Goal: Task Accomplishment & Management: Manage account settings

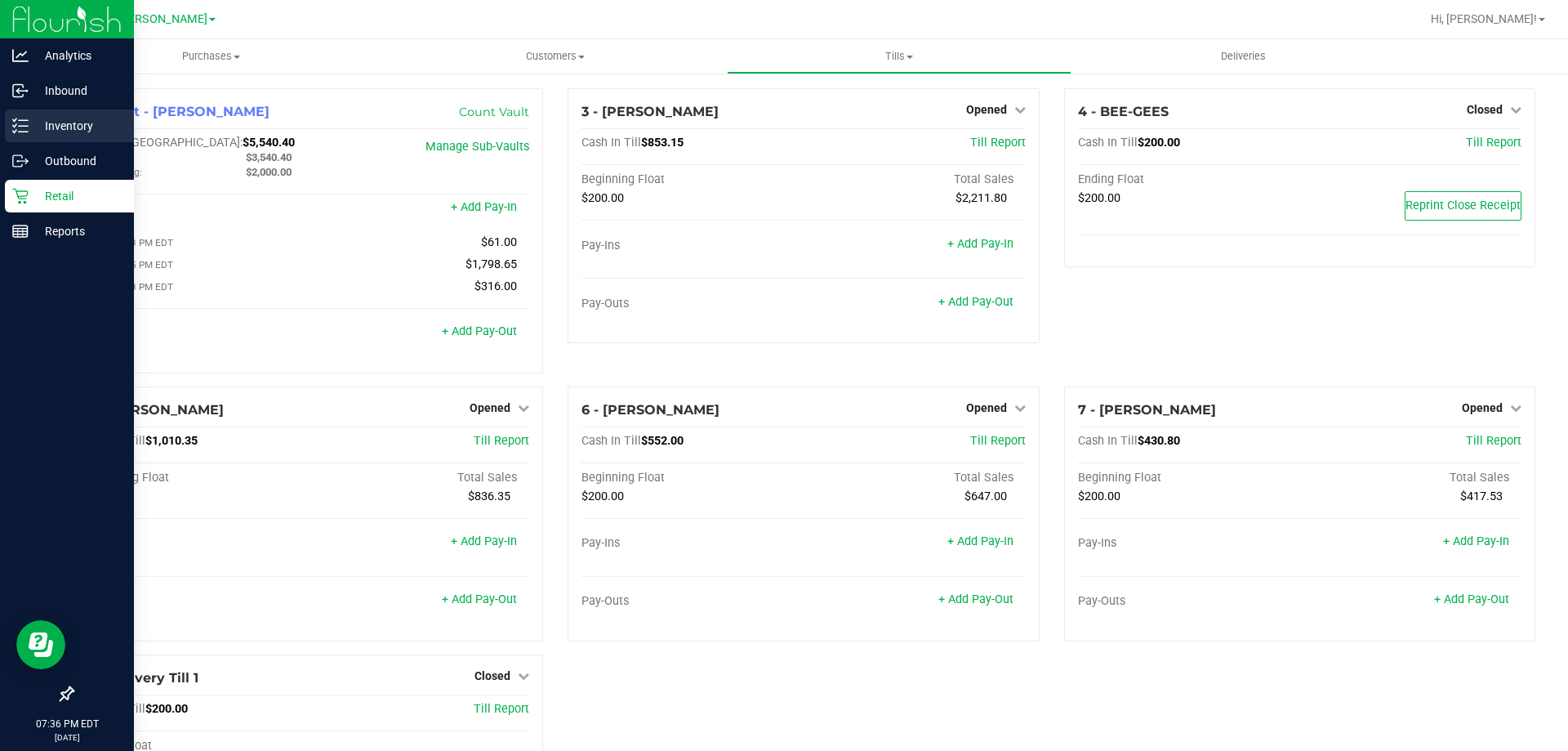
click at [78, 118] on p "Inventory" at bounding box center [77, 125] width 98 height 20
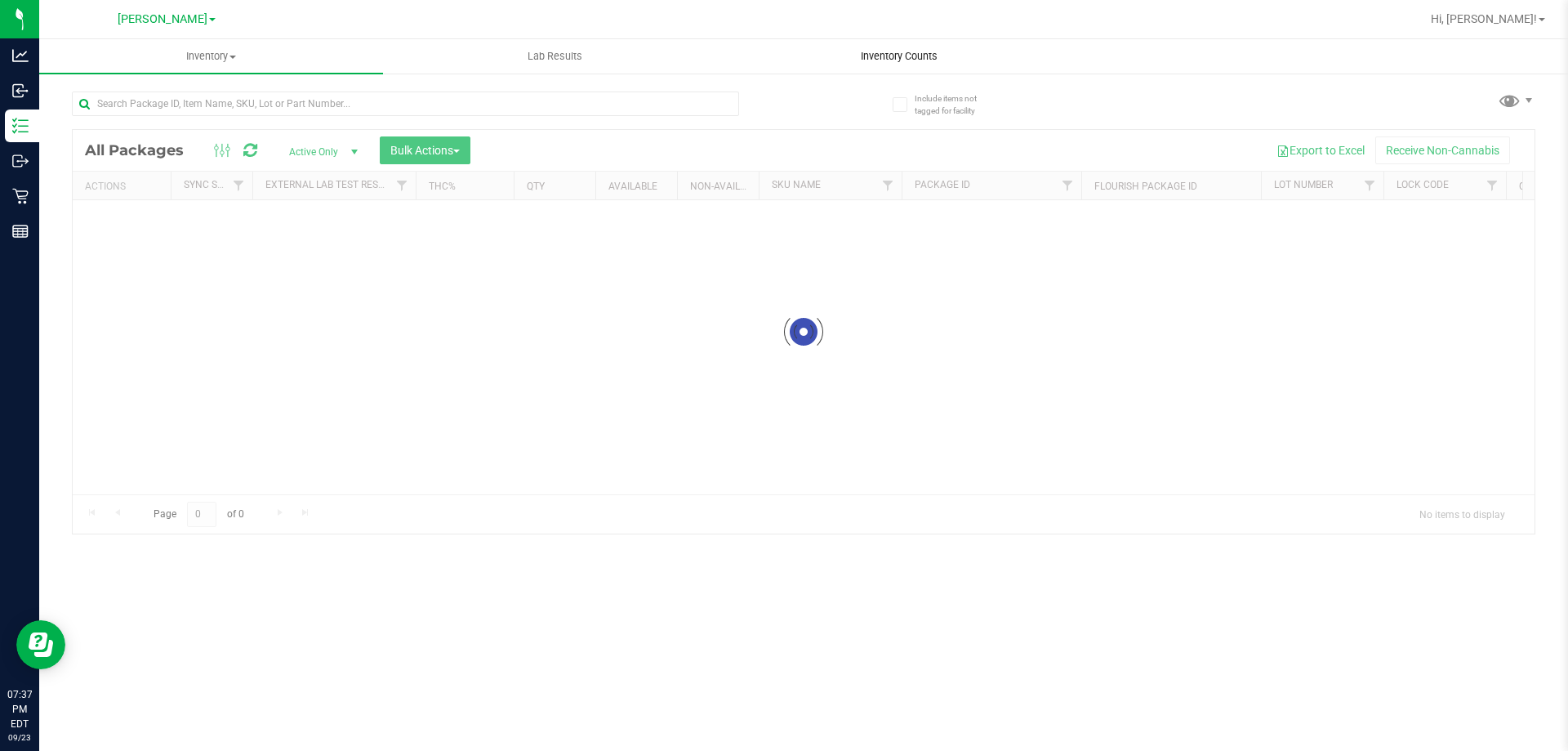
click at [879, 52] on span "Inventory Counts" at bounding box center [899, 56] width 121 height 15
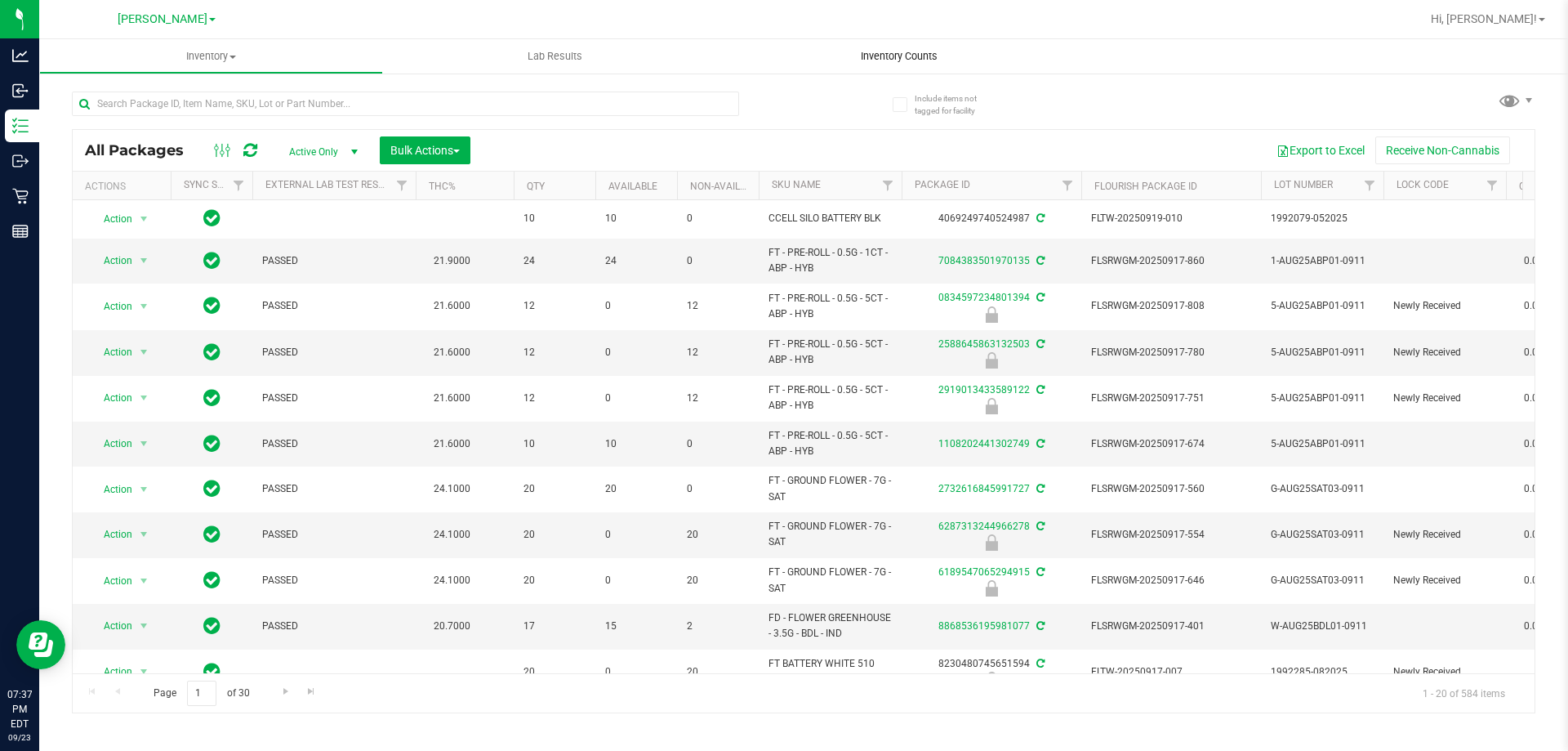
click at [904, 61] on span "Inventory Counts" at bounding box center [899, 56] width 121 height 15
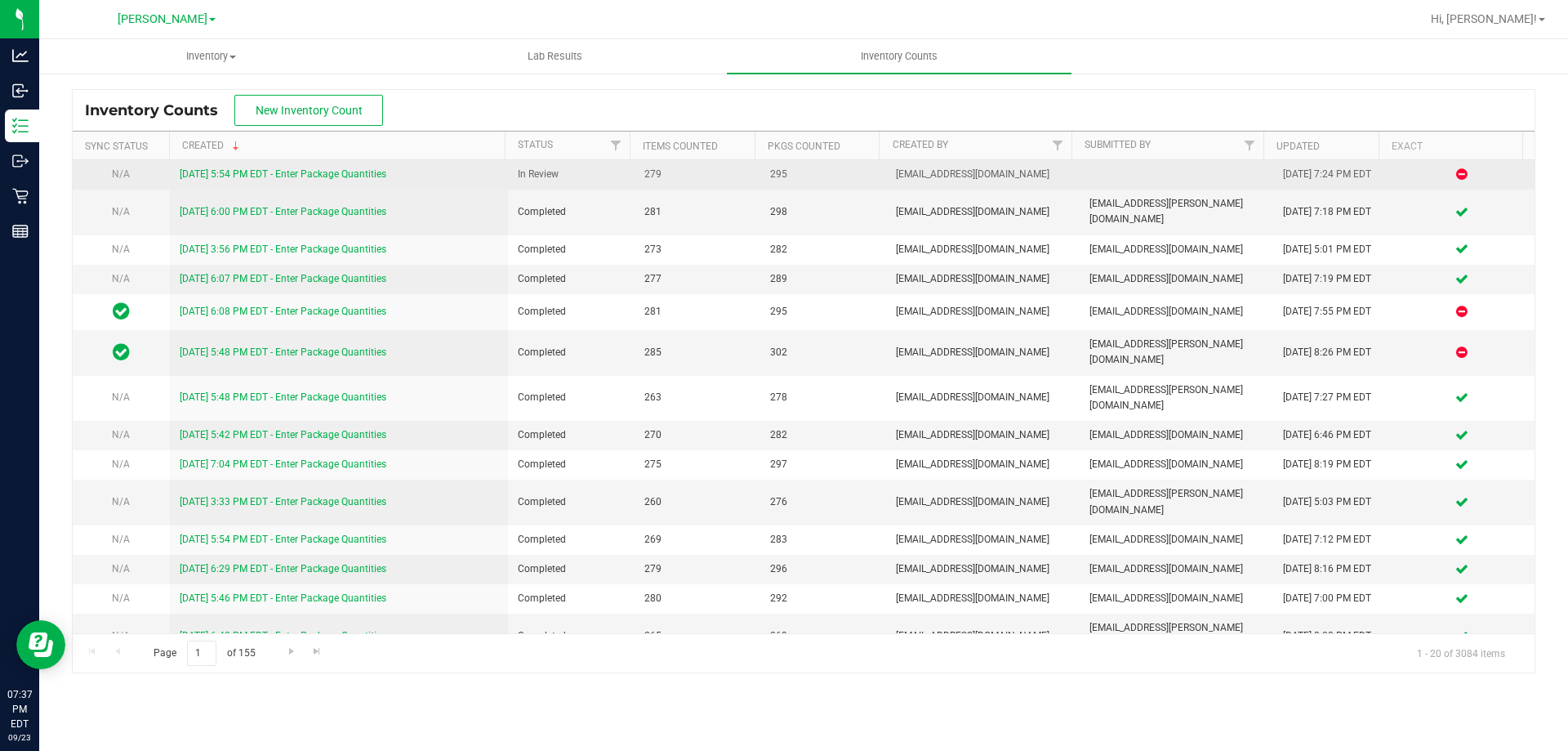
click at [293, 175] on link "9/23/25 5:54 PM EDT - Enter Package Quantities" at bounding box center [283, 174] width 206 height 12
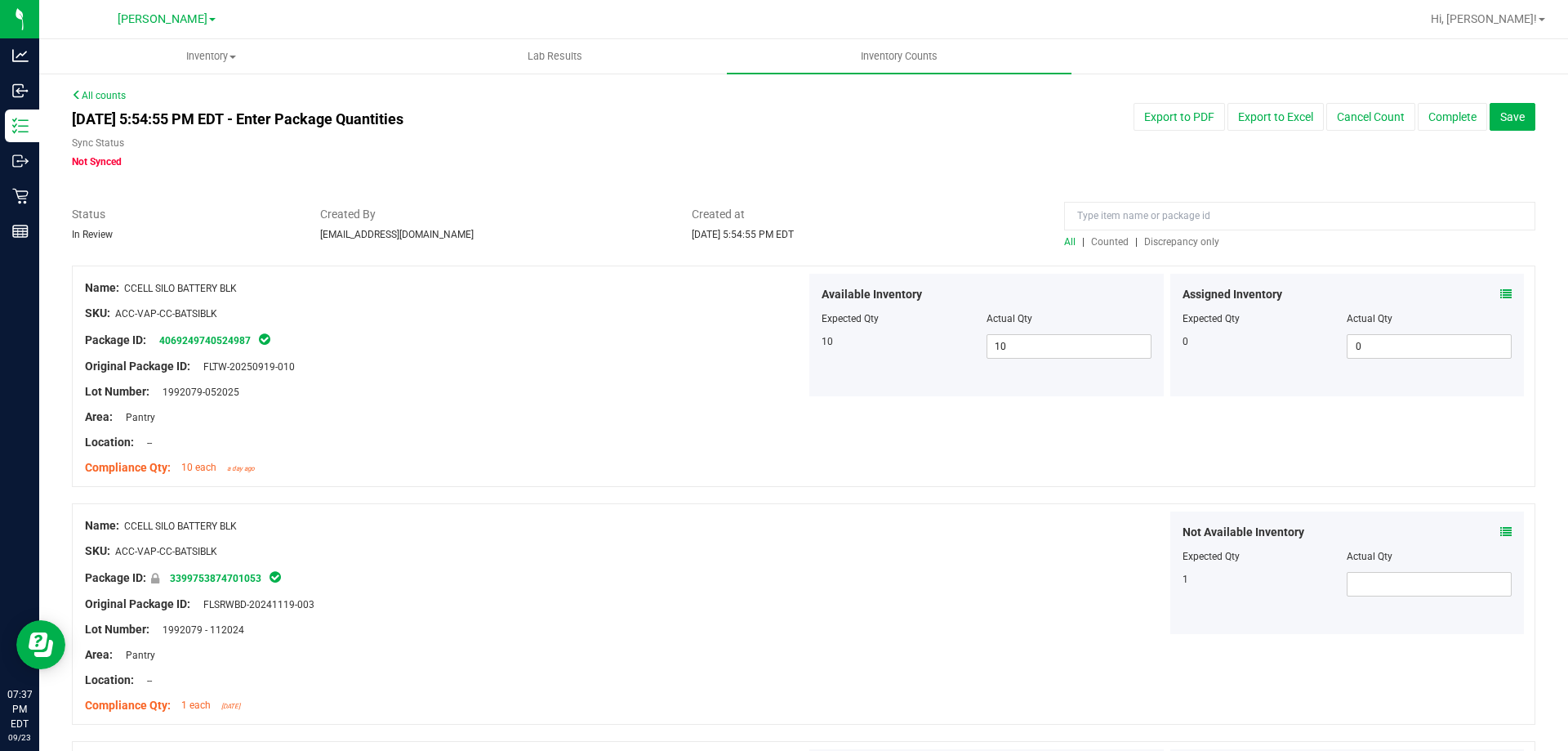
click at [1179, 244] on span "Discrepancy only" at bounding box center [1181, 241] width 75 height 12
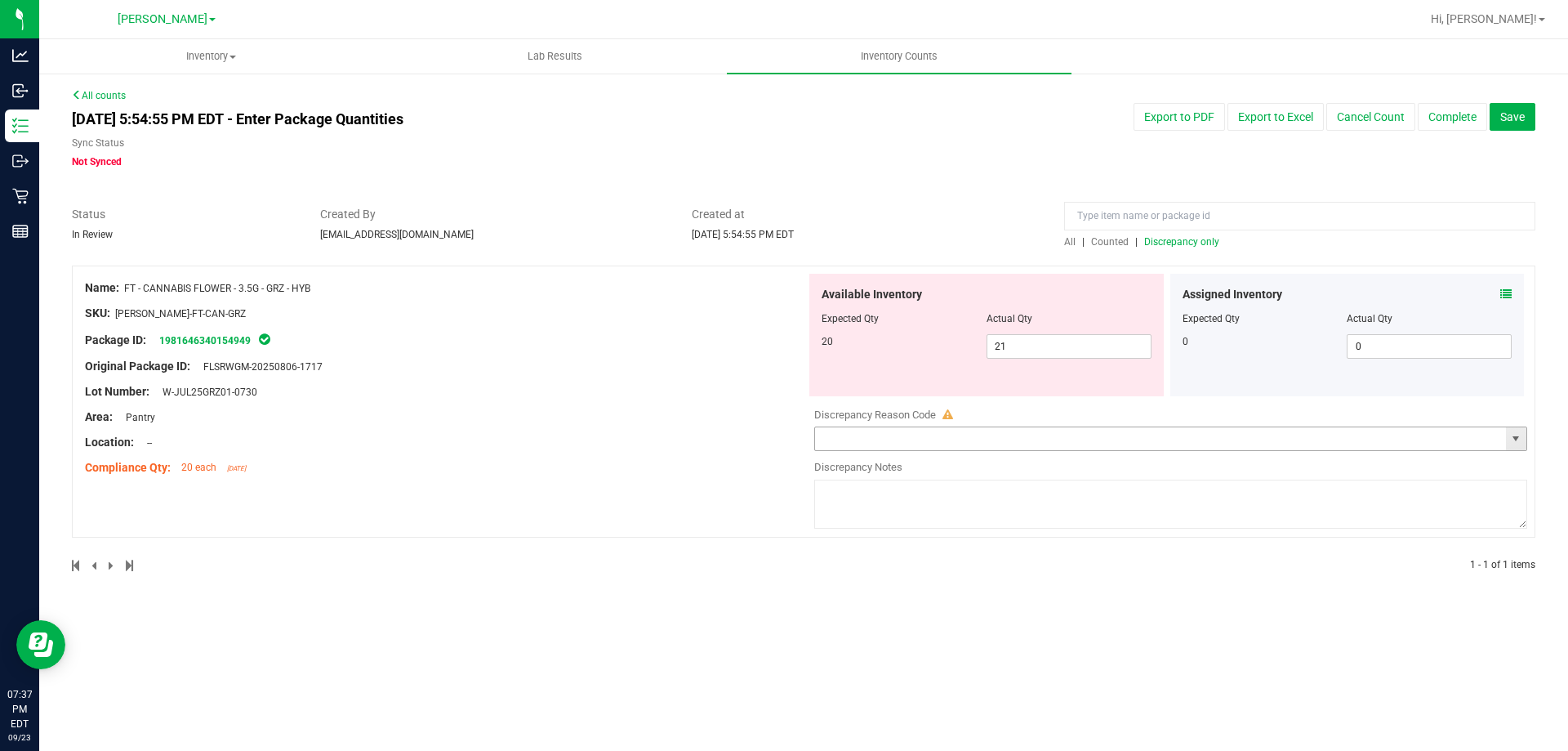
click at [1056, 446] on input "text" at bounding box center [1160, 439] width 691 height 23
click at [1524, 443] on span "select" at bounding box center [1516, 439] width 20 height 23
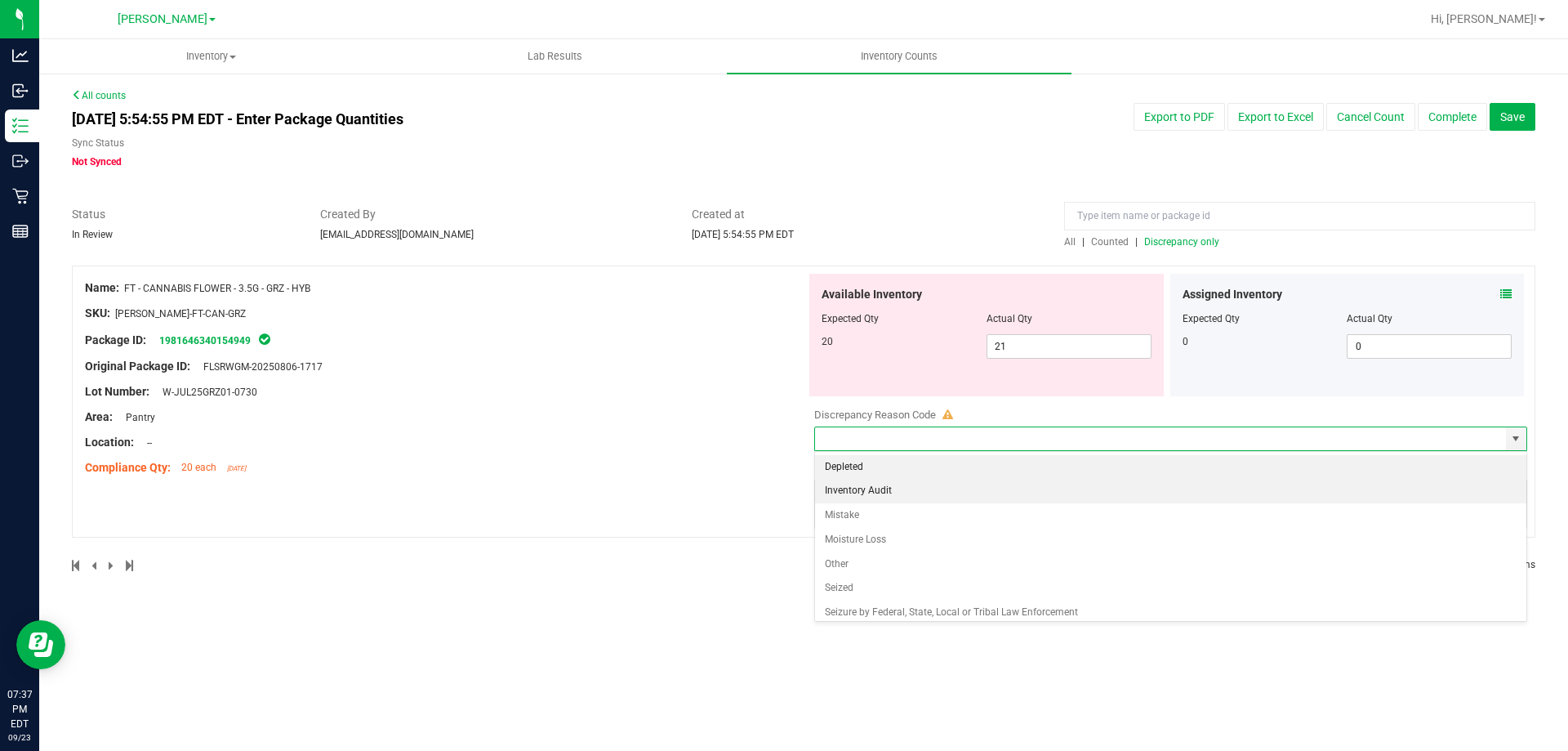
click at [967, 493] on li "Inventory Audit" at bounding box center [1170, 491] width 712 height 25
type input "Inventory Audit"
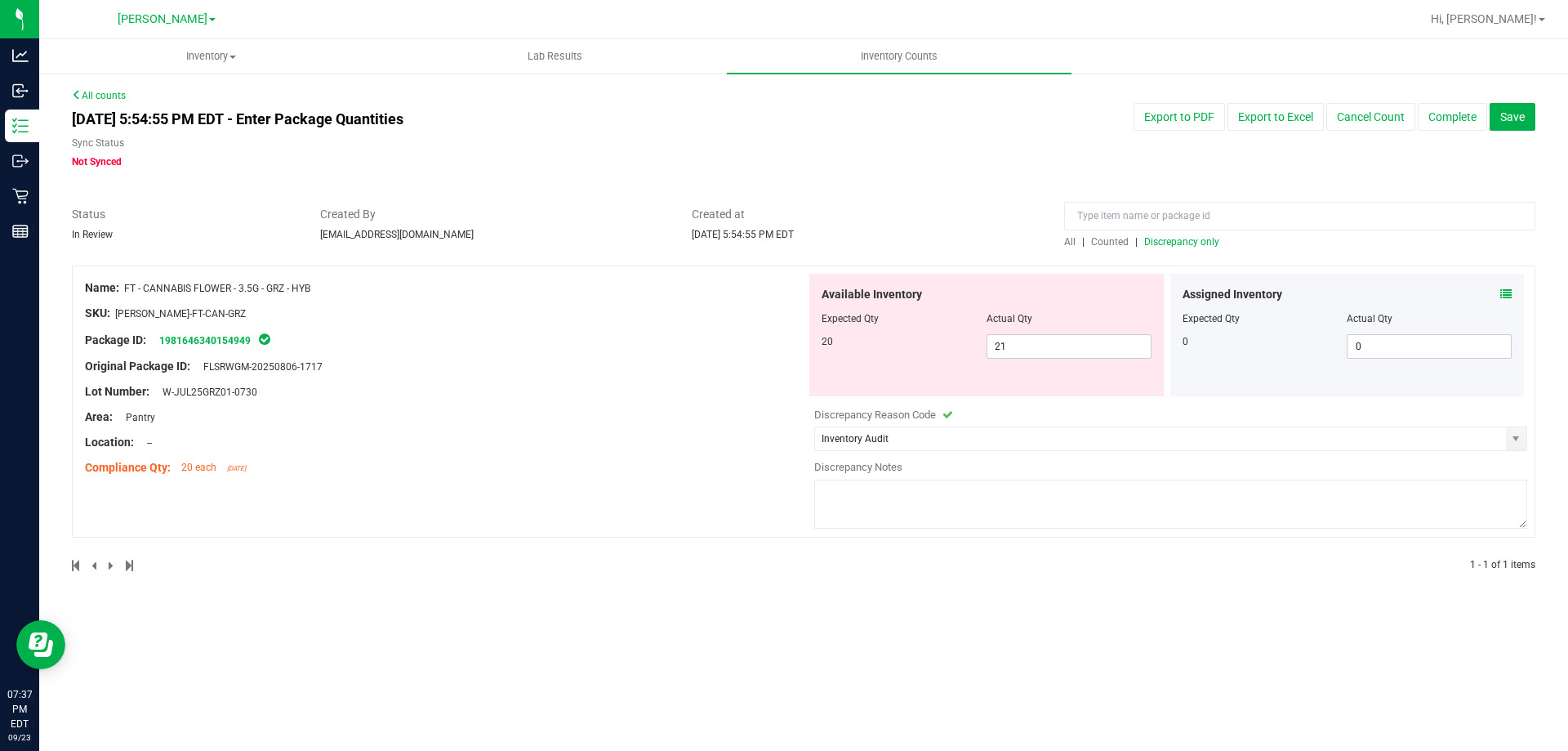
click at [967, 493] on textarea at bounding box center [1170, 504] width 712 height 49
click at [821, 487] on textarea "Receiving Inventory - PO Inaccurate - When" at bounding box center [1170, 504] width 712 height 49
click at [1121, 496] on textarea "Inventory Audit - Receiving Inventory - PO Inaccurate - When" at bounding box center [1170, 504] width 712 height 49
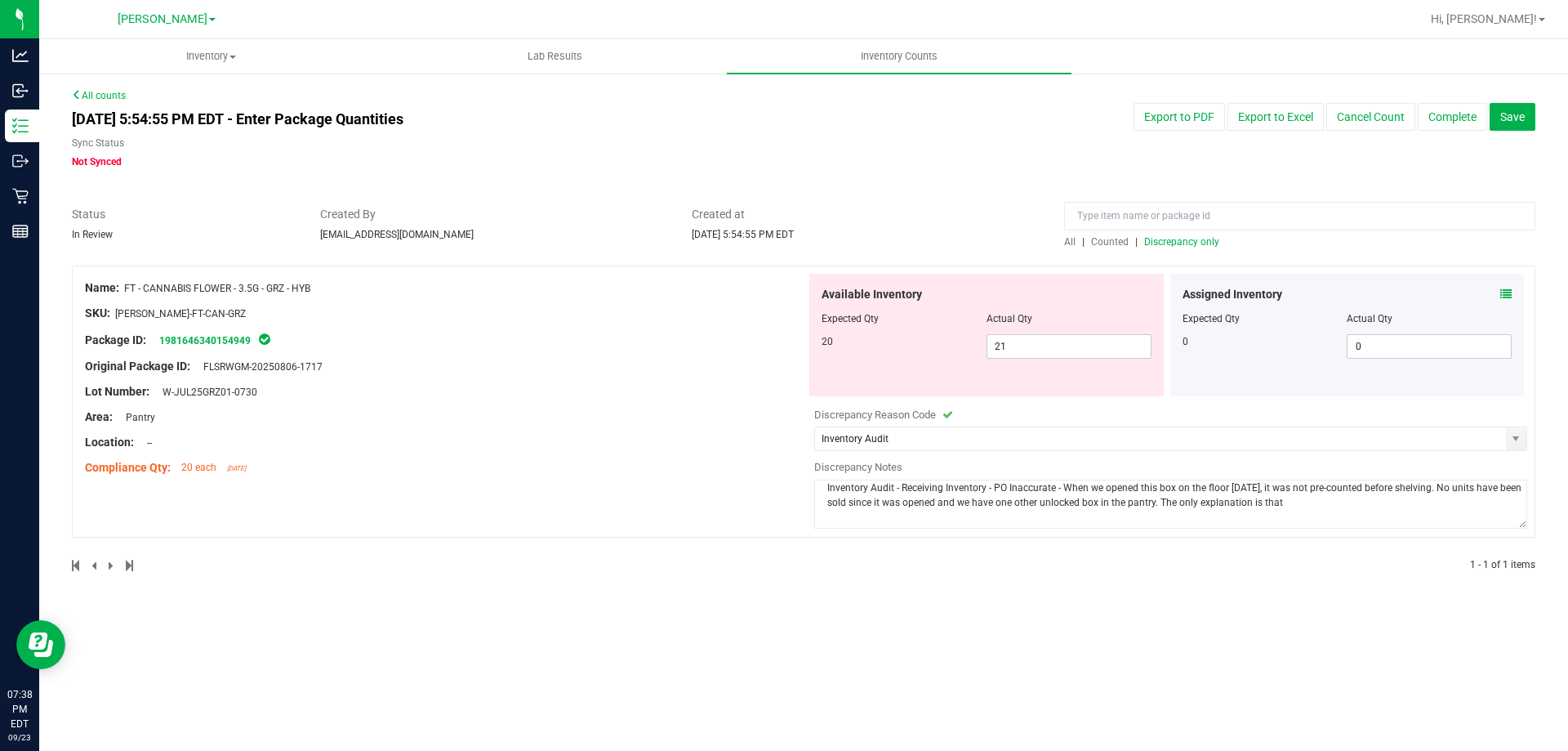
click at [933, 501] on textarea "Inventory Audit - Receiving Inventory - PO Inaccurate - When we opened this box…" at bounding box center [1170, 504] width 712 height 49
click at [985, 518] on textarea "Inventory Audit - Receiving Inventory - PO Inaccurate - When we opened this box…" at bounding box center [1170, 504] width 712 height 49
drag, startPoint x: 1087, startPoint y: 516, endPoint x: 831, endPoint y: 519, distance: 256.0
click at [831, 519] on textarea "Inventory Audit - Receiving Inventory - PO Inaccurate - When we opened this box…" at bounding box center [1170, 504] width 712 height 49
drag, startPoint x: 1040, startPoint y: 513, endPoint x: 830, endPoint y: 489, distance: 211.4
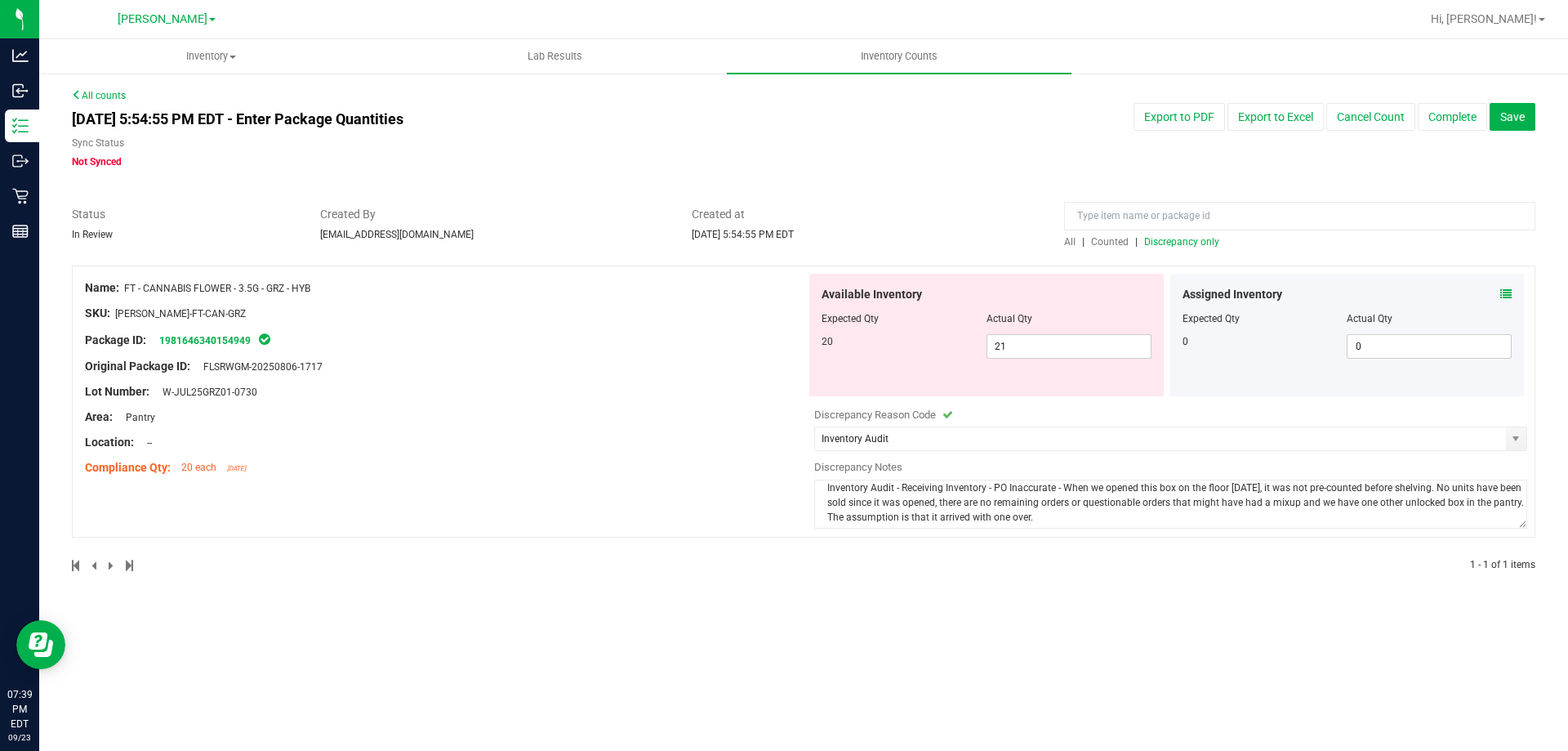
click at [830, 489] on textarea "Inventory Audit - Receiving Inventory - PO Inaccurate - When we opened this box…" at bounding box center [1170, 504] width 712 height 49
drag, startPoint x: 1033, startPoint y: 520, endPoint x: 766, endPoint y: 488, distance: 268.9
click at [766, 488] on div "Name: FT - CANNABIS FLOWER - 3.5G - GRZ - HYB SKU: FLO-BUD-FT-CAN-GRZ Package I…" at bounding box center [803, 401] width 1463 height 272
type textarea "Inventory Audit - Receiving Inventory - PO Inaccurate - When we opened this box…"
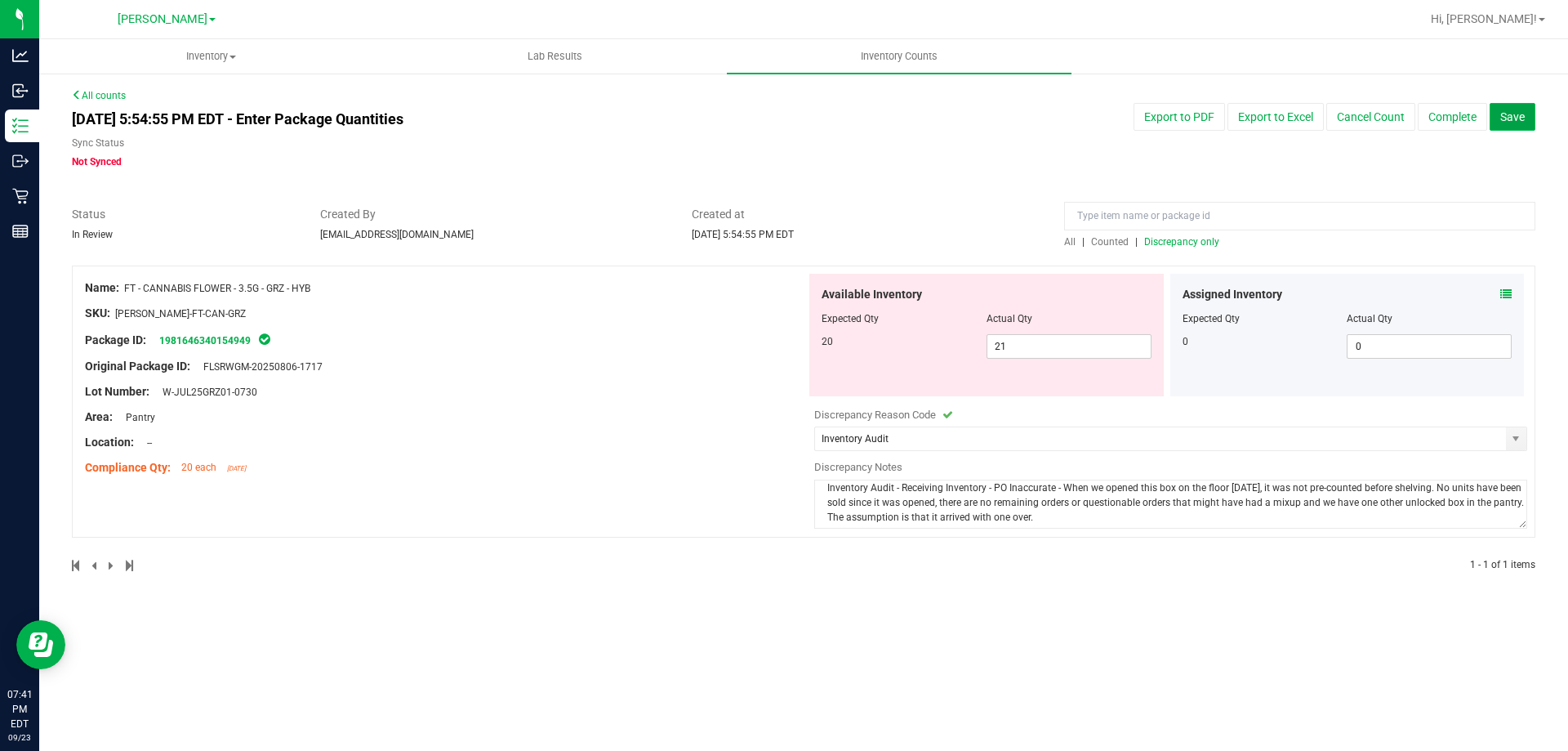
click at [1505, 114] on span "Save" at bounding box center [1512, 117] width 25 height 13
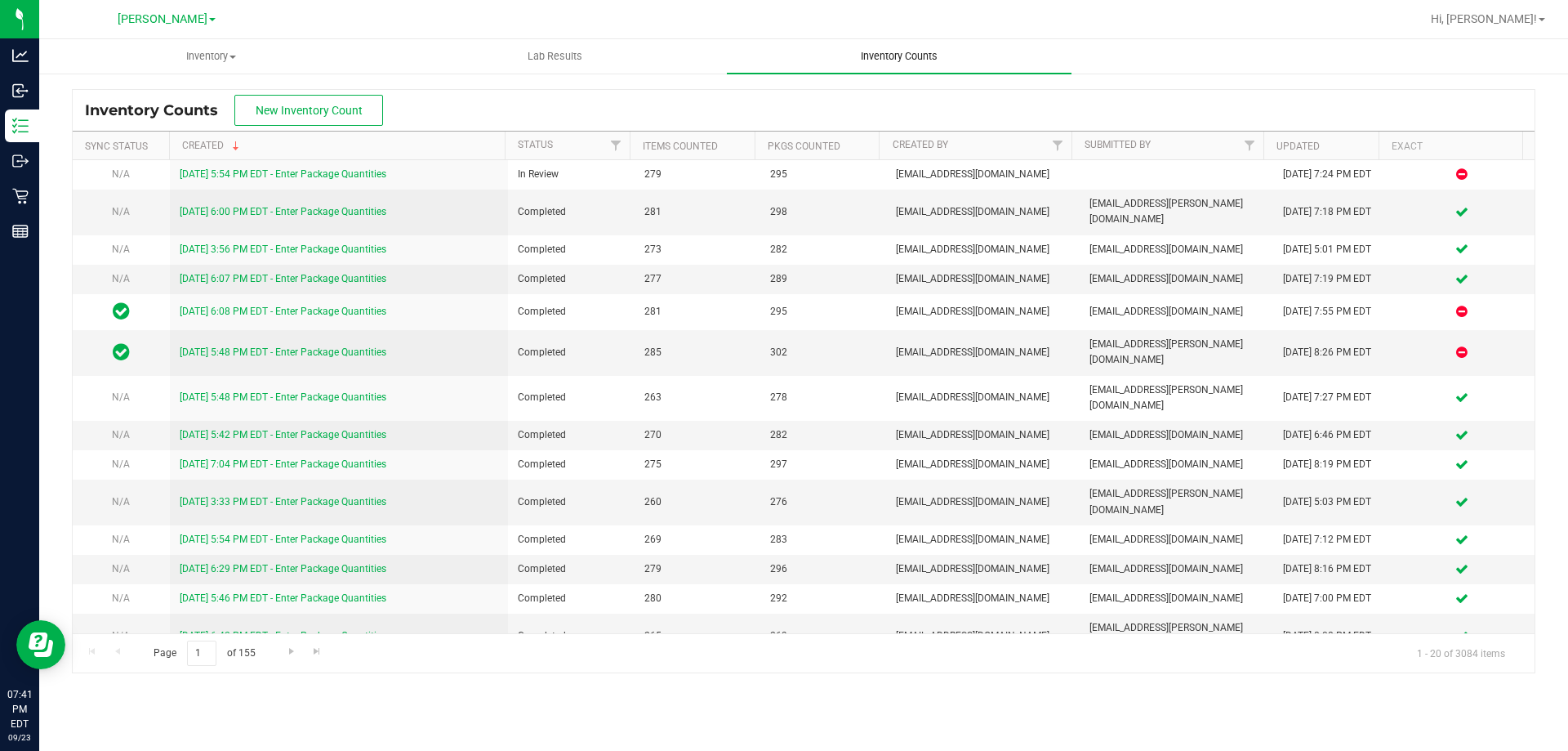
click at [885, 54] on span "Inventory Counts" at bounding box center [899, 56] width 121 height 15
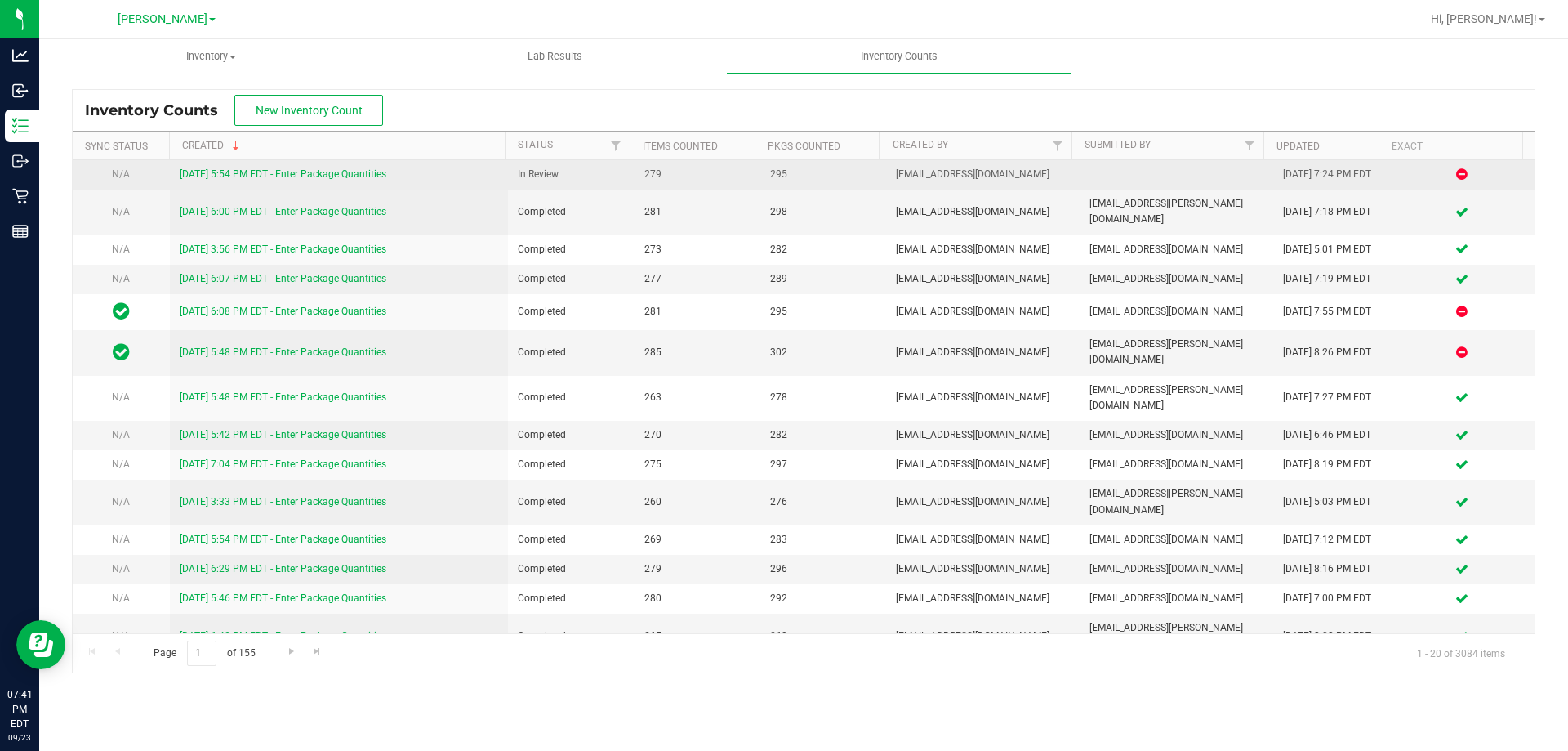
click at [267, 174] on link "9/23/25 5:54 PM EDT - Enter Package Quantities" at bounding box center [283, 174] width 206 height 12
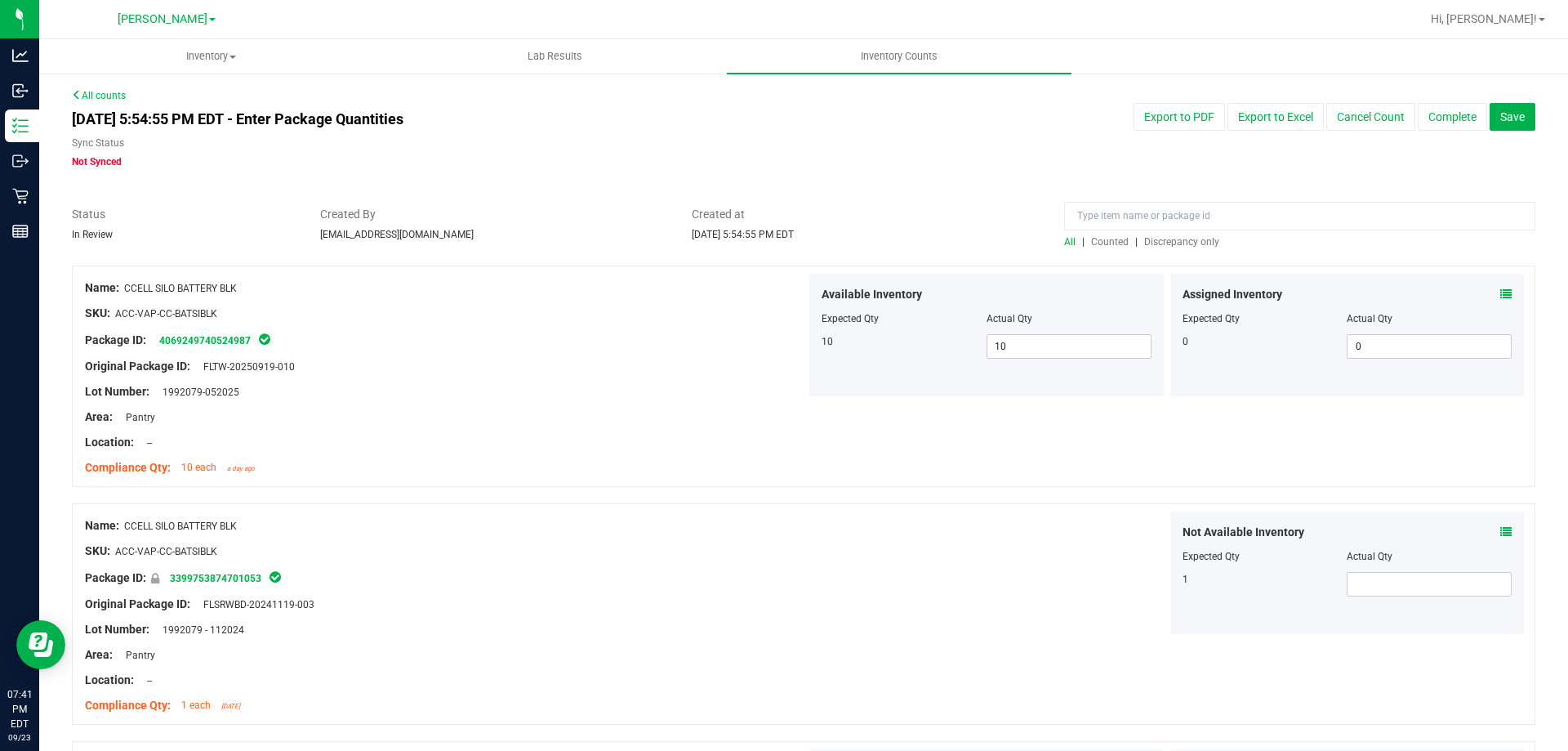
click at [1186, 239] on span "Discrepancy only" at bounding box center [1181, 241] width 75 height 12
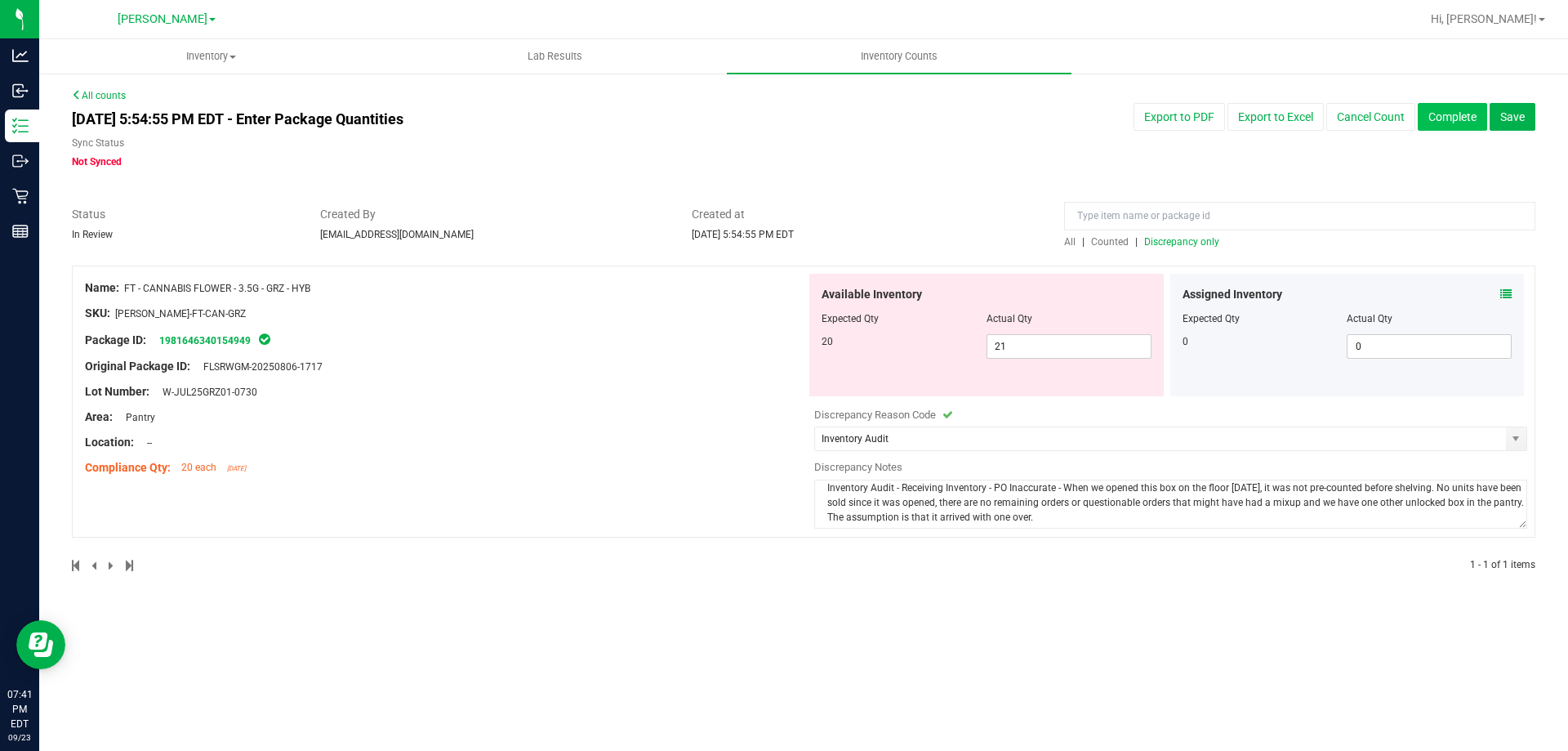
click at [1449, 121] on button "Complete" at bounding box center [1452, 117] width 69 height 28
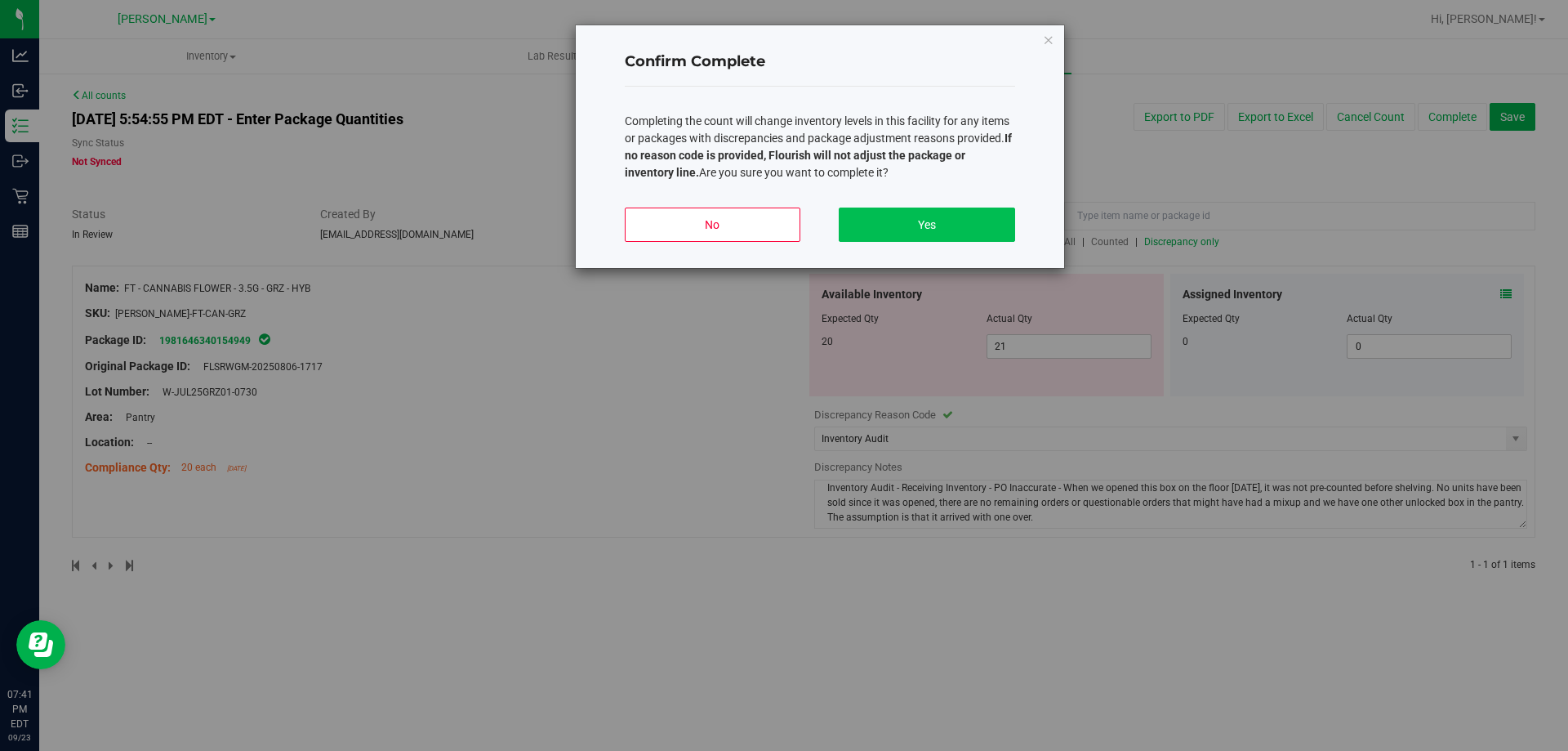
click at [892, 238] on button "Yes" at bounding box center [926, 224] width 175 height 35
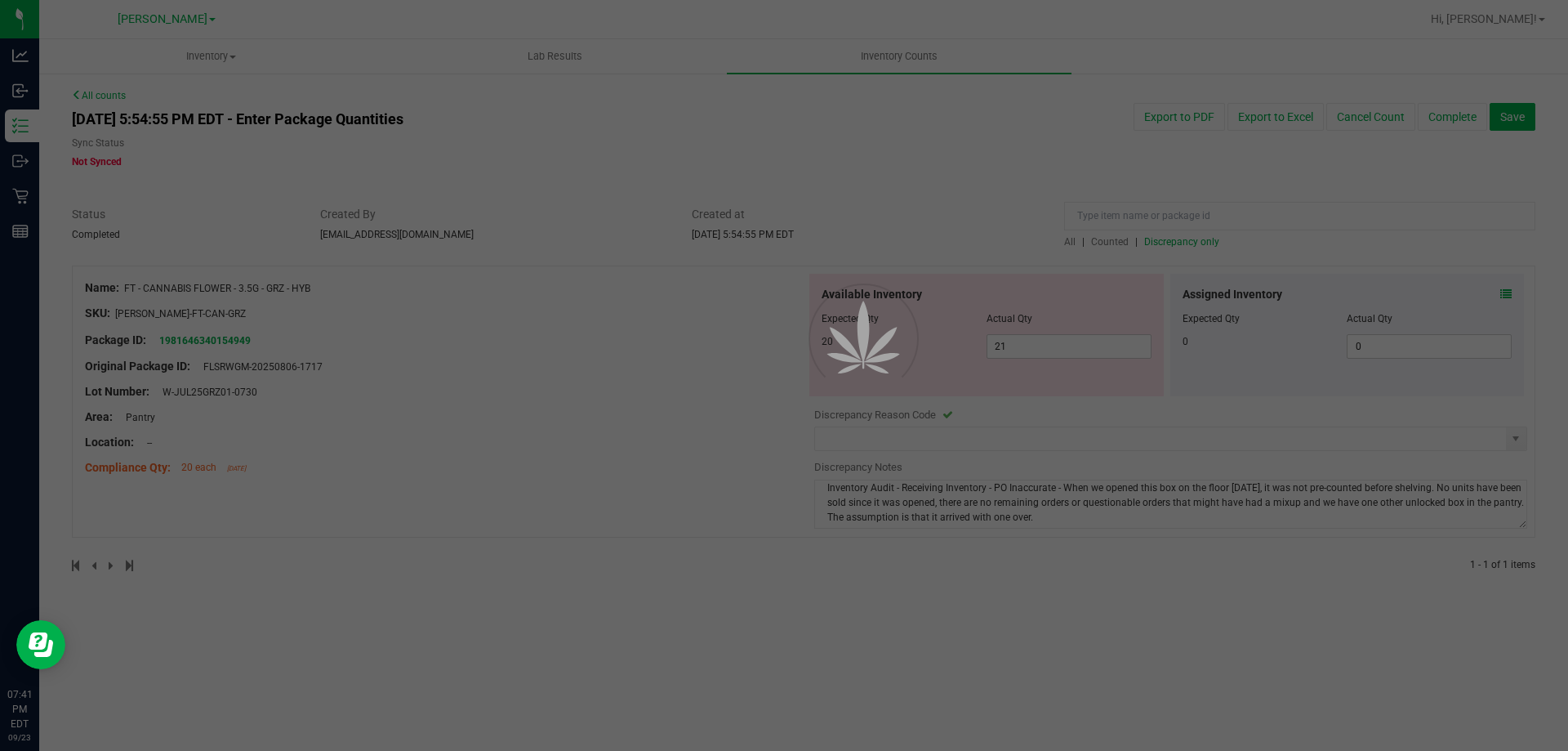
type input "Inventory Audit"
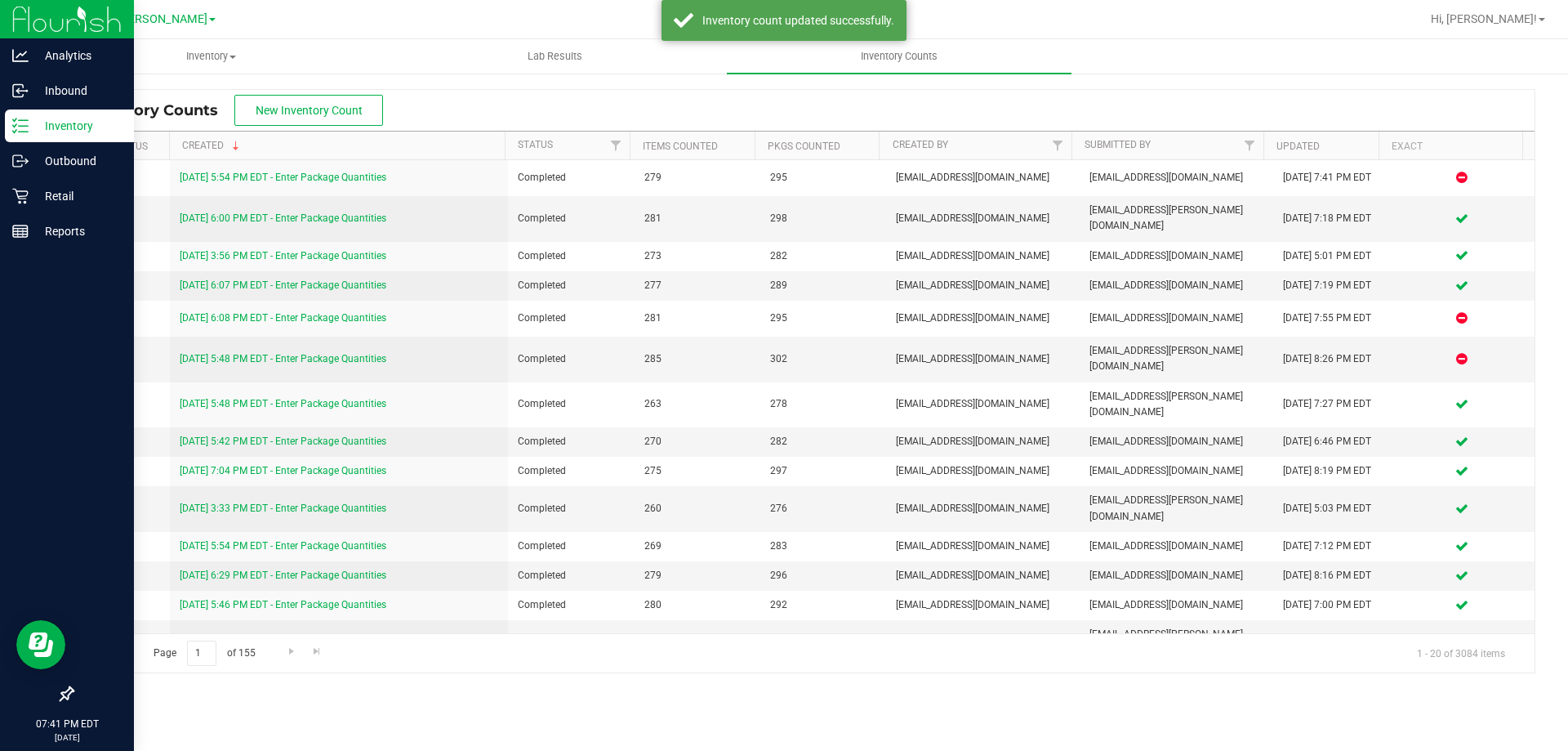
click at [36, 127] on p "Inventory" at bounding box center [77, 125] width 98 height 20
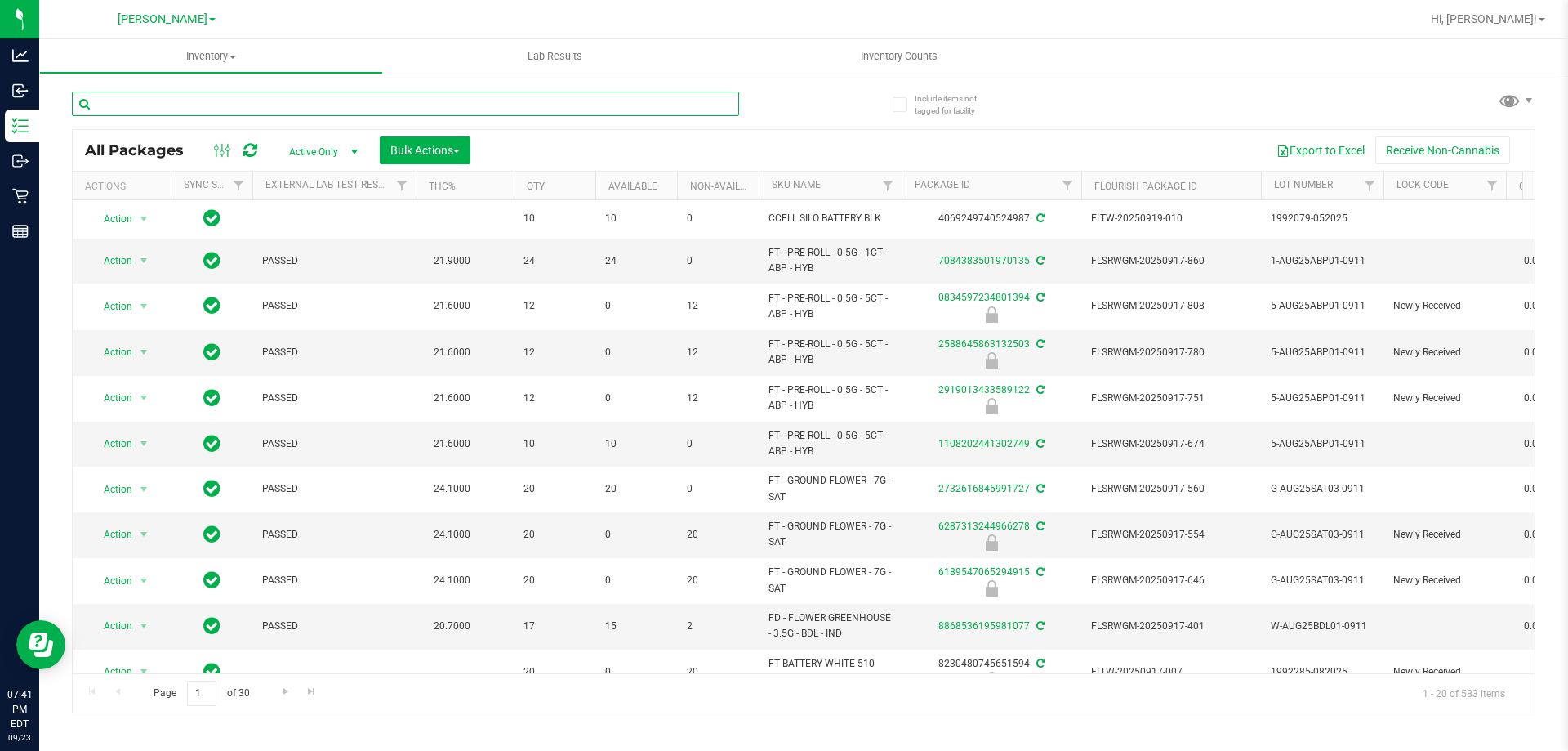
click at [227, 106] on input "text" at bounding box center [406, 104] width 667 height 25
type input "7687457544276265"
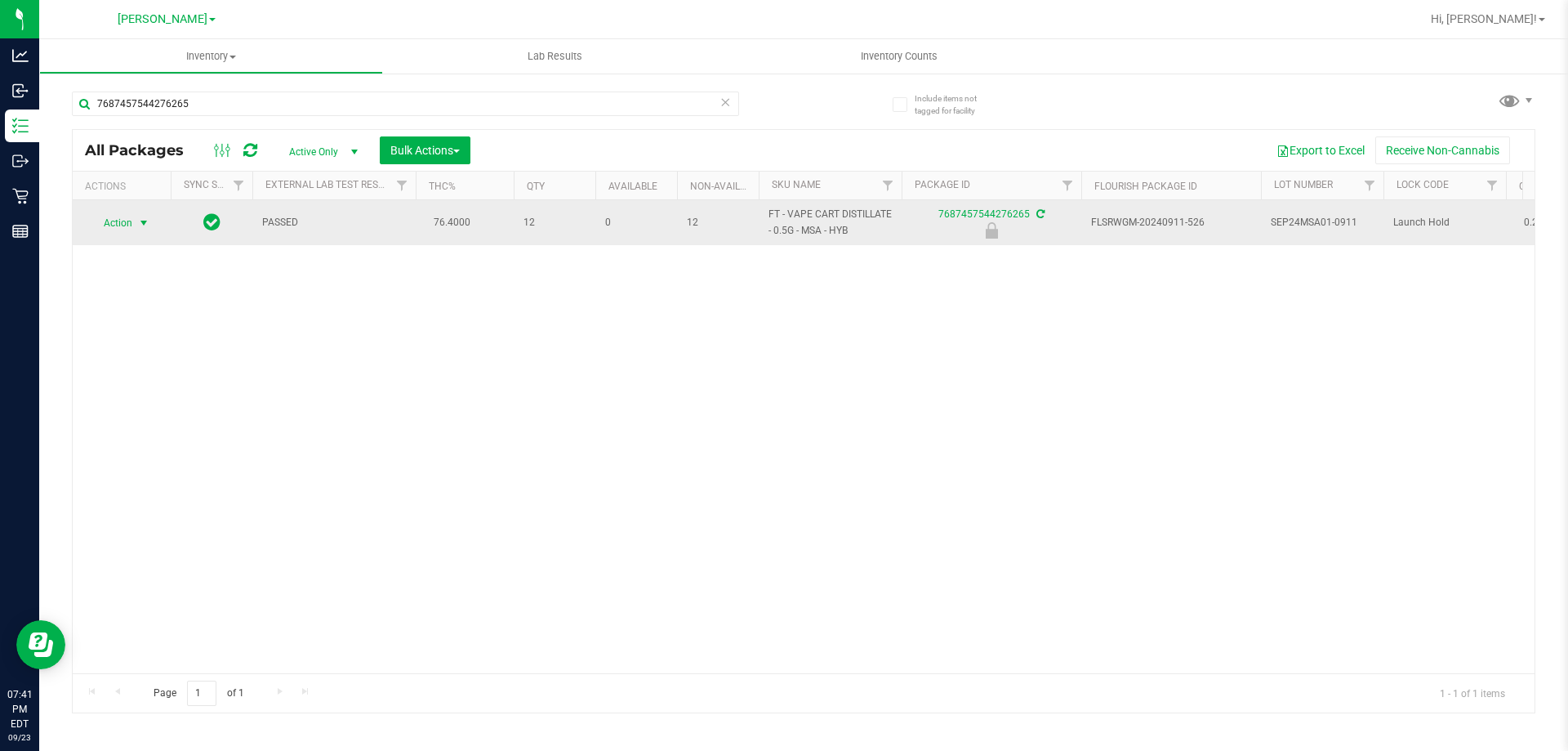
click at [139, 222] on span "select" at bounding box center [143, 222] width 13 height 13
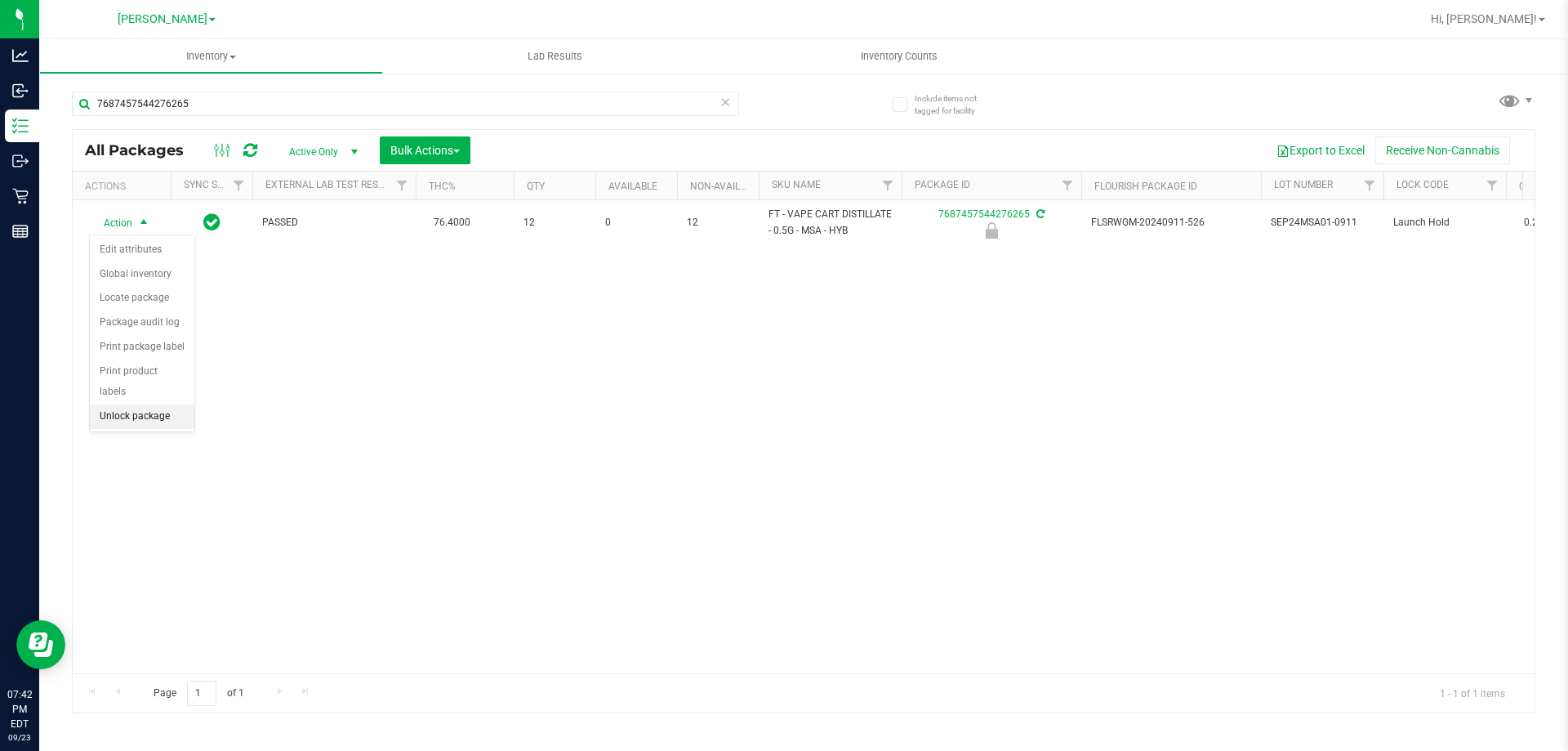
click at [156, 404] on li "Unlock package" at bounding box center [142, 416] width 105 height 25
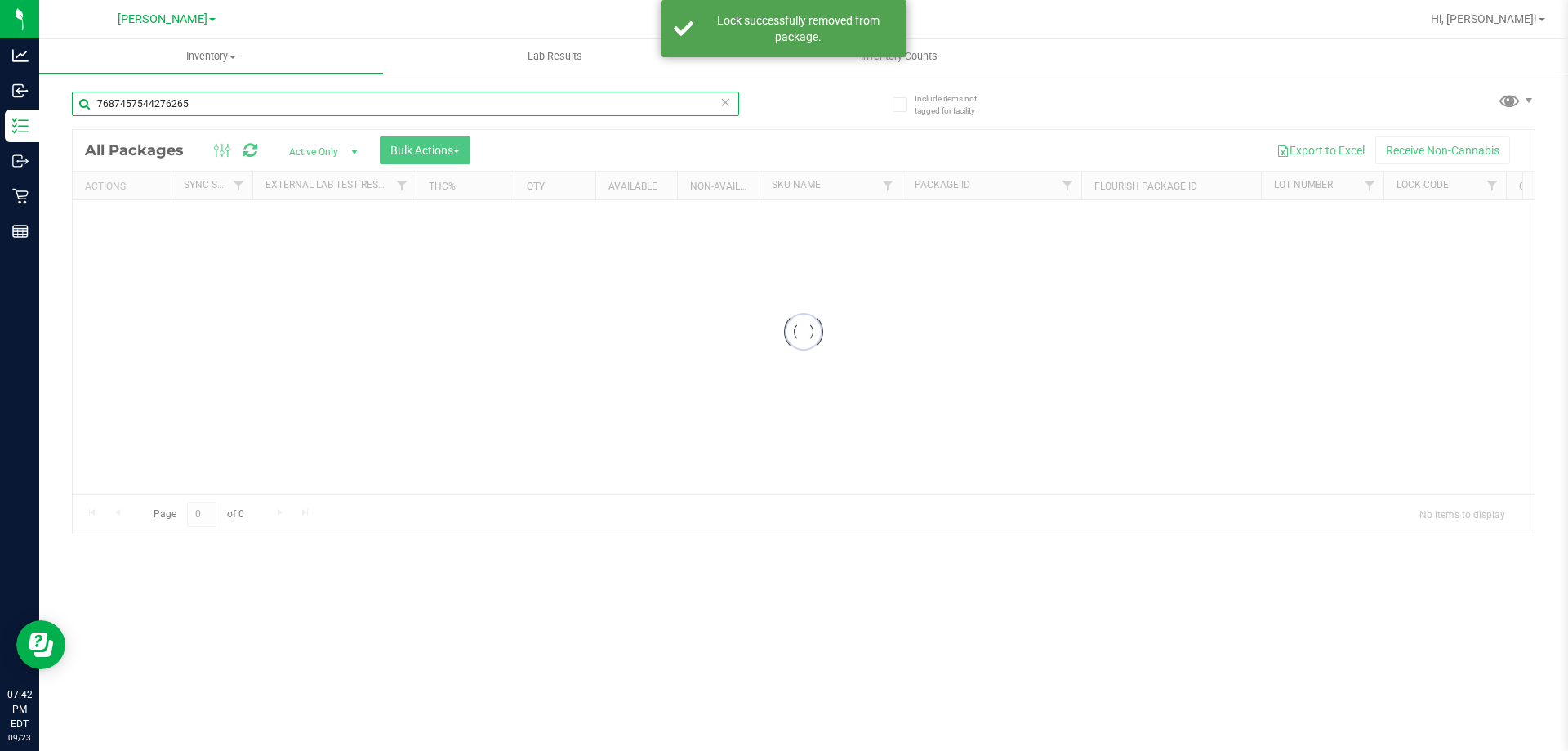
click at [240, 109] on input "7687457544276265" at bounding box center [406, 104] width 667 height 25
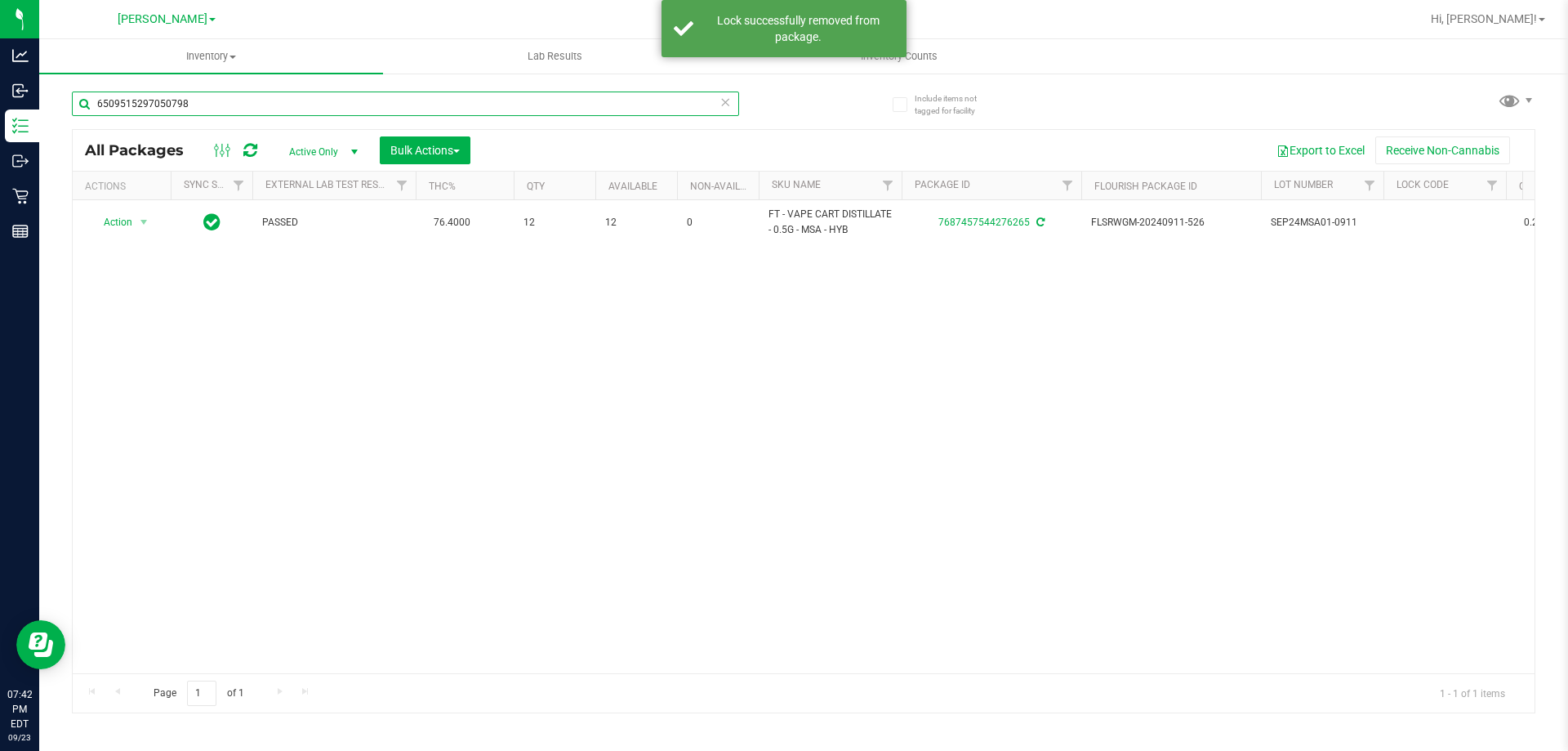
type input "6509515297050798"
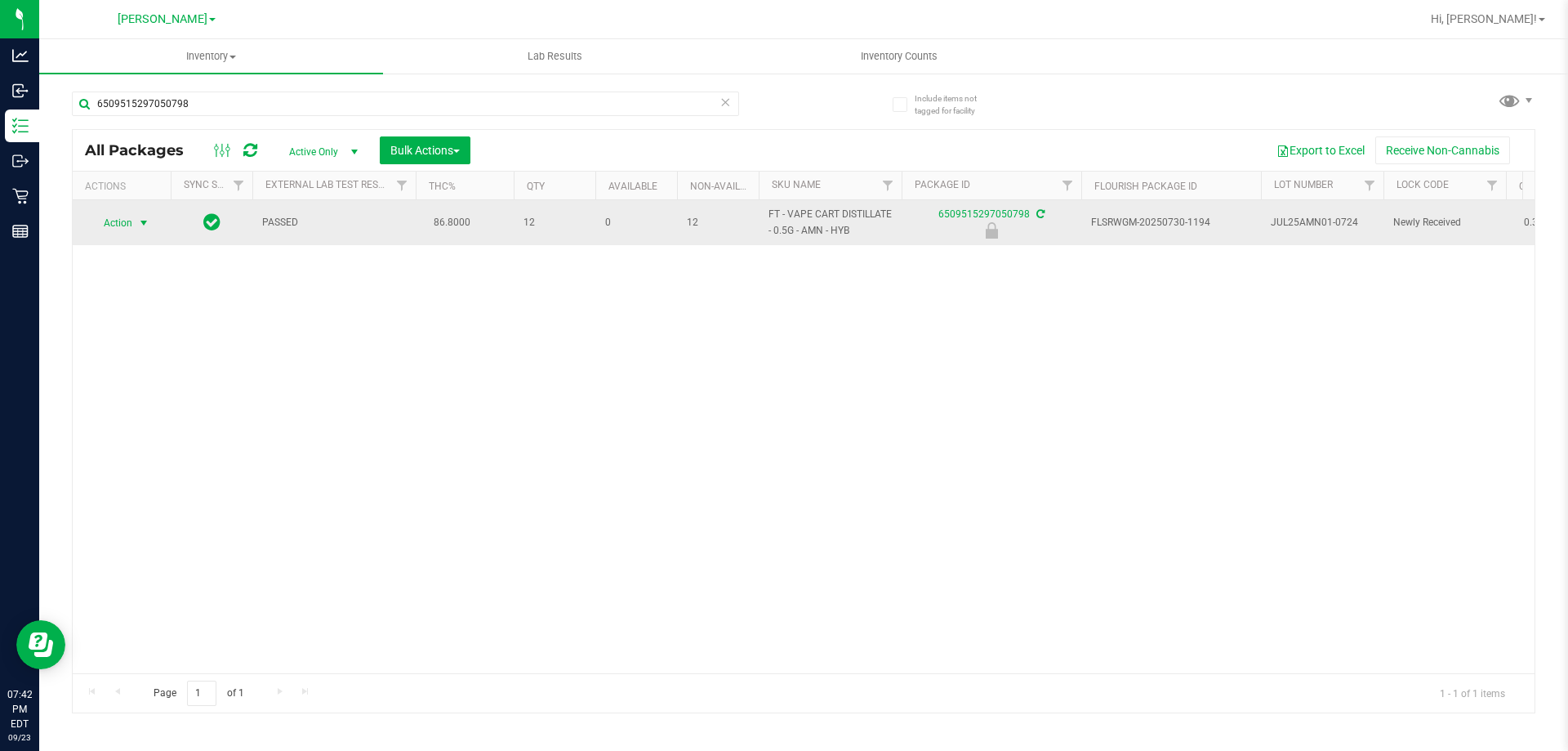
click at [110, 215] on span "Action" at bounding box center [111, 223] width 44 height 23
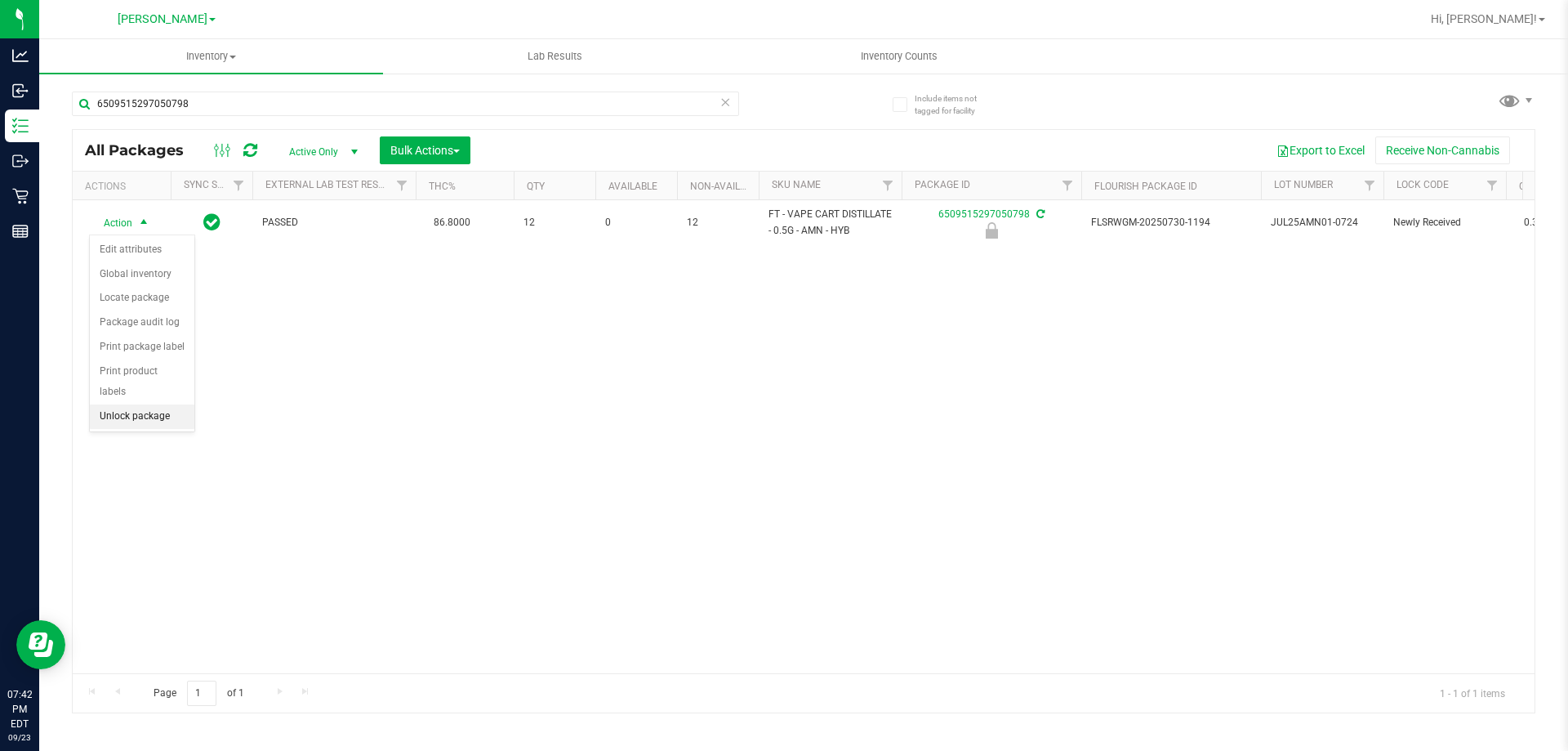
click at [154, 404] on li "Unlock package" at bounding box center [142, 416] width 105 height 25
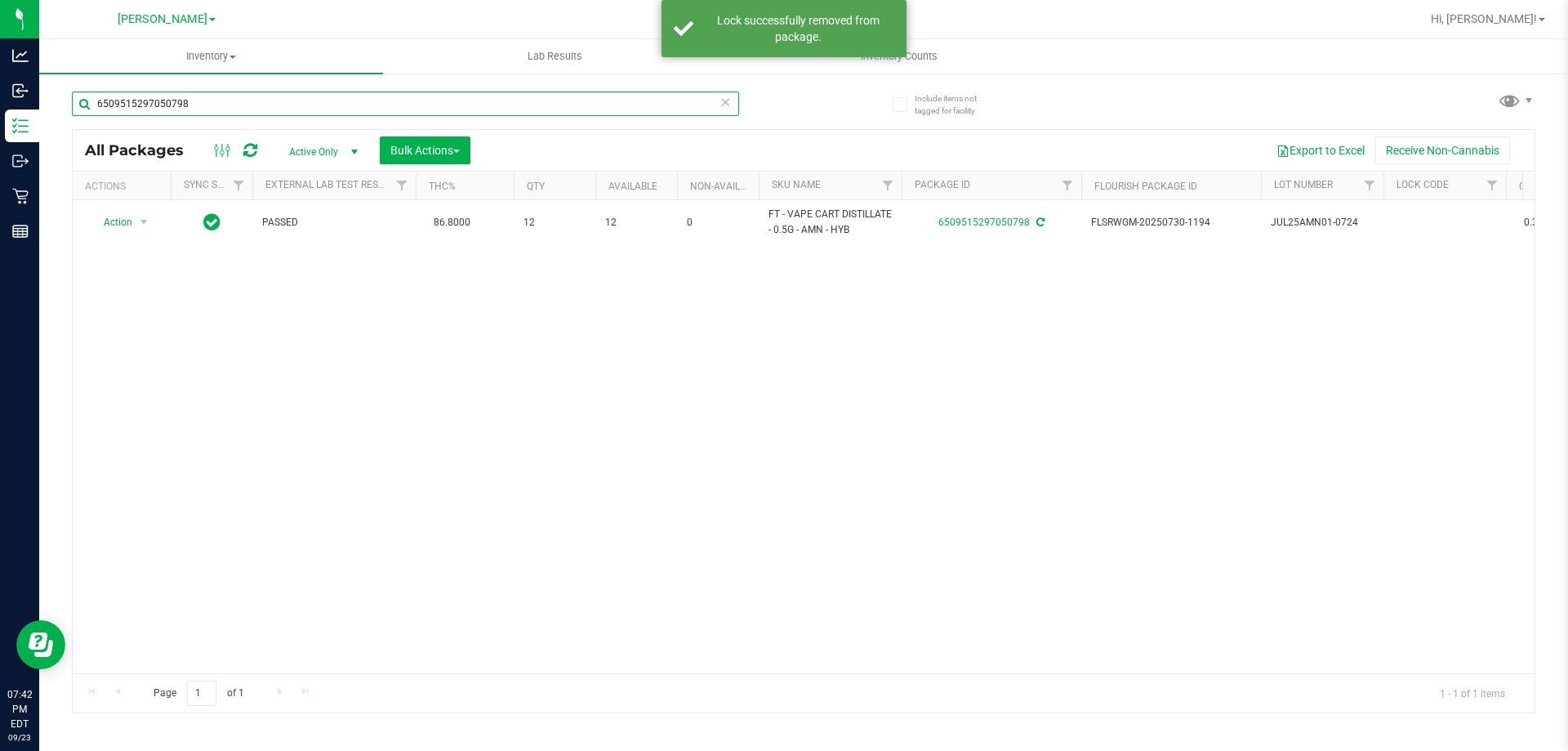
click at [220, 107] on input "6509515297050798" at bounding box center [406, 104] width 667 height 25
type input "6809275945648978"
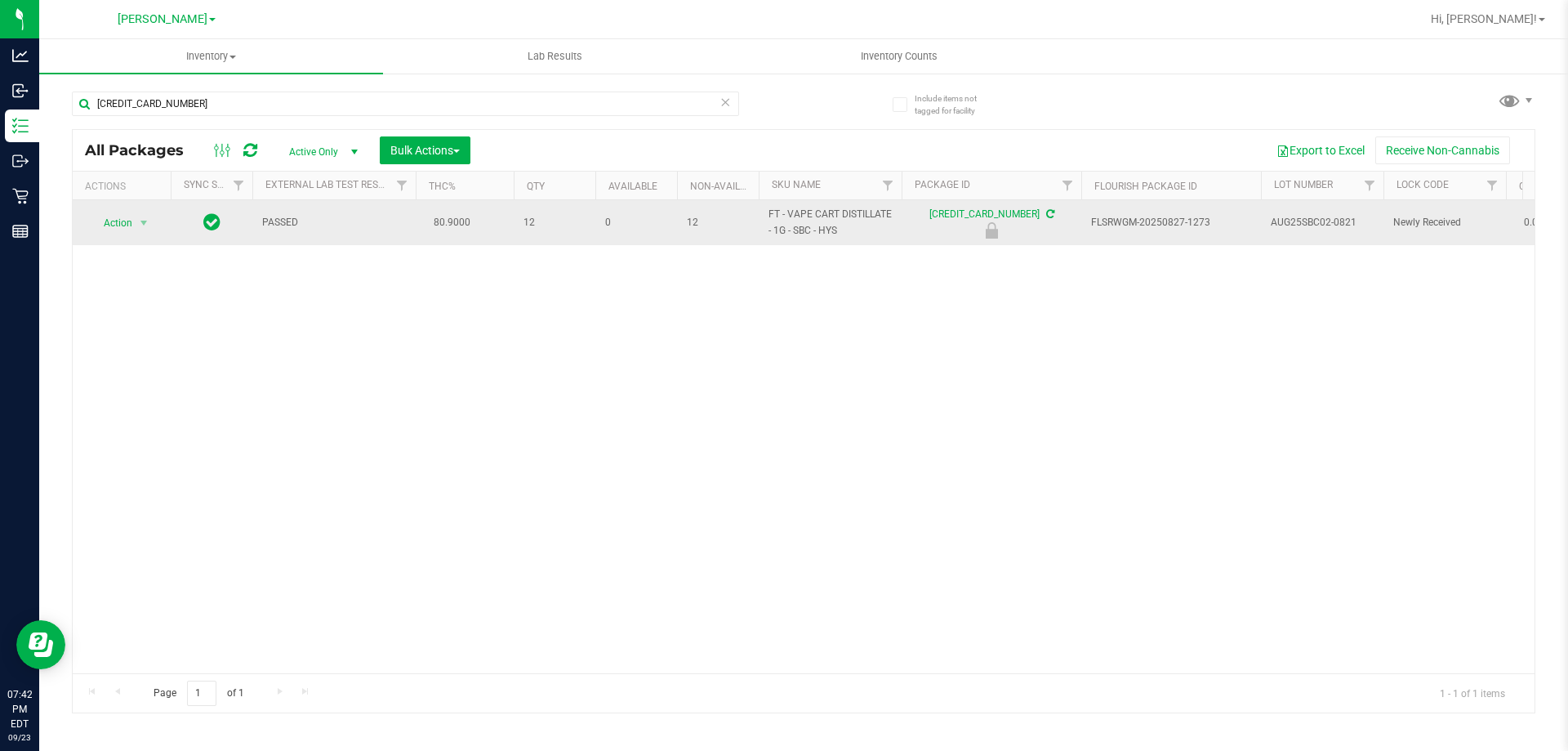
click at [117, 224] on span "Action" at bounding box center [111, 223] width 44 height 23
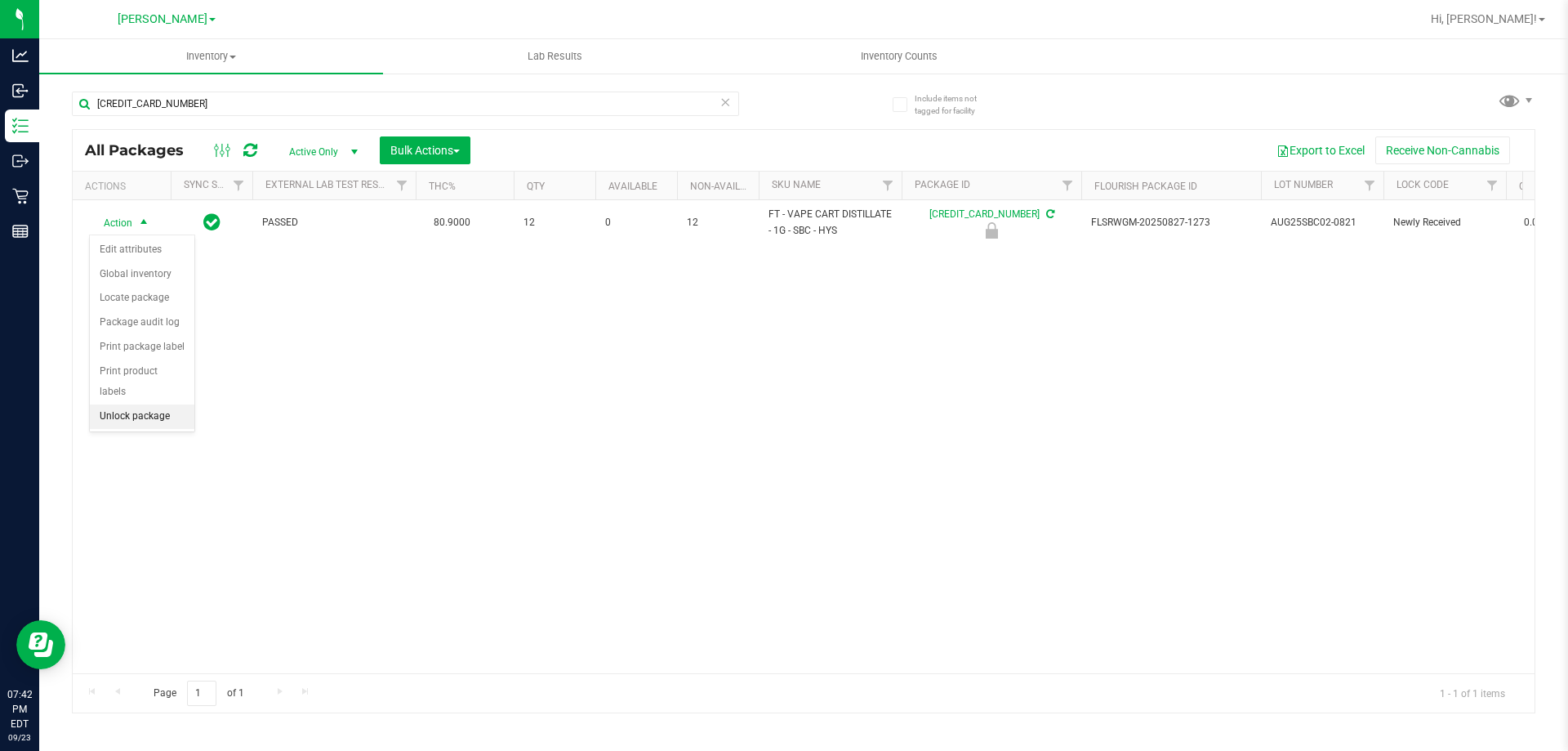
click at [162, 404] on li "Unlock package" at bounding box center [142, 416] width 105 height 25
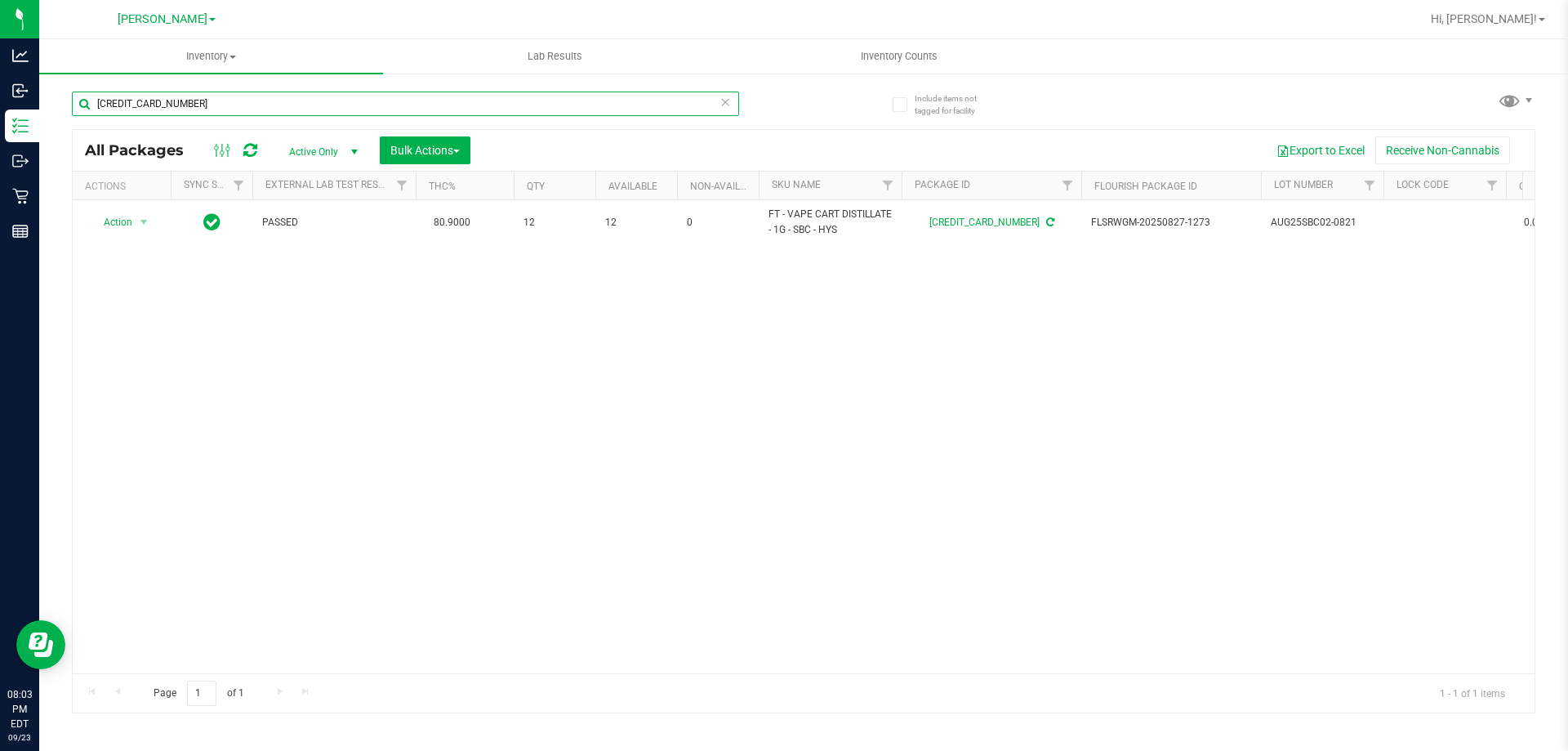
click at [238, 109] on input "6809275945648978" at bounding box center [406, 104] width 667 height 25
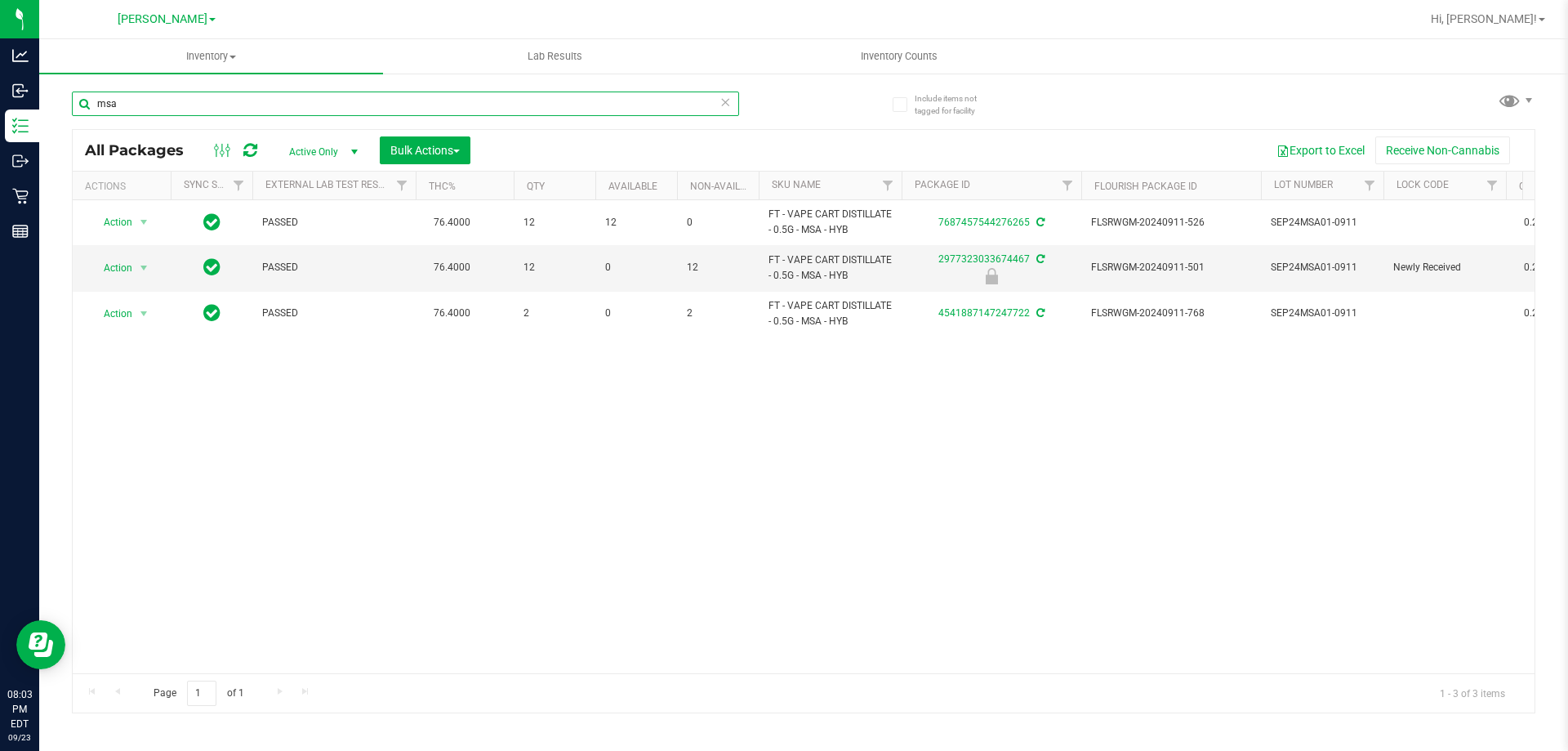
click at [241, 110] on input "msa" at bounding box center [406, 104] width 667 height 25
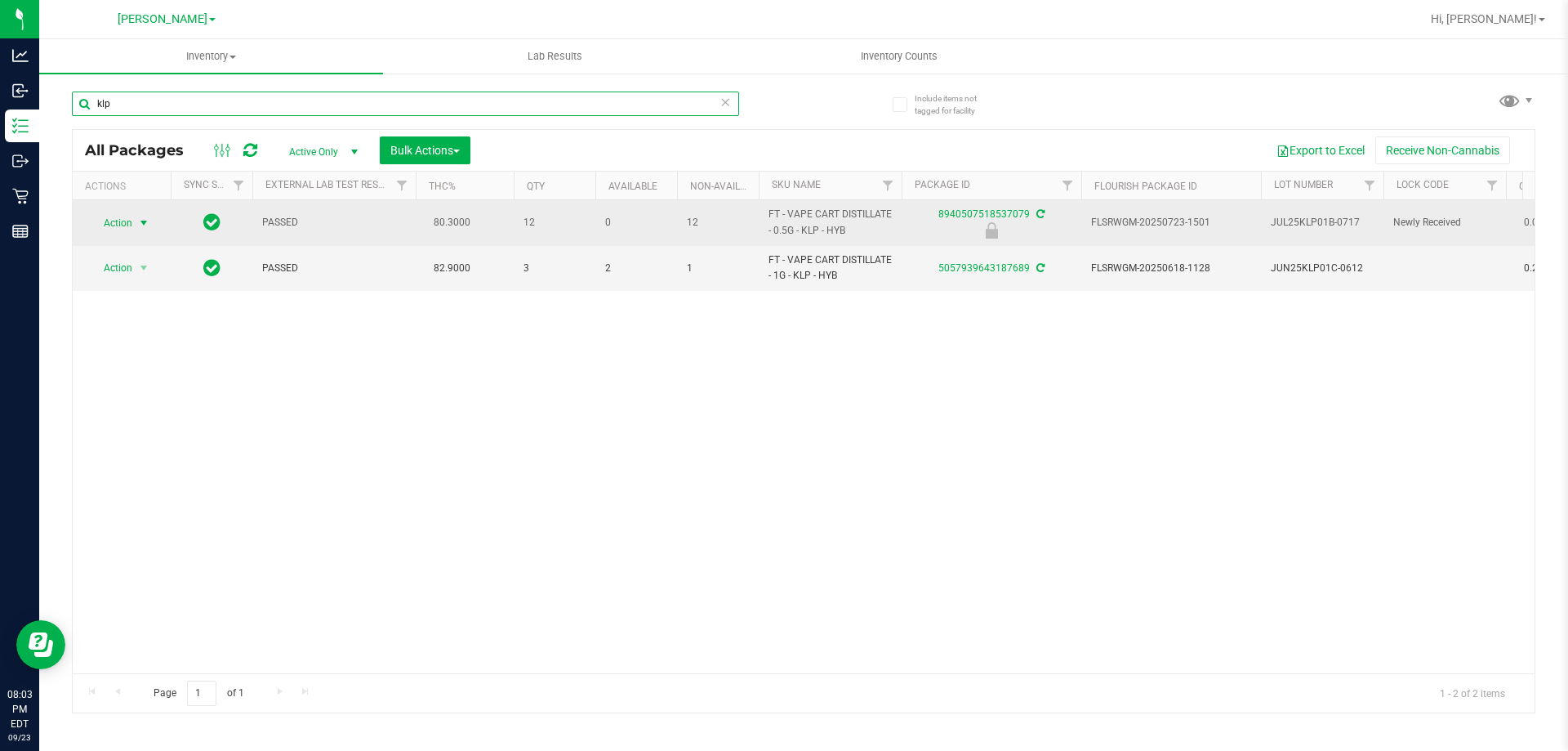
type input "klp"
click at [136, 220] on span "select" at bounding box center [144, 223] width 20 height 23
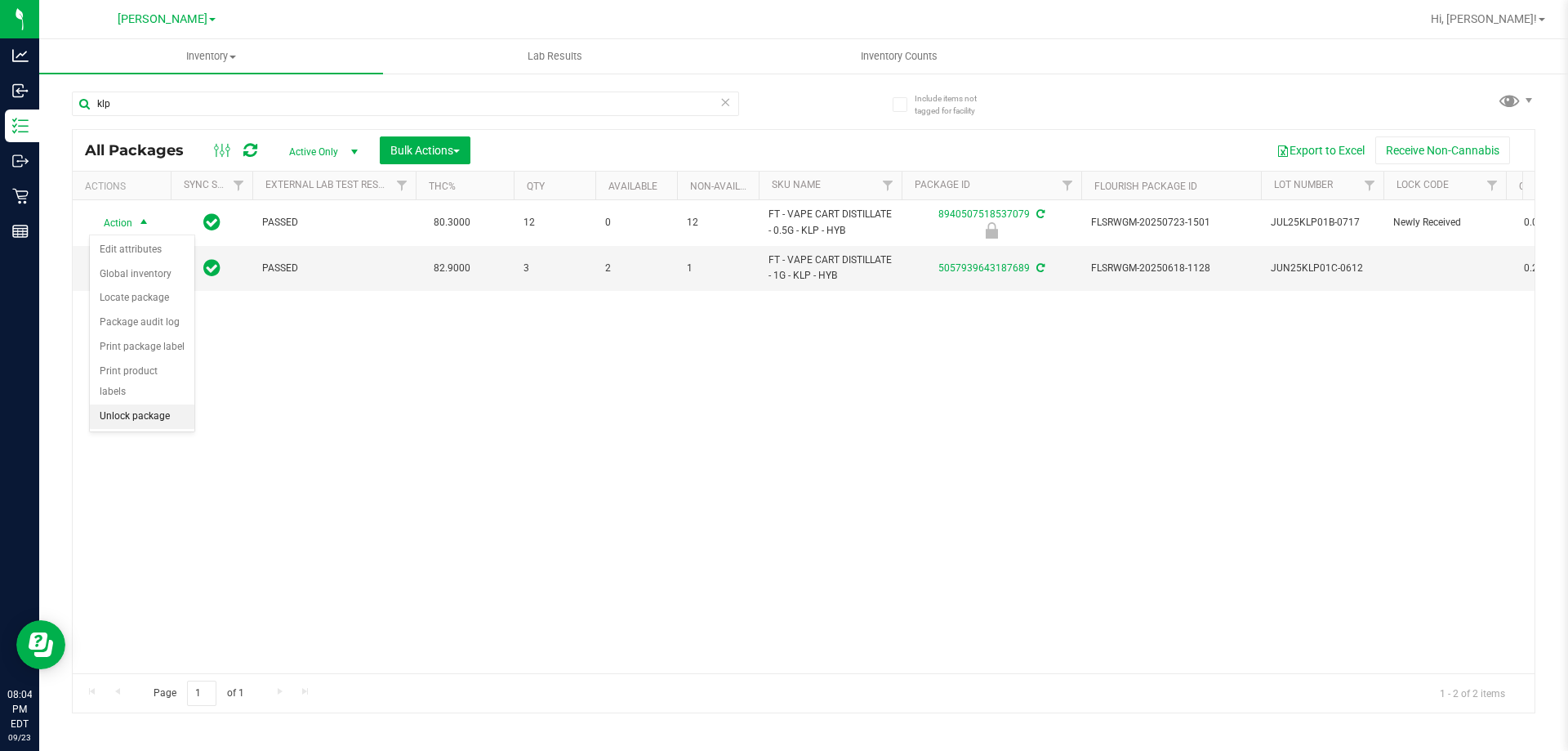
click at [172, 404] on li "Unlock package" at bounding box center [142, 416] width 105 height 25
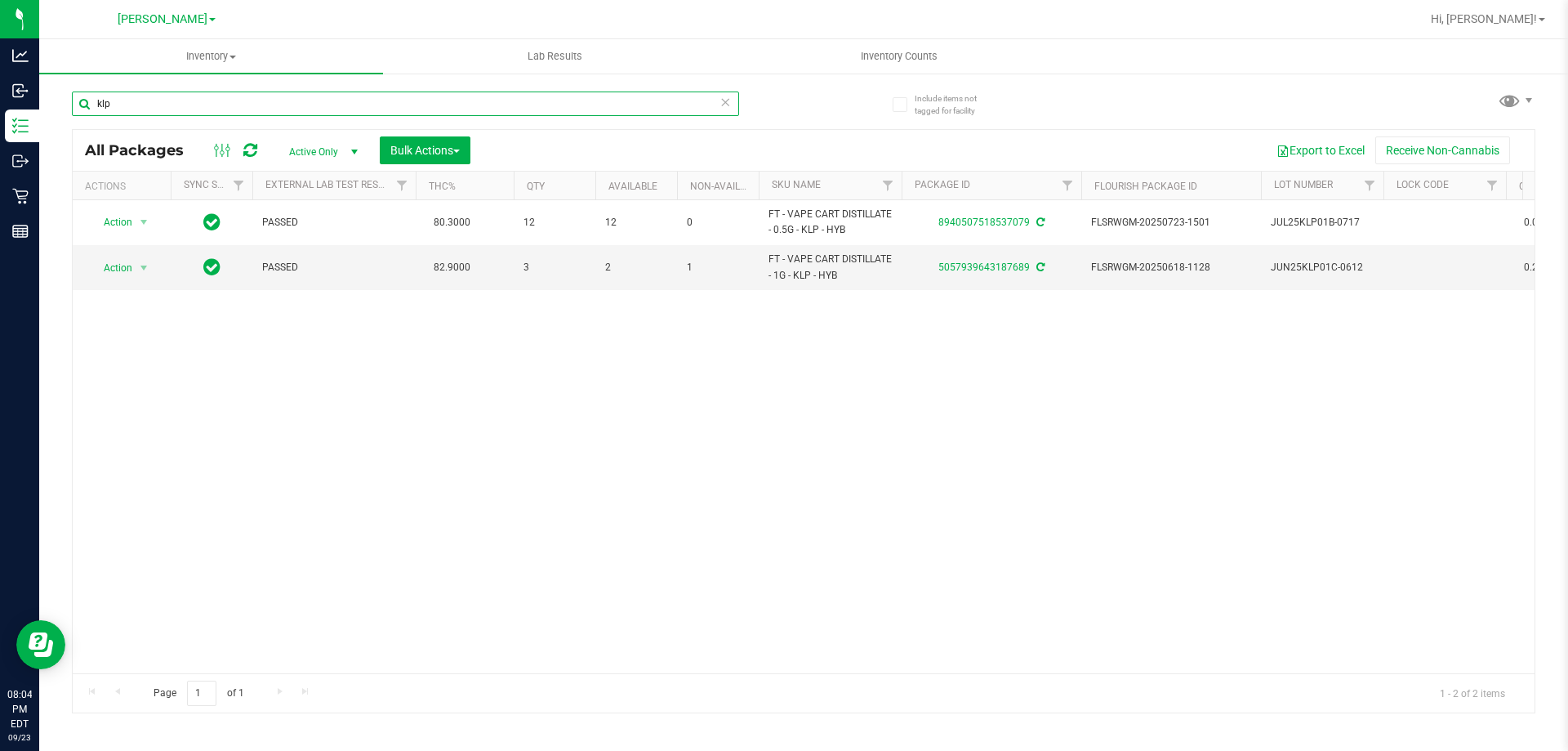
click at [340, 104] on input "klp" at bounding box center [406, 104] width 667 height 25
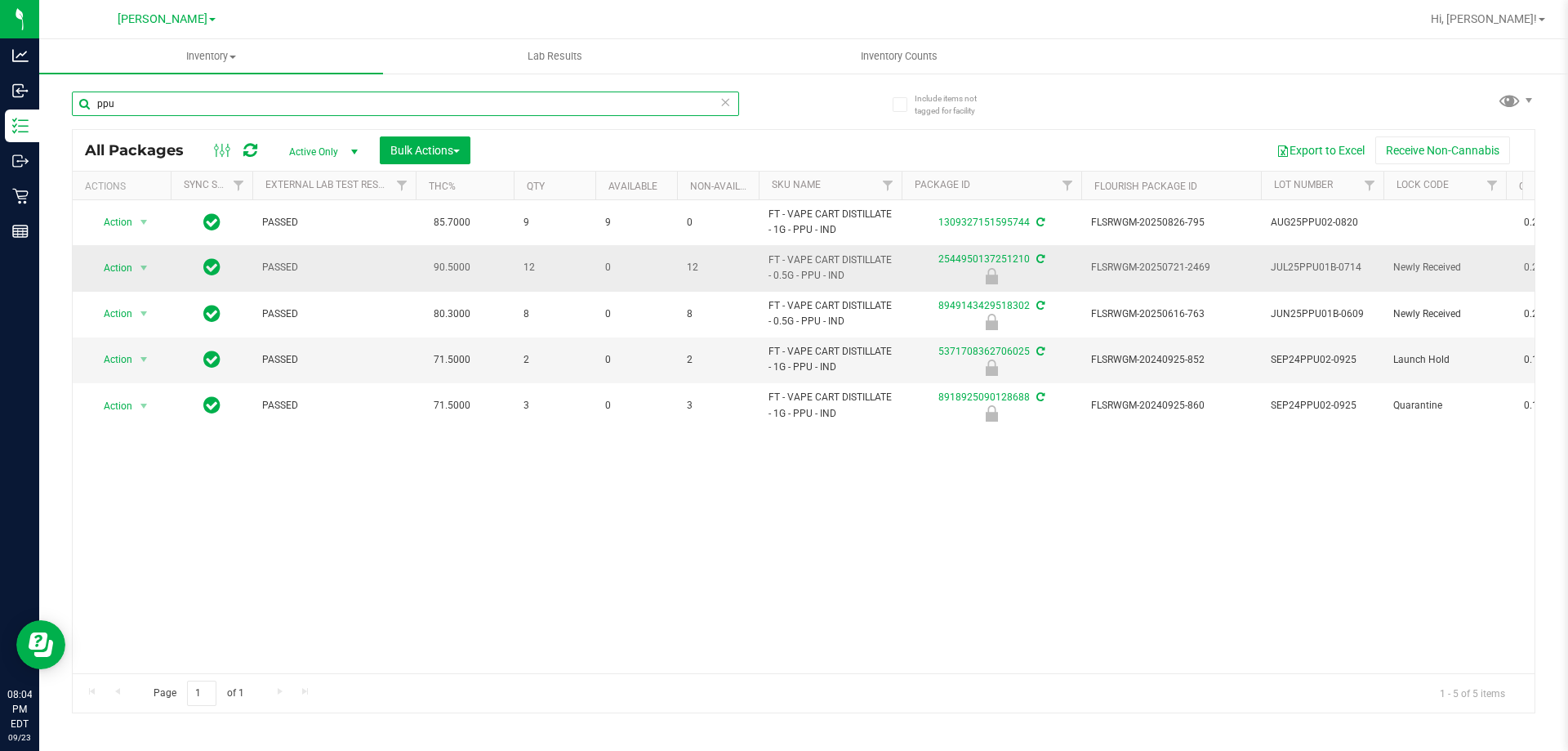
type input "ppu"
click at [122, 255] on td "Action Action Edit attributes Global inventory Locate package Package audit log…" at bounding box center [122, 267] width 98 height 45
click at [118, 264] on span "Action" at bounding box center [111, 268] width 44 height 23
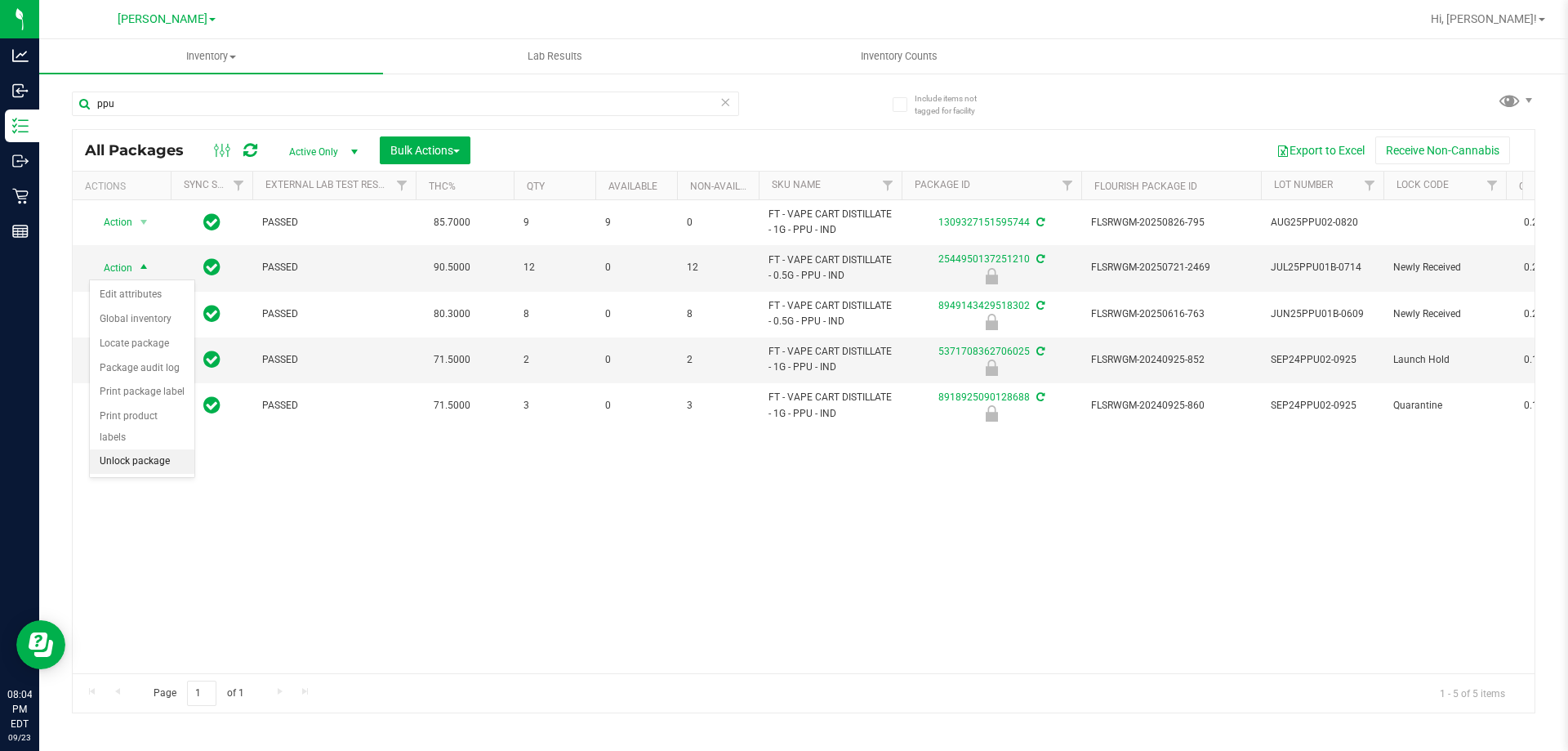
click at [129, 449] on li "Unlock package" at bounding box center [142, 462] width 105 height 25
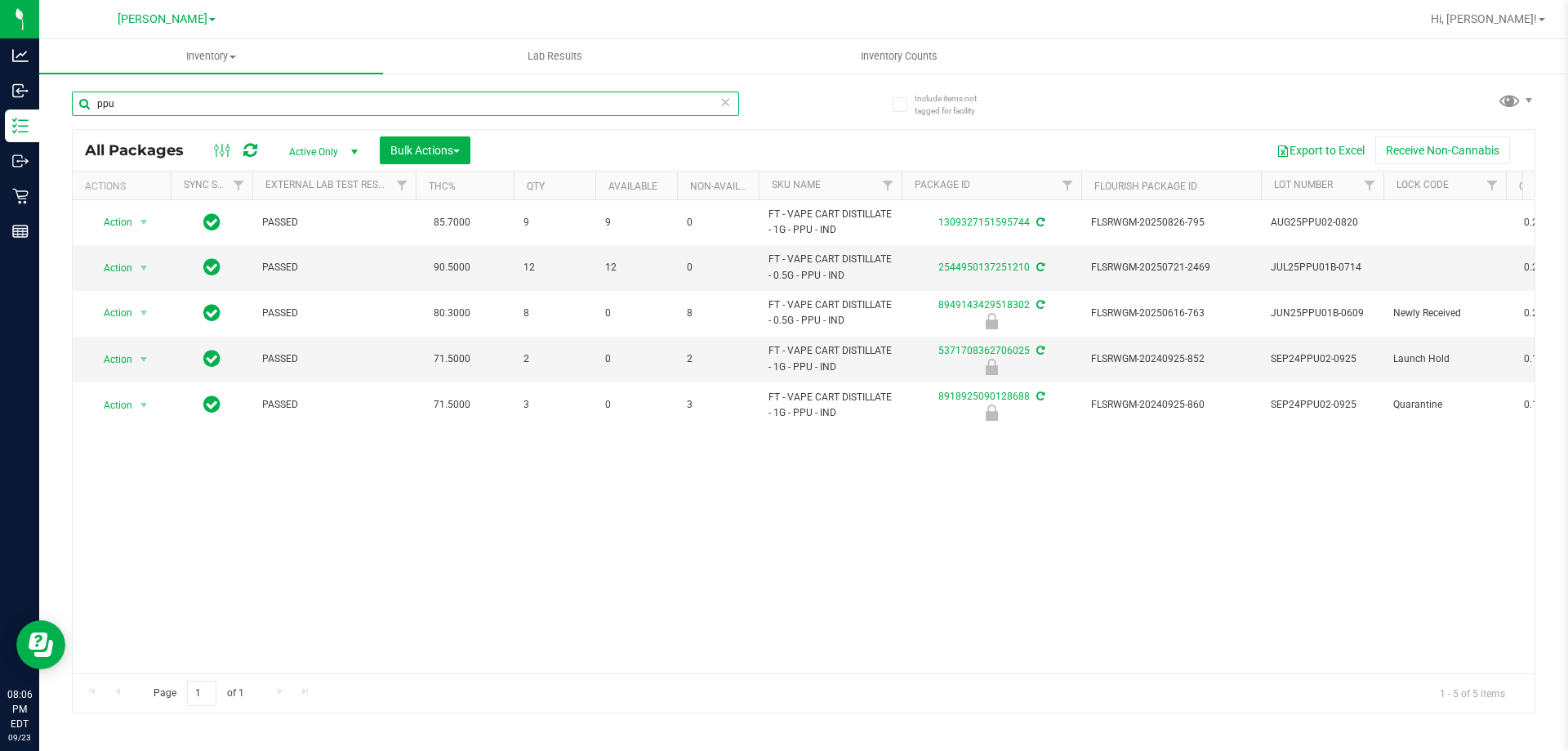
click at [392, 103] on input "ppu" at bounding box center [406, 104] width 667 height 25
type input "sbc"
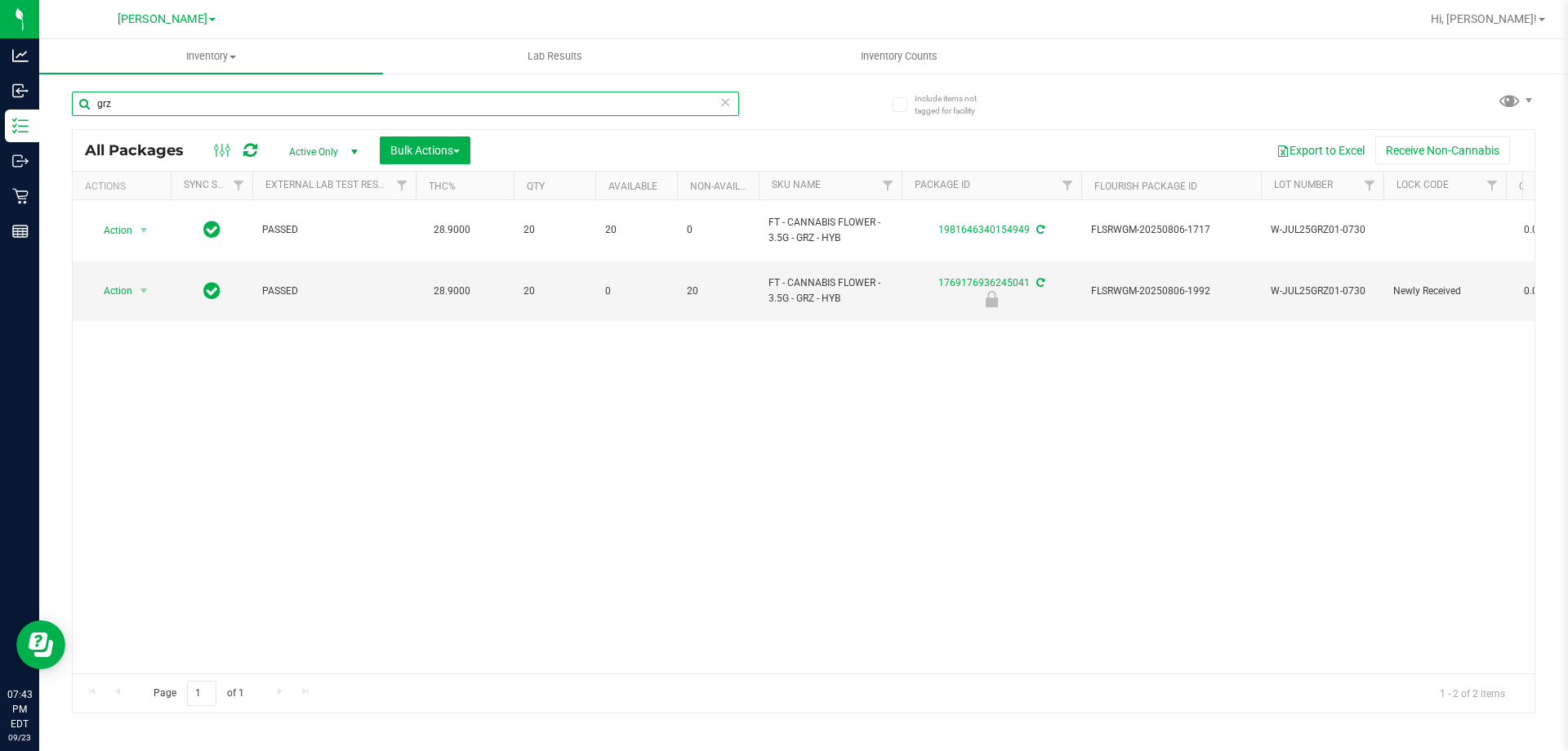
click at [467, 104] on input "grz" at bounding box center [406, 104] width 667 height 25
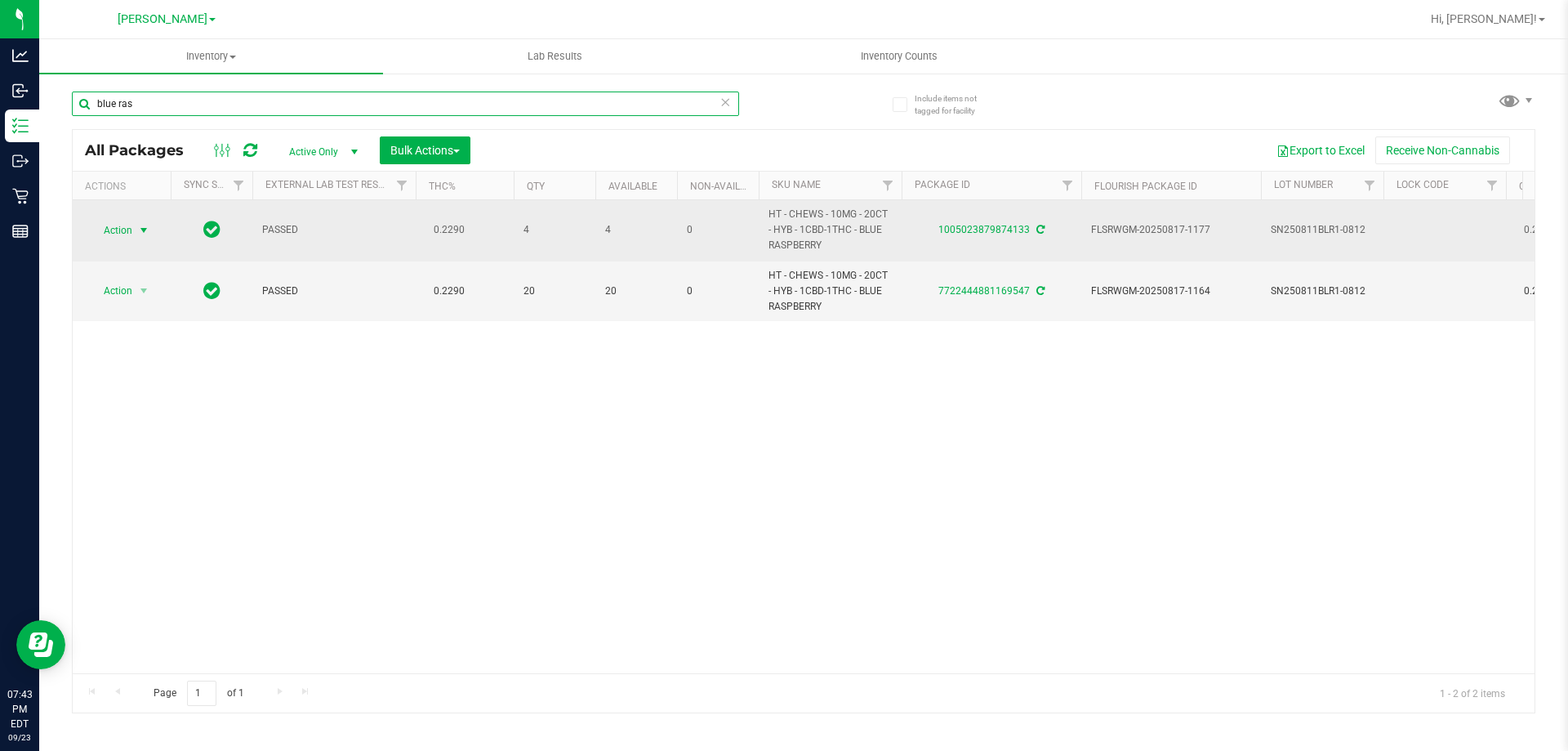
type input "blue ras"
click at [118, 228] on span "Action" at bounding box center [111, 230] width 44 height 23
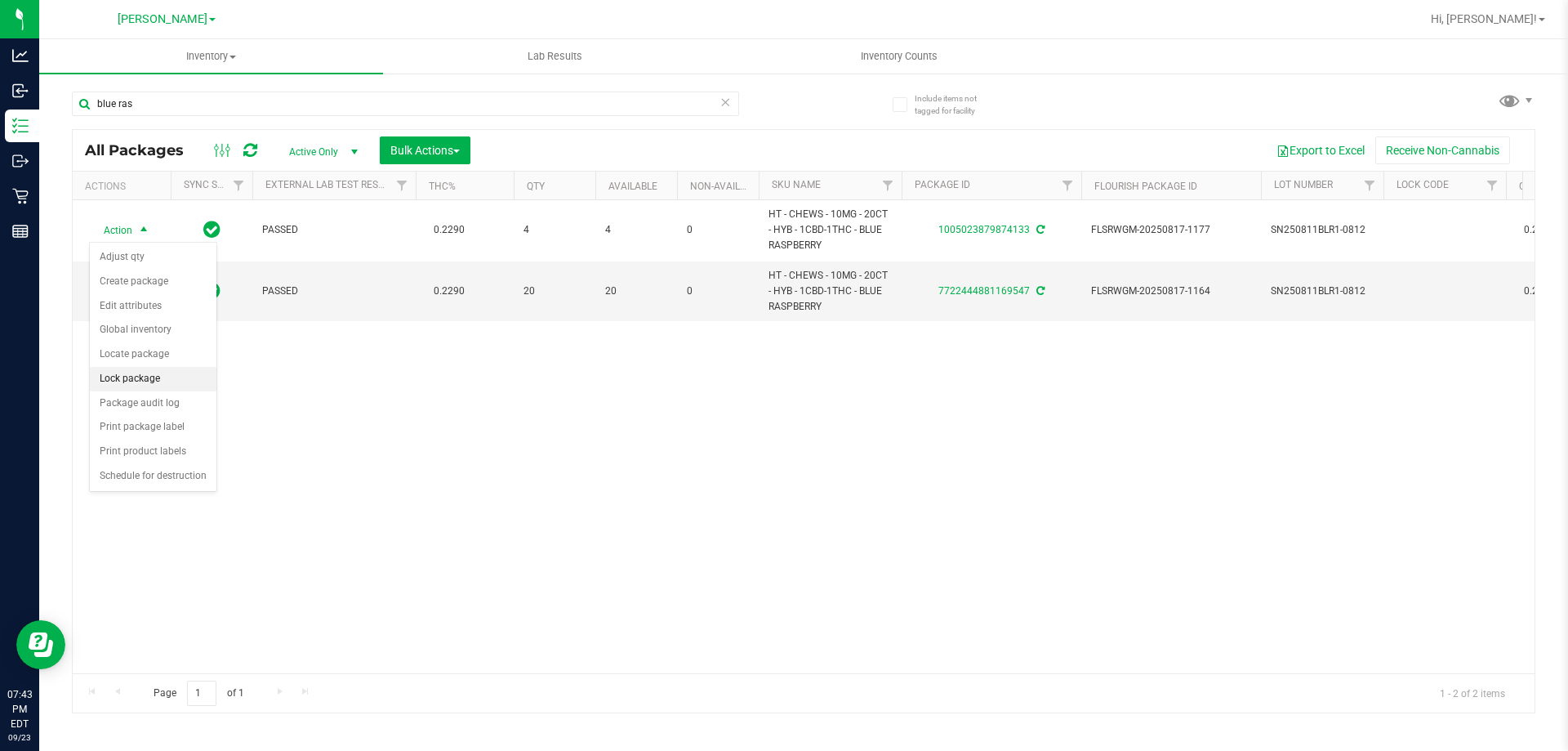
click at [149, 375] on li "Lock package" at bounding box center [153, 379] width 126 height 25
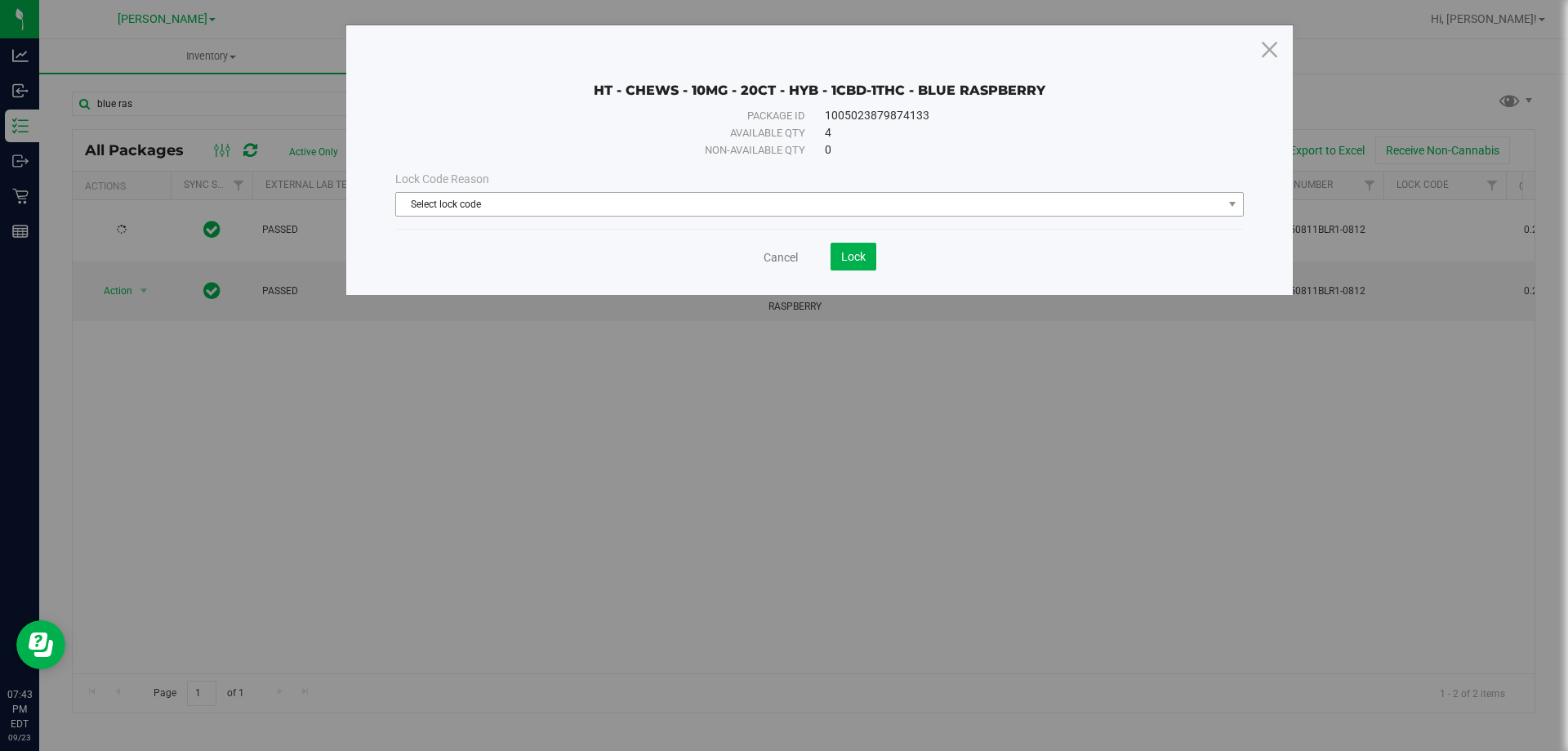
click at [502, 213] on span "Select lock code" at bounding box center [808, 205] width 826 height 23
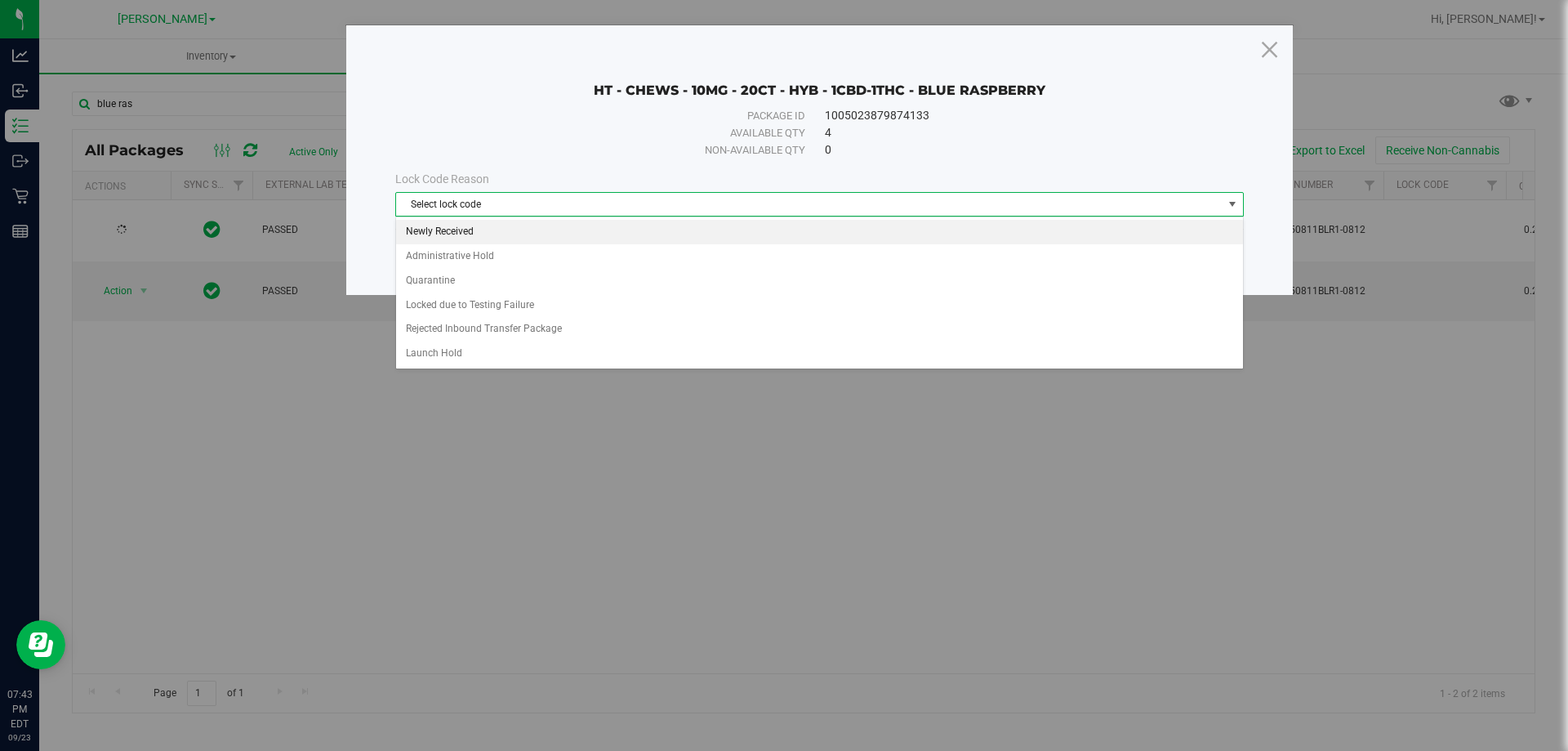
click at [503, 237] on li "Newly Received" at bounding box center [819, 232] width 847 height 25
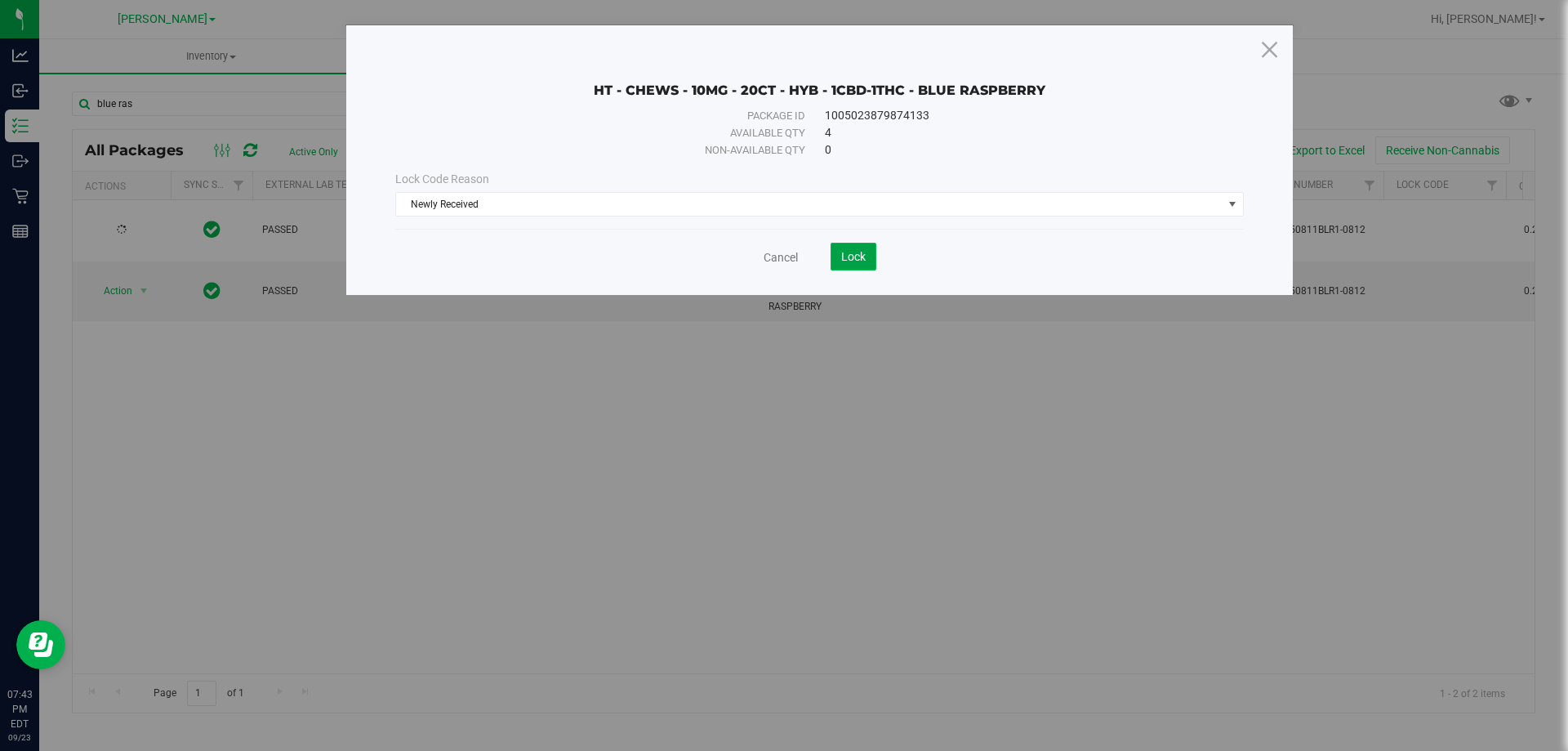
click at [852, 263] on button "Lock" at bounding box center [853, 256] width 45 height 28
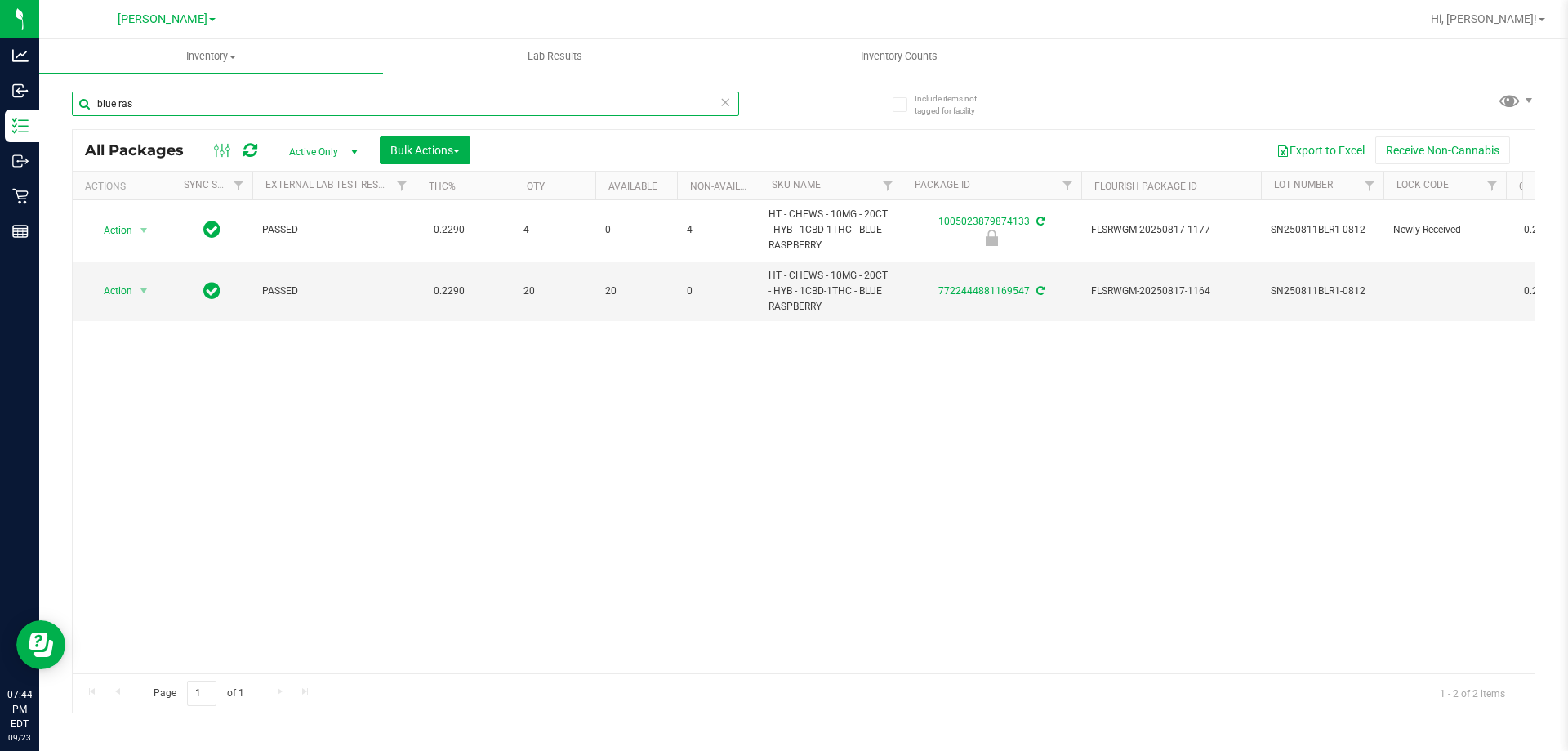
click at [224, 92] on input "blue ras" at bounding box center [406, 104] width 667 height 25
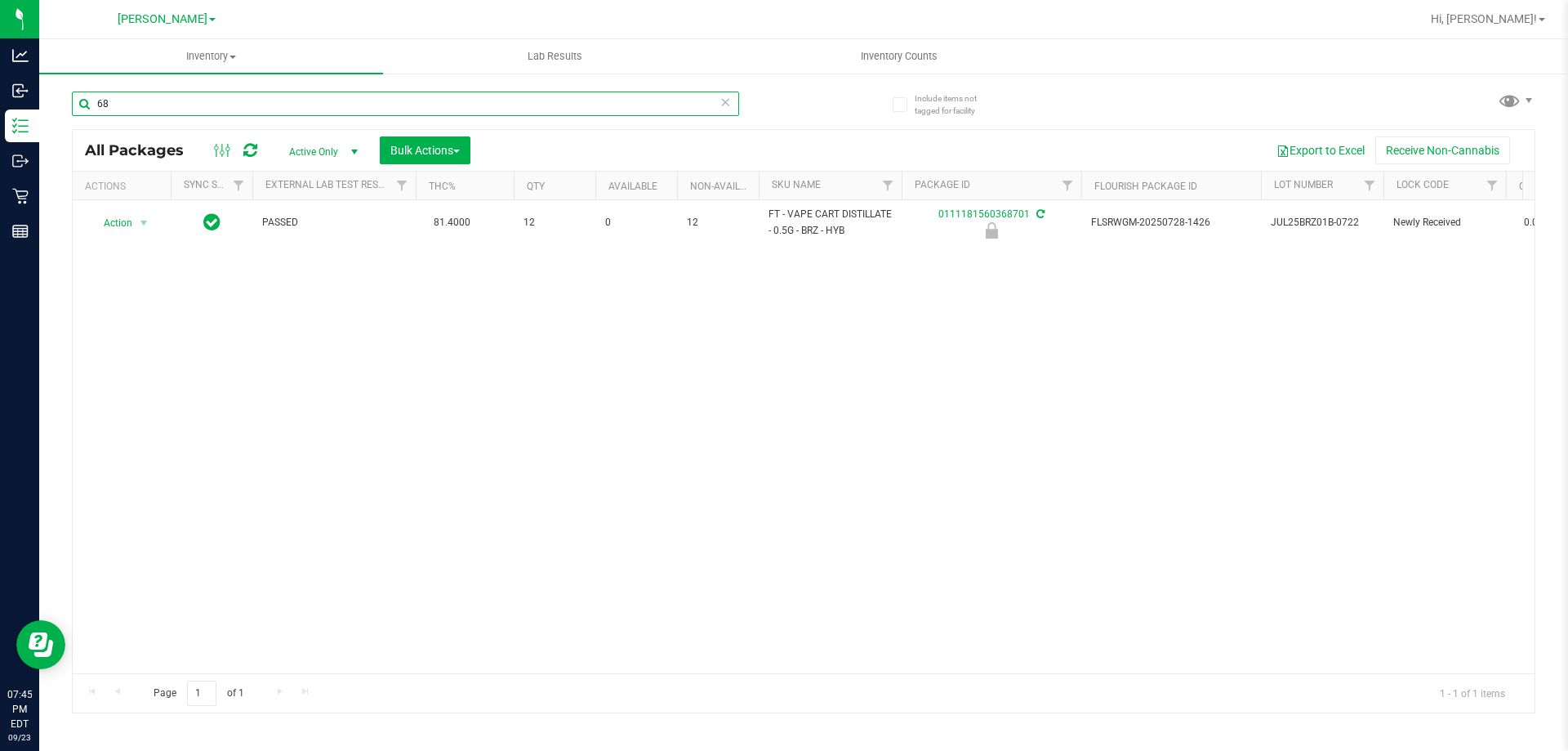
type input "6"
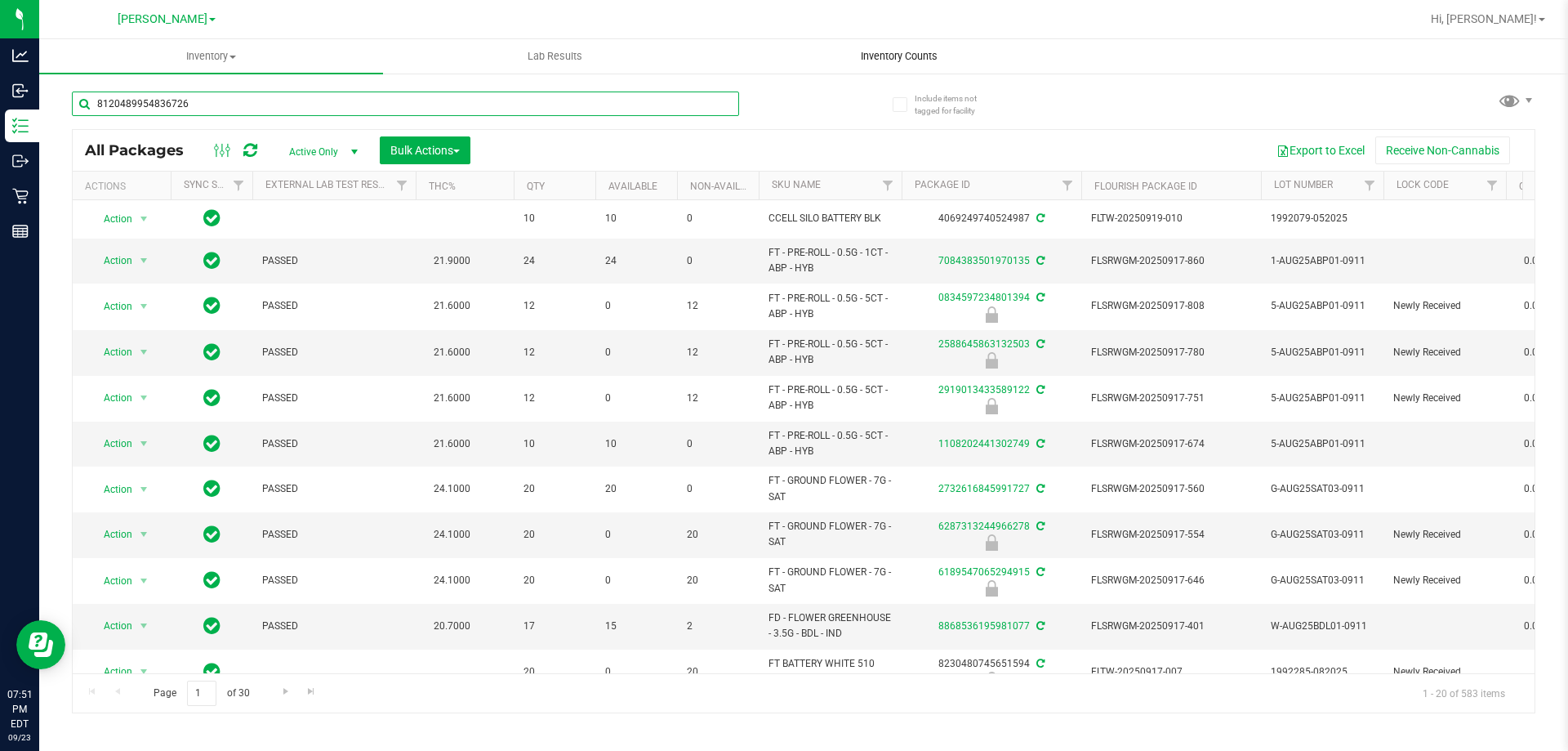
type input "8120489954836726"
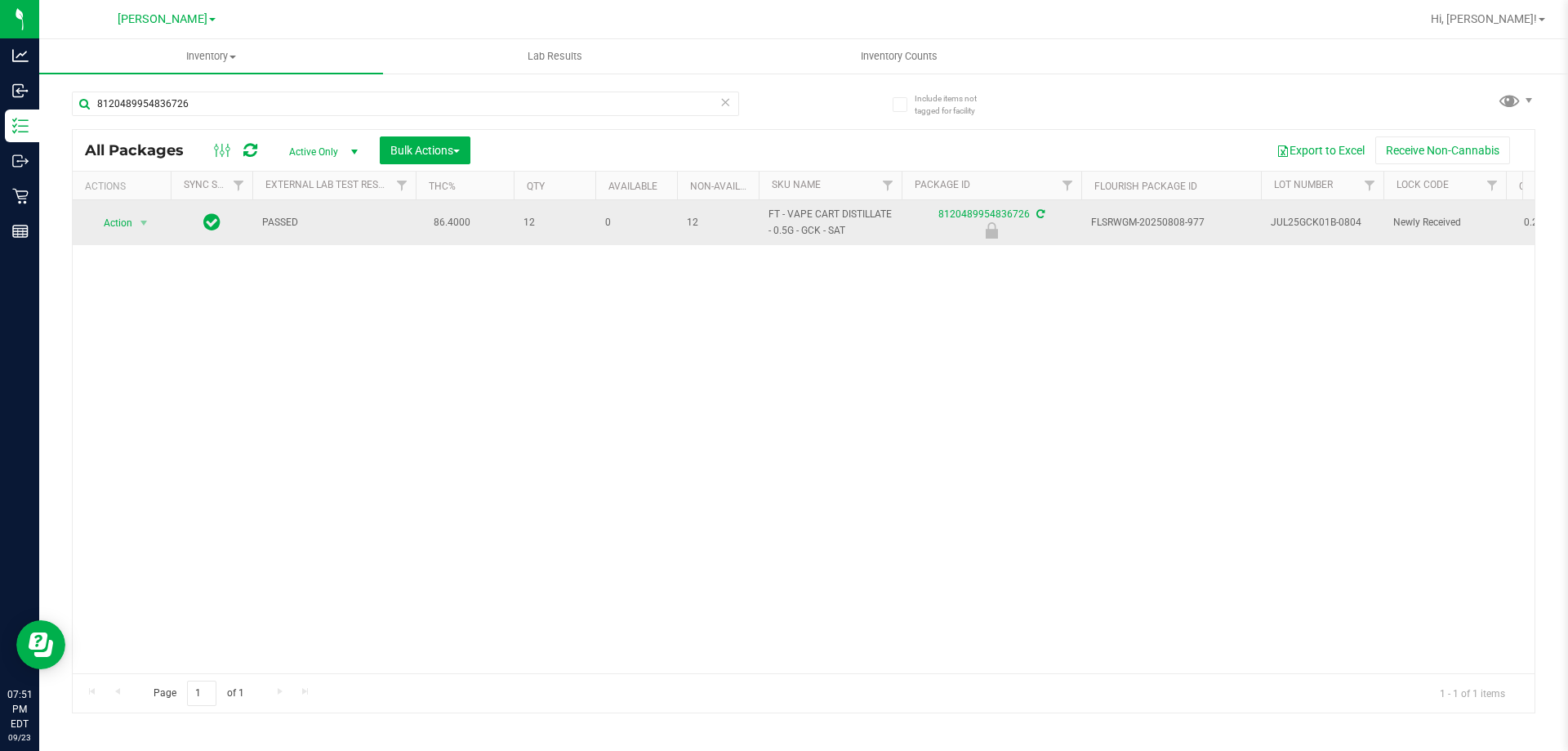
click at [117, 223] on span "Action" at bounding box center [111, 223] width 44 height 23
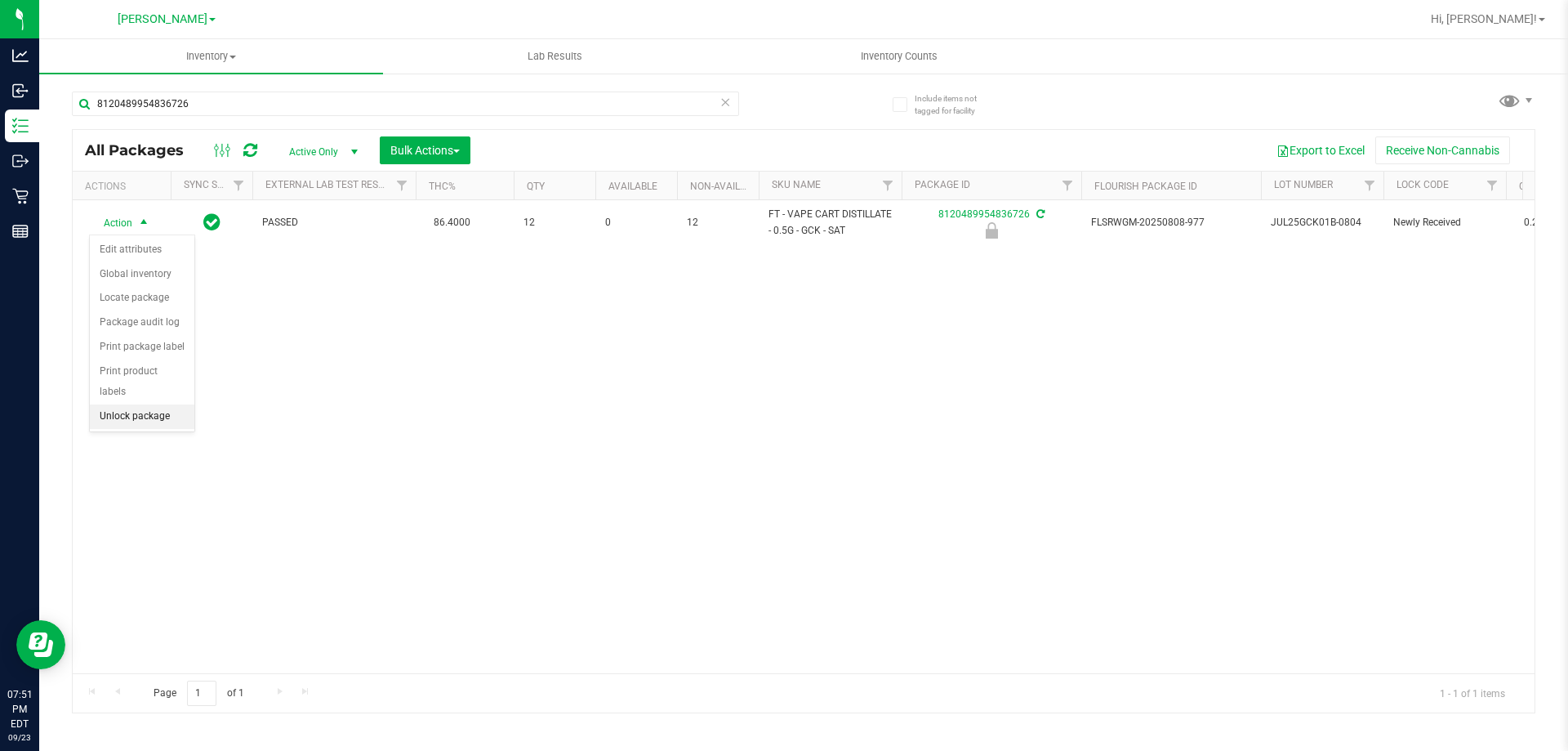
click at [174, 404] on li "Unlock package" at bounding box center [142, 416] width 105 height 25
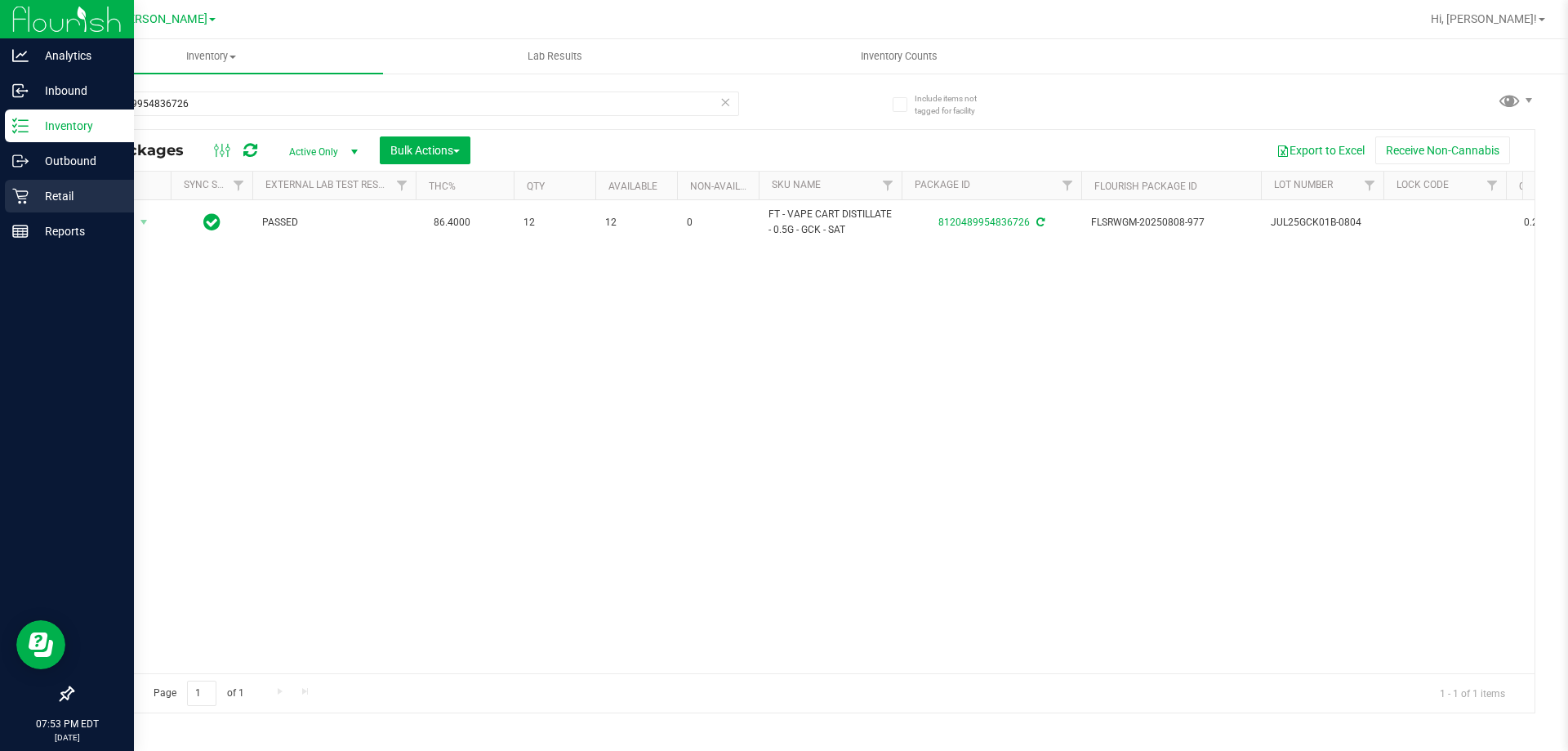
click at [57, 194] on p "Retail" at bounding box center [77, 196] width 98 height 20
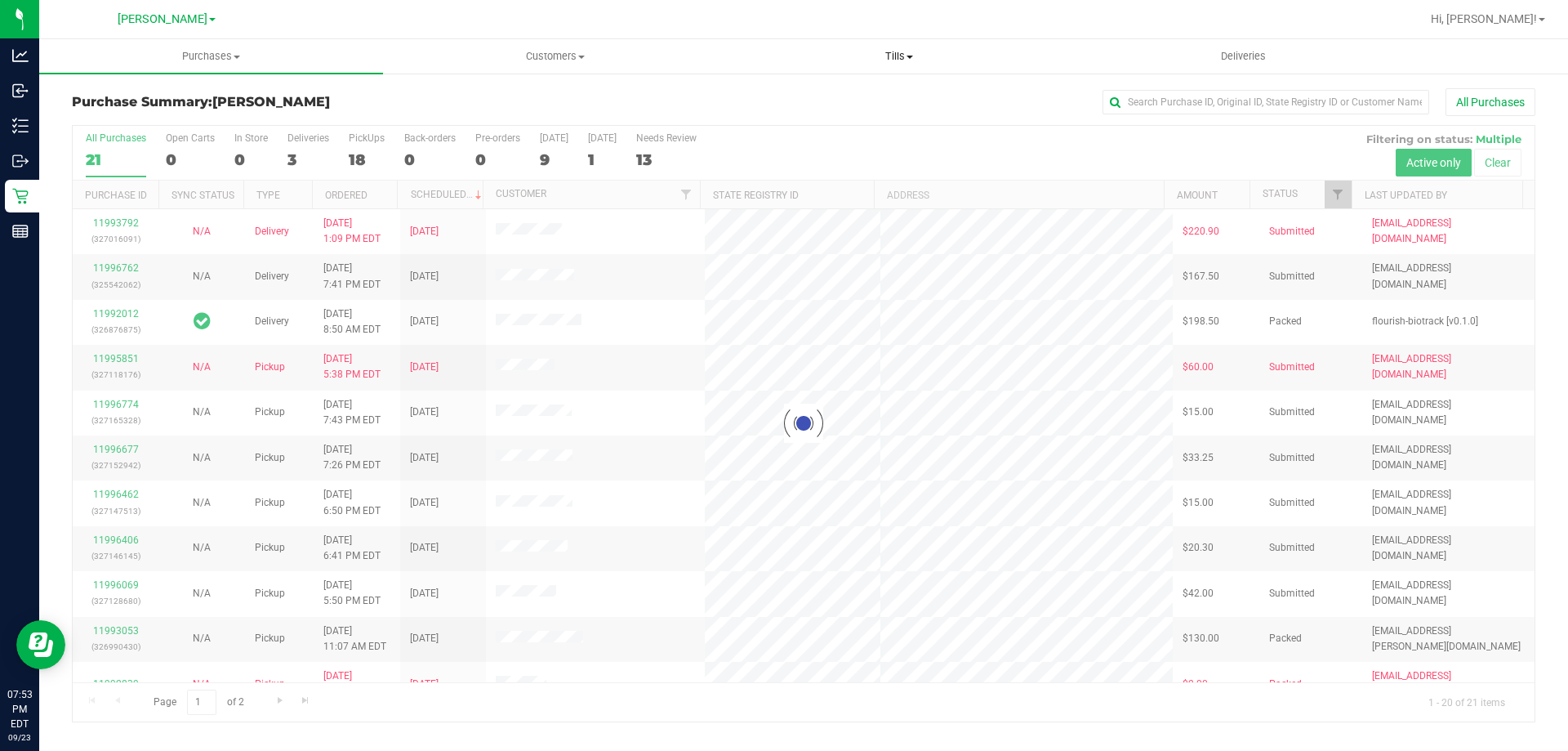
click at [911, 60] on span "Tills" at bounding box center [898, 56] width 342 height 15
click at [863, 95] on li "Manage tills" at bounding box center [898, 99] width 343 height 20
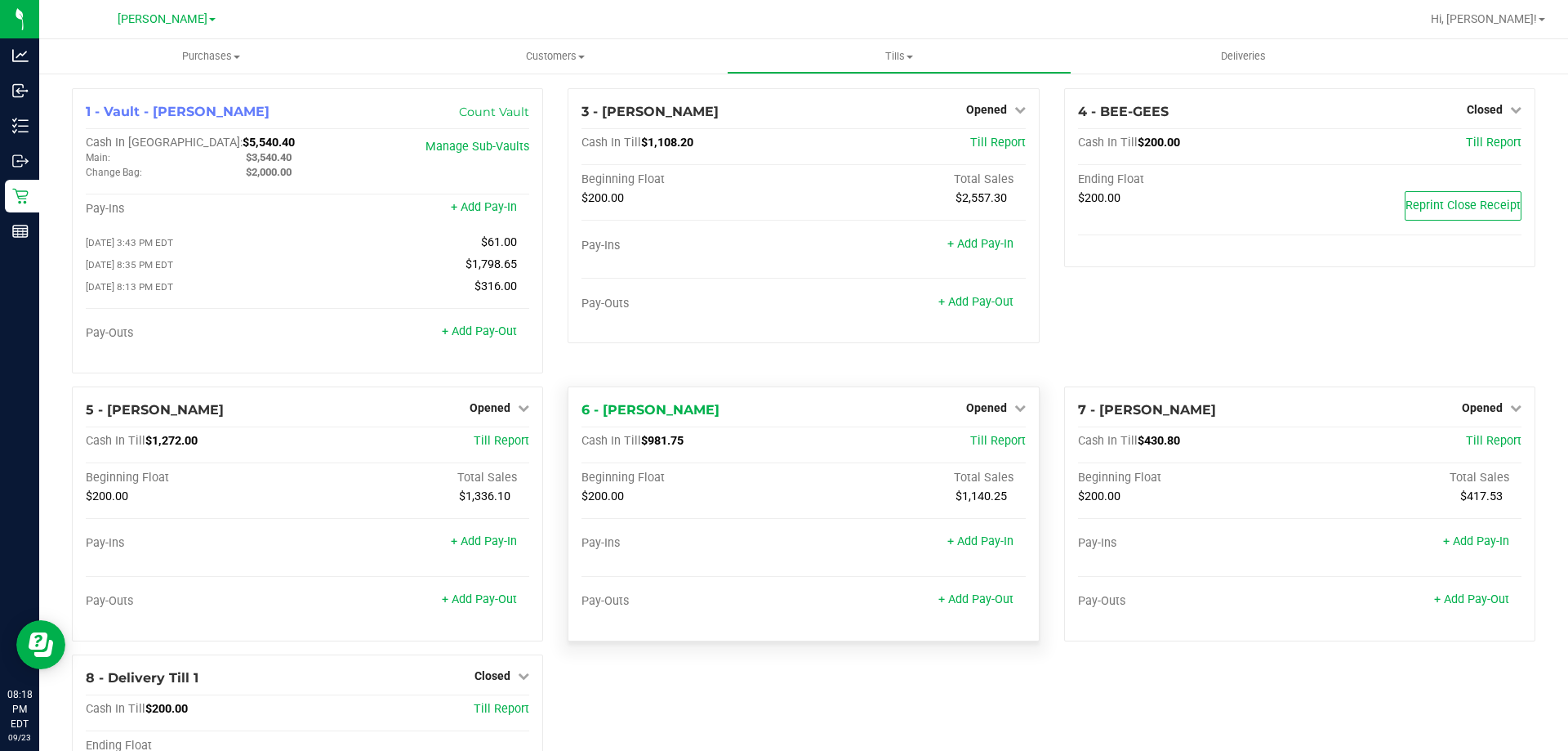
click at [971, 417] on div "Opened" at bounding box center [995, 408] width 60 height 20
click at [974, 410] on span "Opened" at bounding box center [986, 408] width 41 height 13
click at [998, 445] on link "Close Till" at bounding box center [988, 440] width 44 height 13
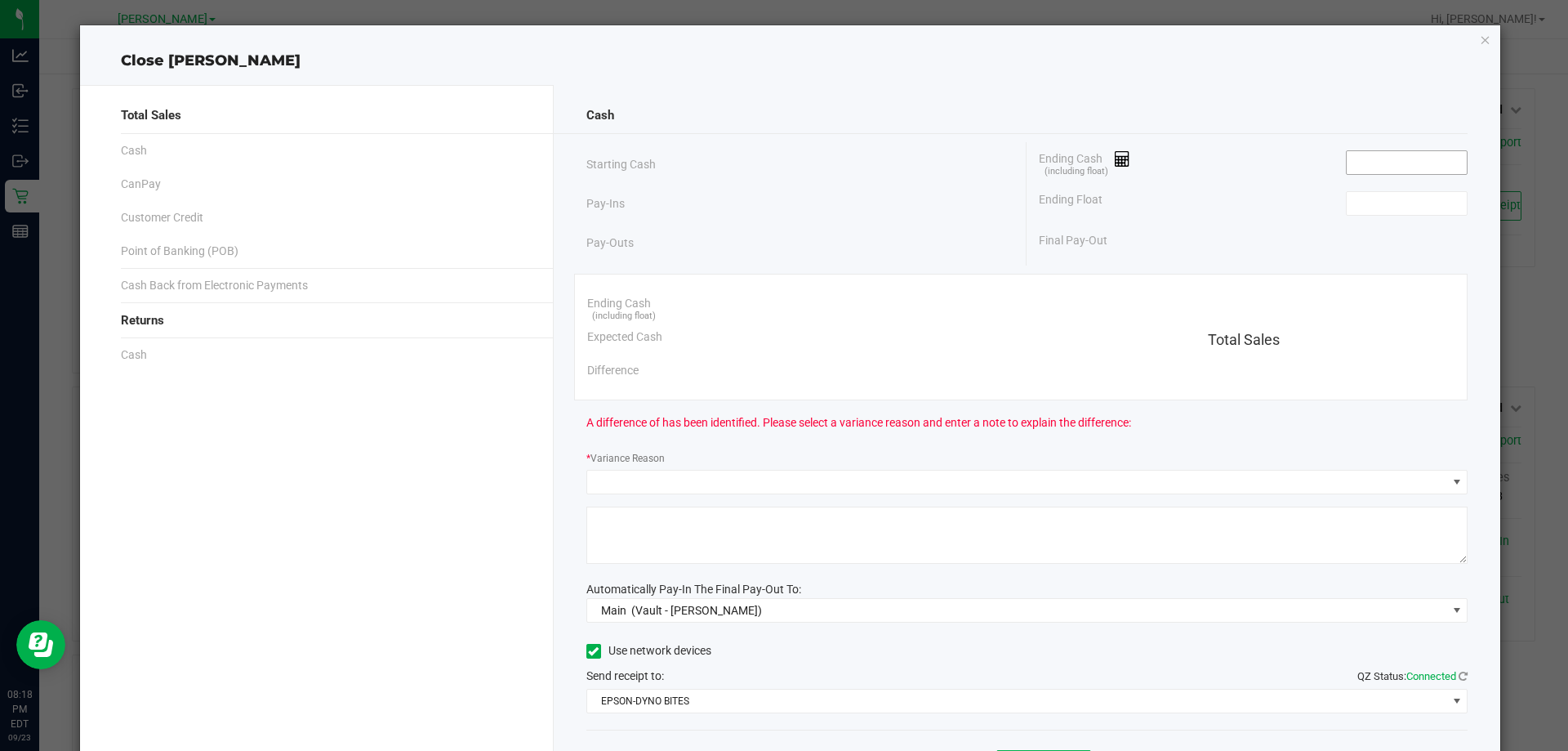
click at [1382, 172] on input at bounding box center [1406, 163] width 120 height 23
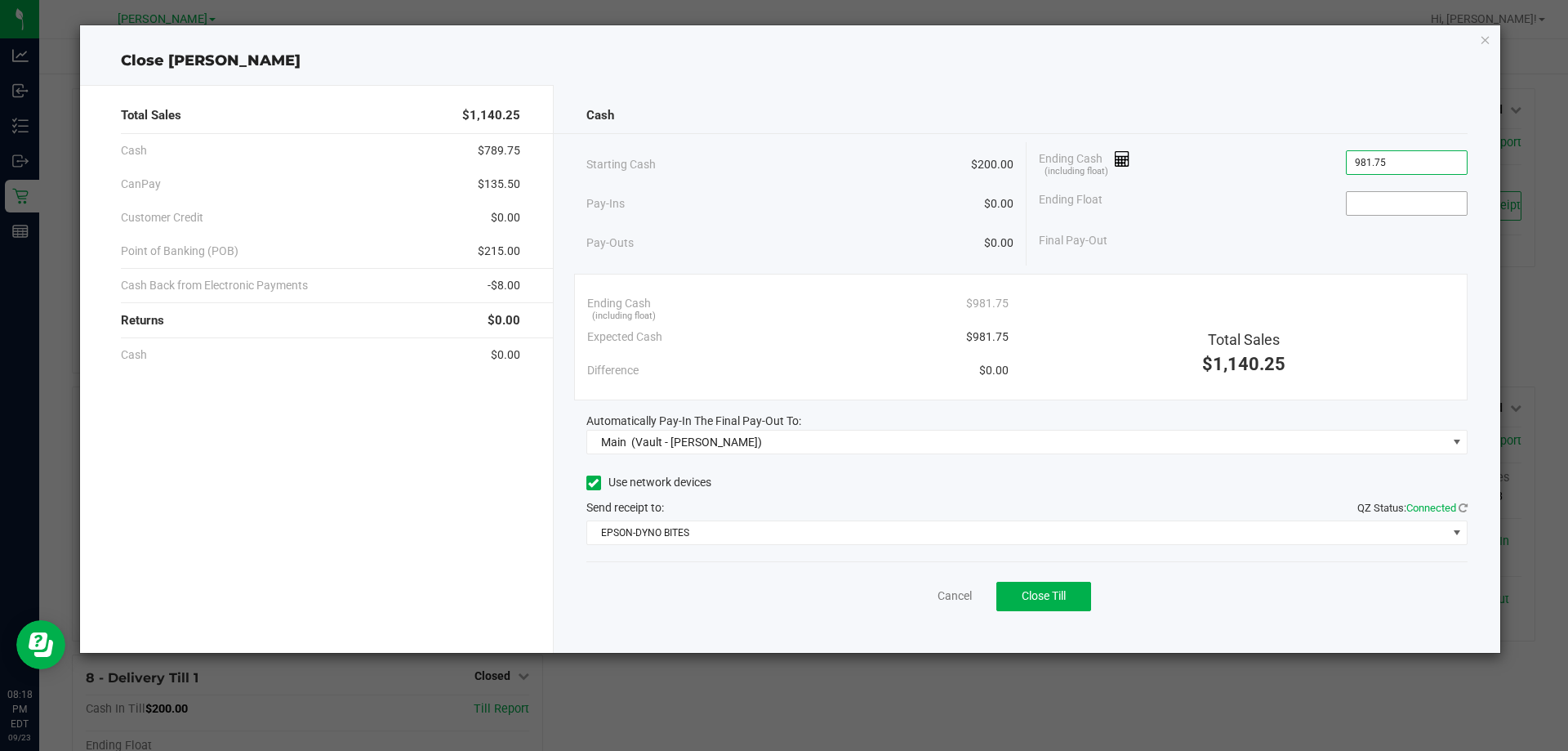
type input "$981.75"
click at [1379, 194] on input at bounding box center [1406, 204] width 120 height 23
type input "$200.00"
click at [1047, 602] on span "Close Till" at bounding box center [1043, 595] width 44 height 13
click at [907, 591] on link "Dismiss" at bounding box center [919, 595] width 39 height 17
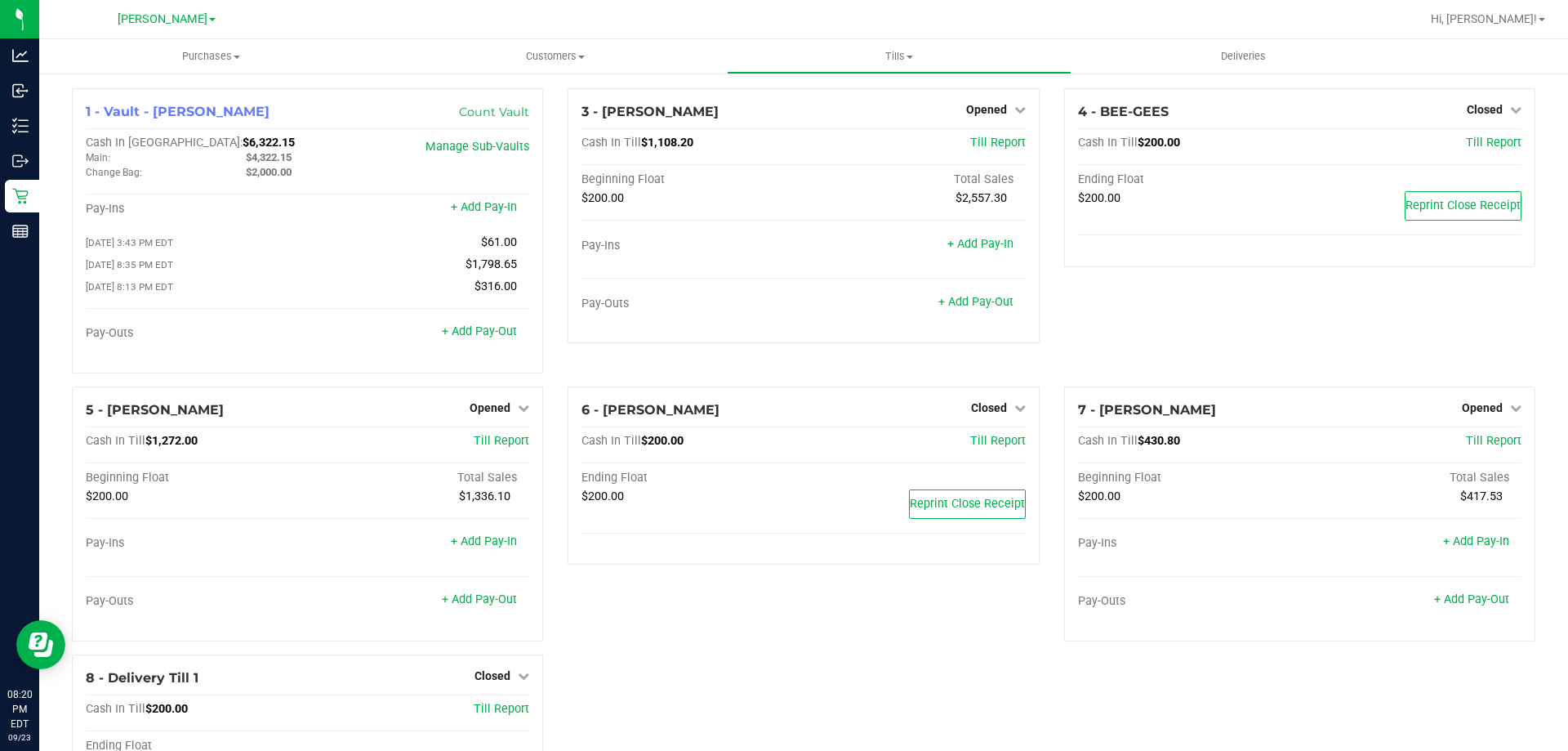
click at [1288, 345] on div "4 - BEE-GEES Closed Open Till Cash In Till $200.00 Till Report Ending Float $20…" at bounding box center [1299, 237] width 495 height 298
click at [1483, 407] on span "Opened" at bounding box center [1482, 408] width 41 height 13
click at [1461, 443] on link "Close Till" at bounding box center [1484, 440] width 44 height 13
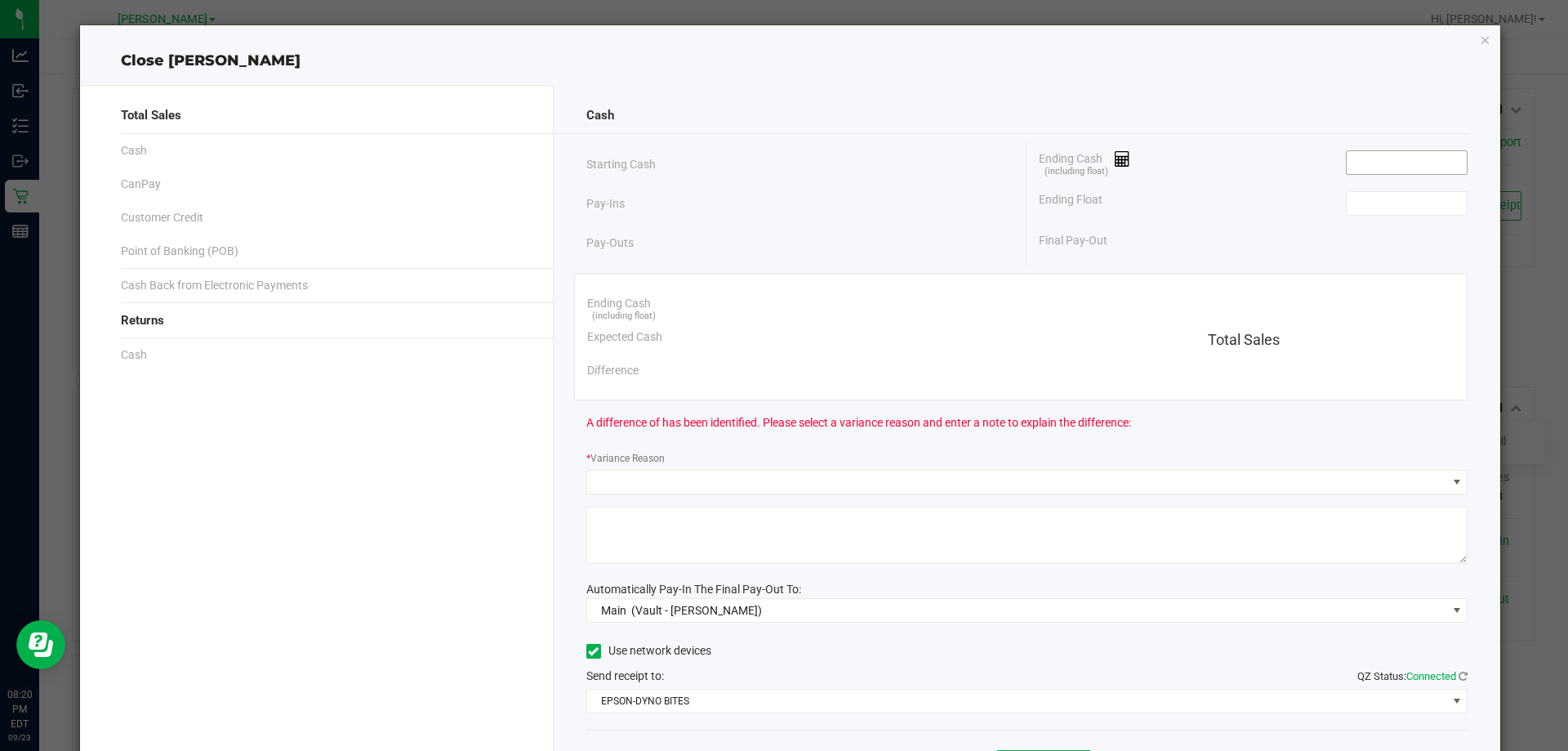
click at [1407, 162] on input at bounding box center [1406, 163] width 120 height 23
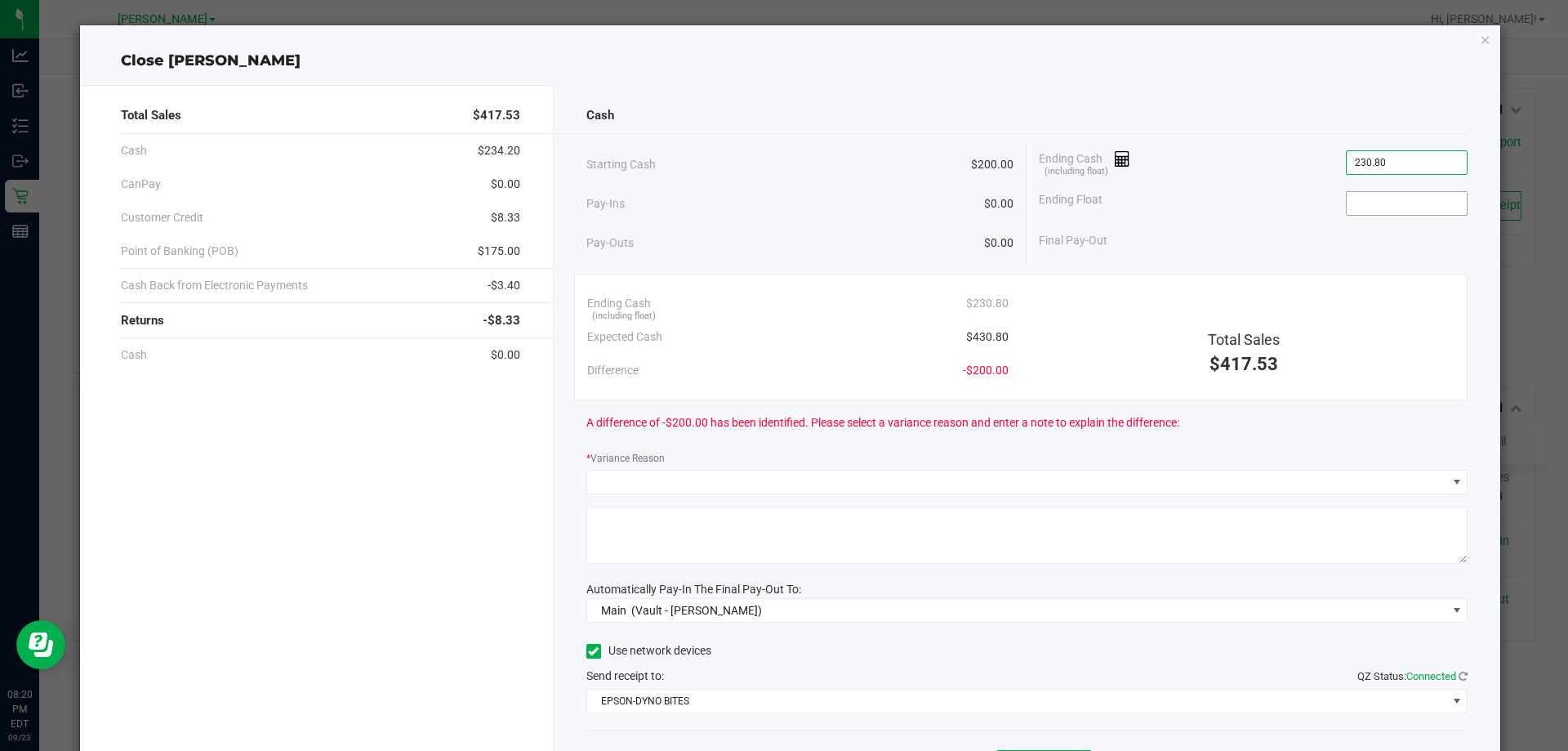
type input "$230.80"
click at [1391, 206] on input at bounding box center [1406, 204] width 120 height 23
type input "200"
type input "230.8"
type input "$200.00"
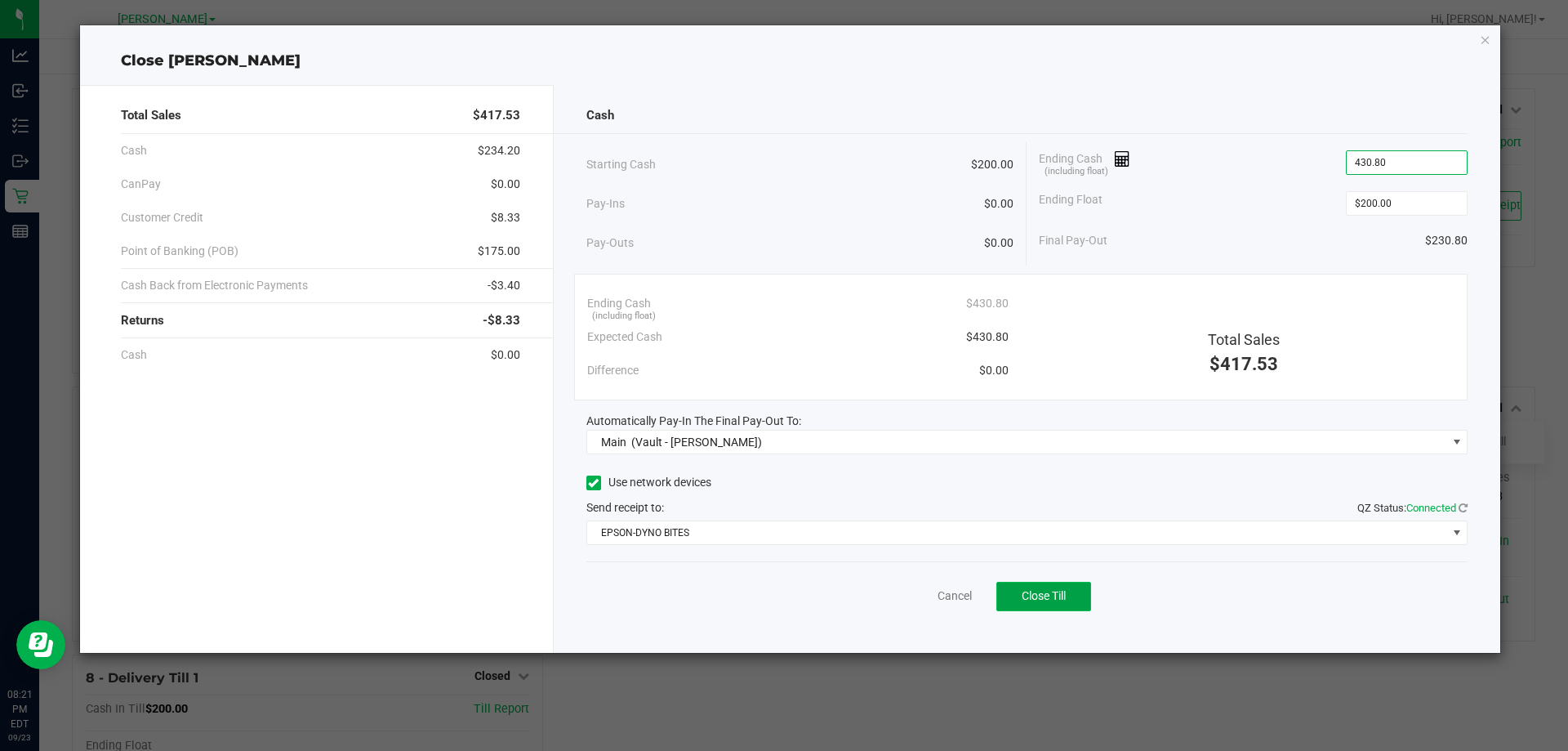
type input "$430.80"
click at [1065, 593] on span "Close Till" at bounding box center [1043, 595] width 44 height 13
click at [922, 594] on link "Dismiss" at bounding box center [919, 595] width 39 height 17
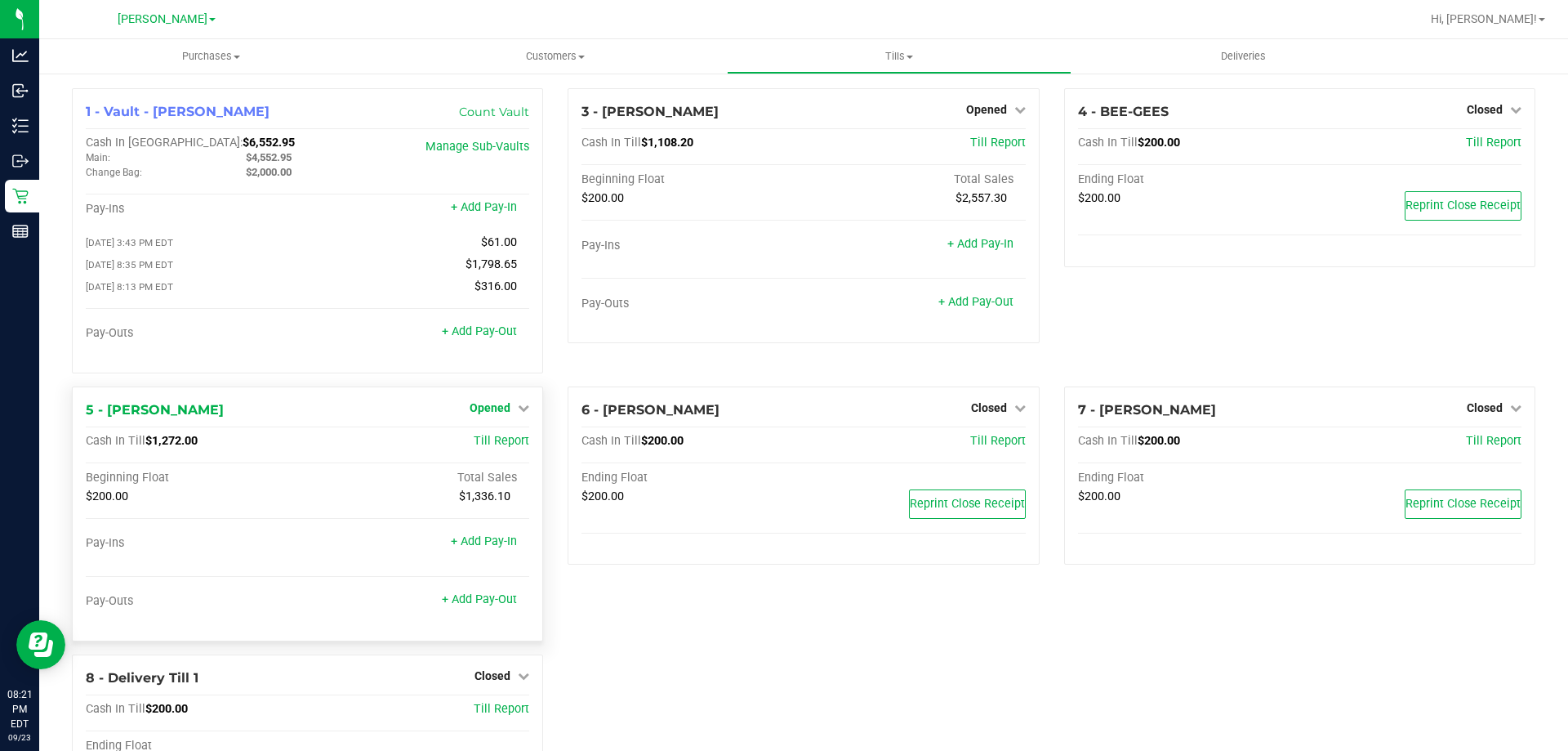
click at [490, 414] on span "Opened" at bounding box center [490, 408] width 41 height 13
click at [504, 446] on link "Close Till" at bounding box center [493, 440] width 44 height 13
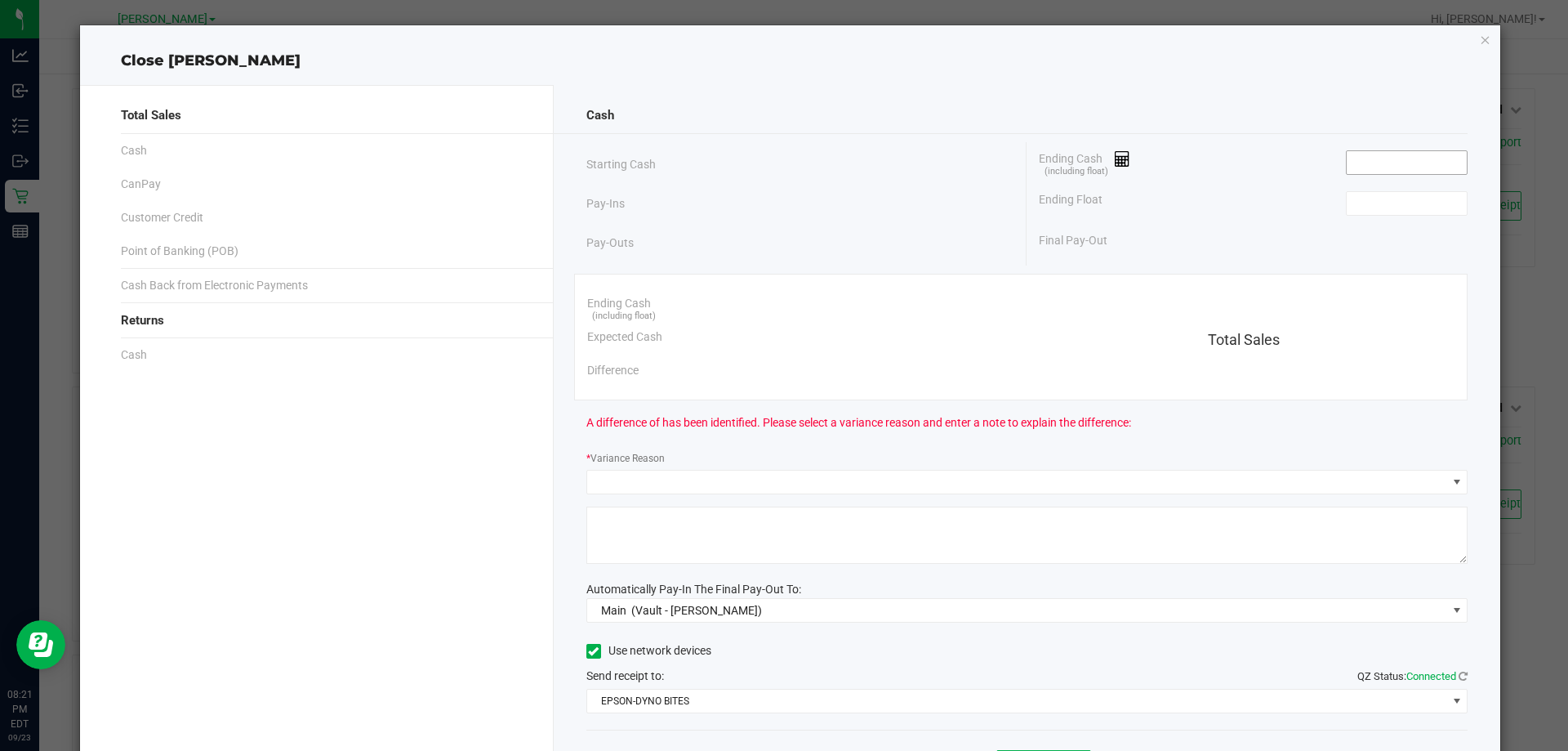
click at [1370, 162] on input at bounding box center [1406, 163] width 120 height 23
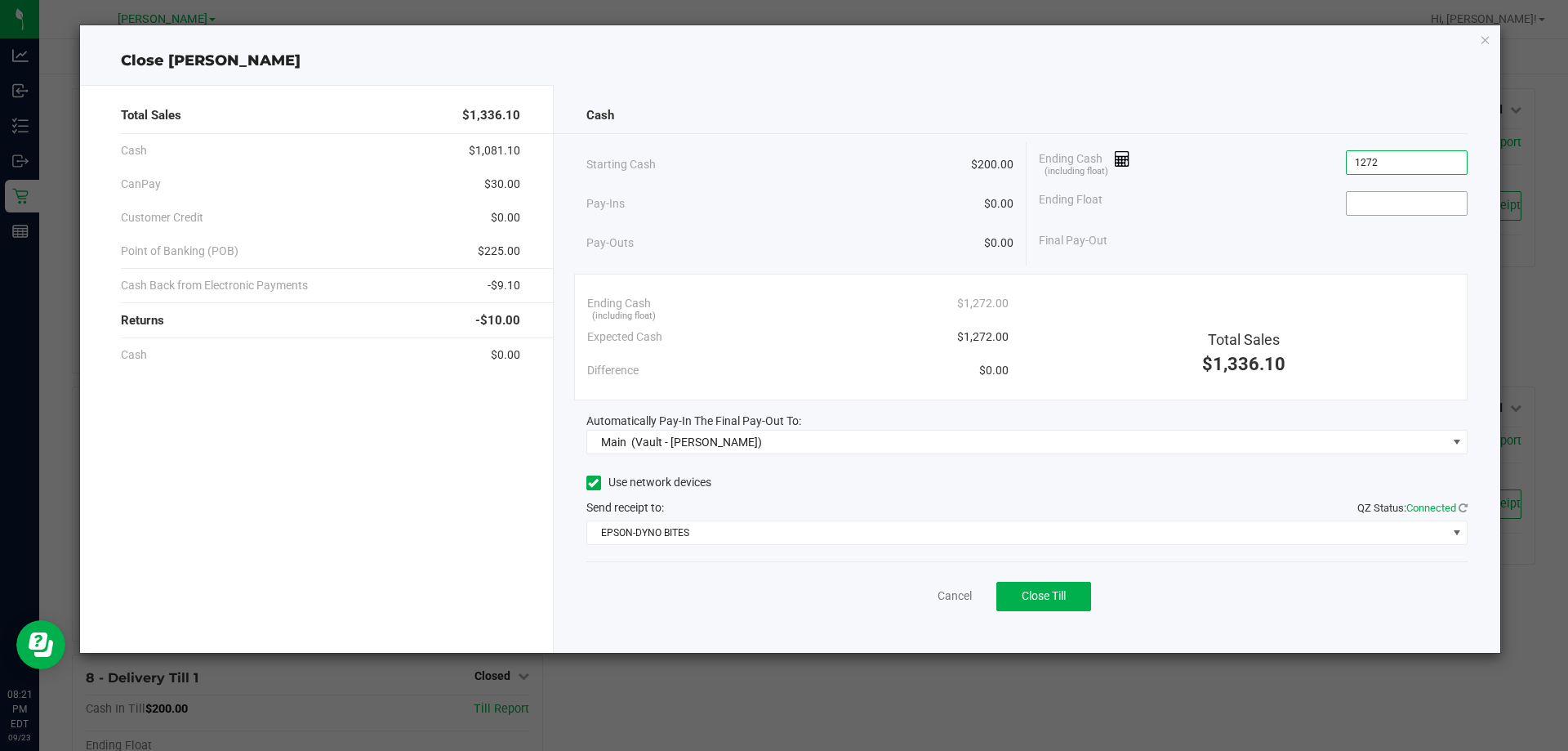
type input "$1,272.00"
click at [1402, 198] on input at bounding box center [1406, 204] width 120 height 23
type input "$200.00"
click at [1049, 598] on span "Close Till" at bounding box center [1043, 595] width 44 height 13
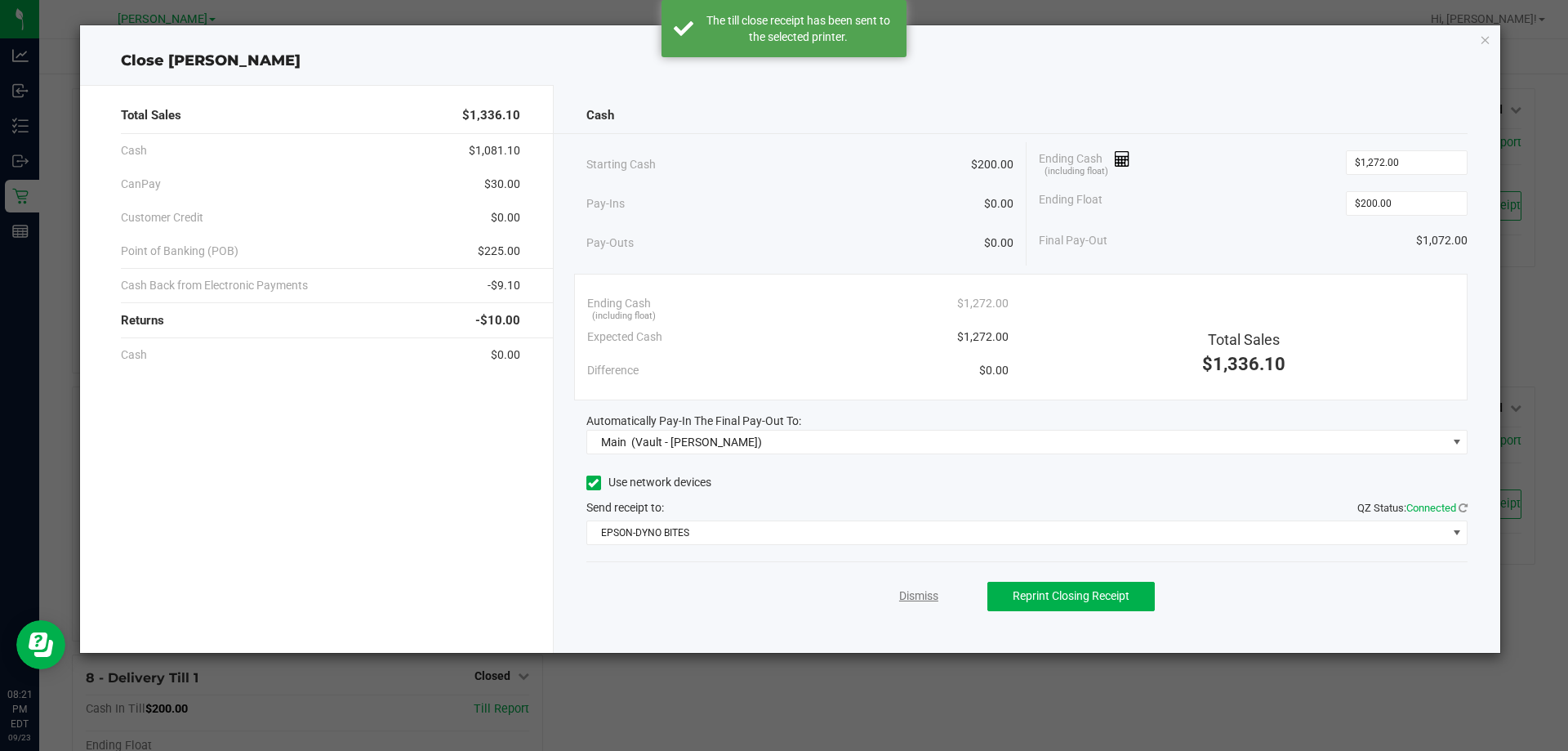
click at [905, 598] on link "Dismiss" at bounding box center [919, 595] width 39 height 17
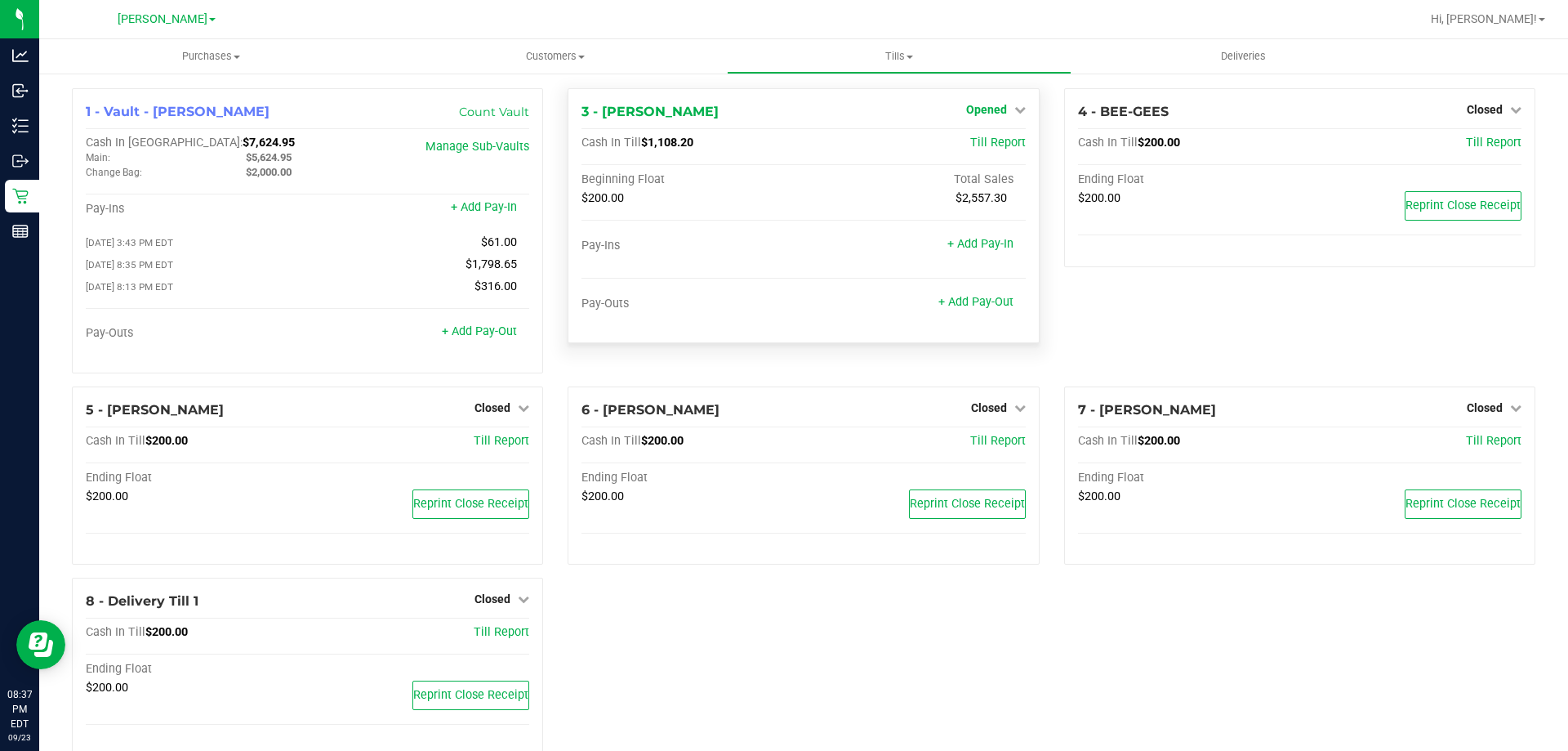
click at [989, 111] on span "Opened" at bounding box center [986, 109] width 41 height 13
click at [971, 142] on link "Close Till" at bounding box center [988, 143] width 44 height 13
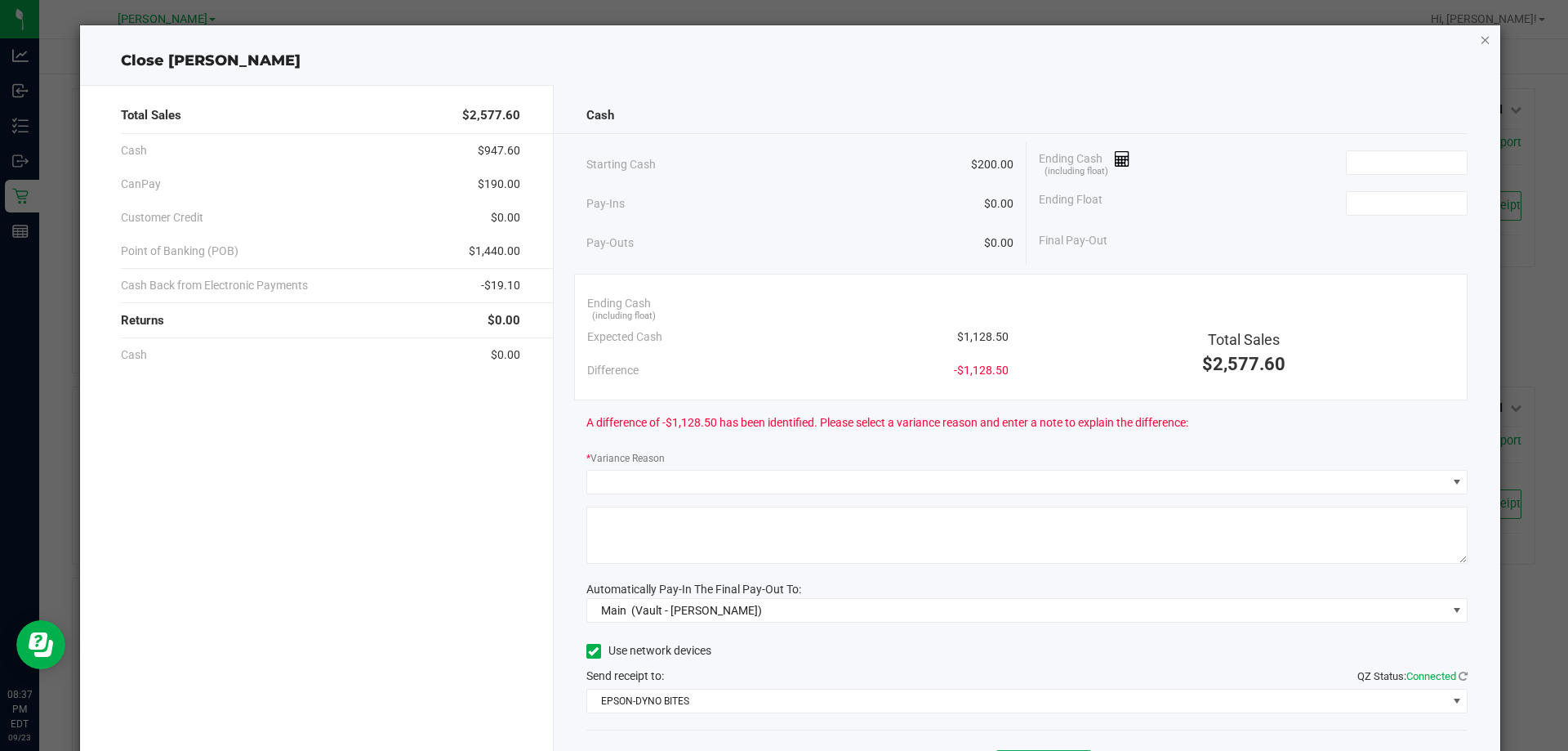
click at [1479, 44] on icon "button" at bounding box center [1484, 39] width 12 height 20
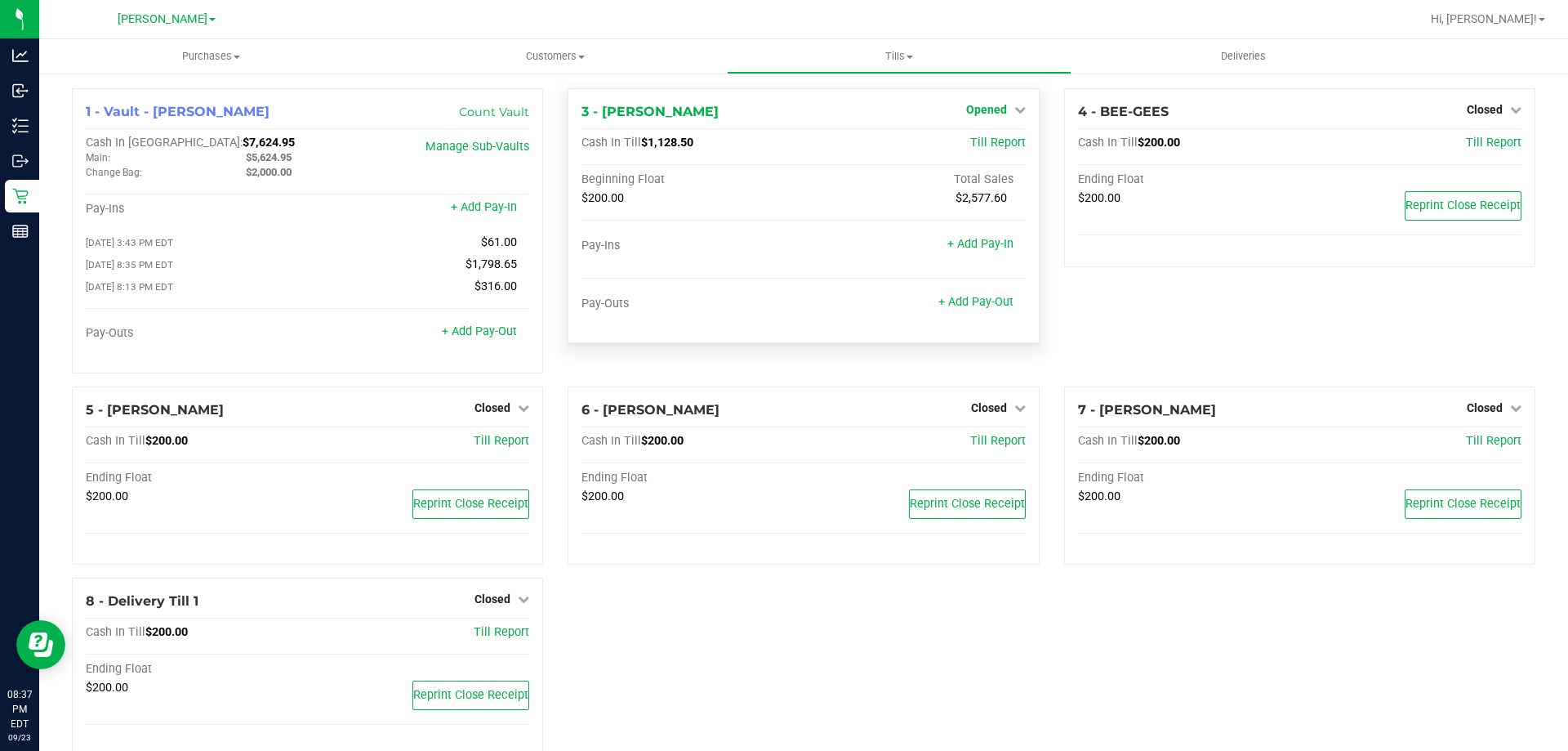
click at [1014, 112] on icon at bounding box center [1019, 109] width 12 height 12
click at [966, 144] on link "Close Till" at bounding box center [988, 143] width 44 height 13
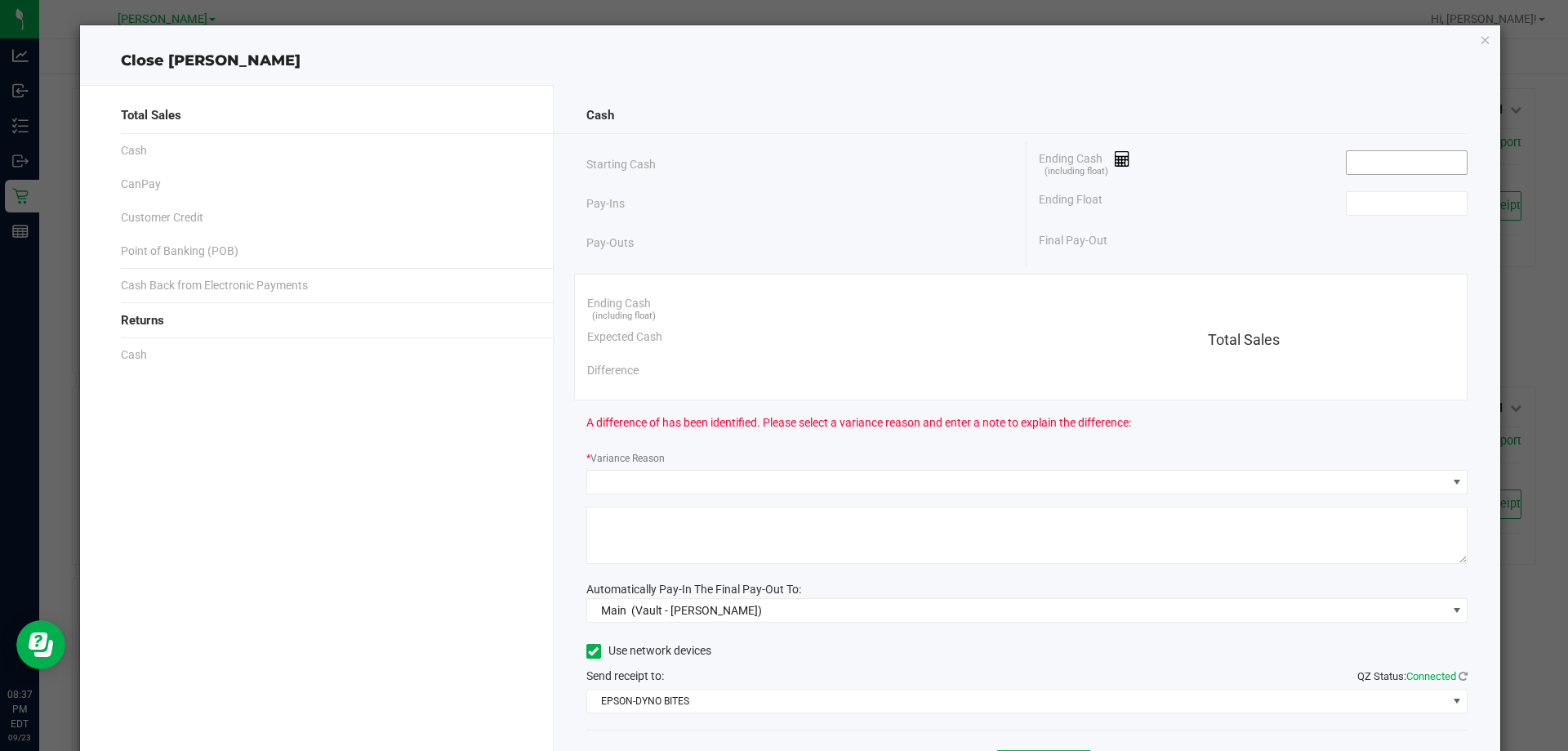
click at [1371, 167] on input at bounding box center [1406, 163] width 120 height 23
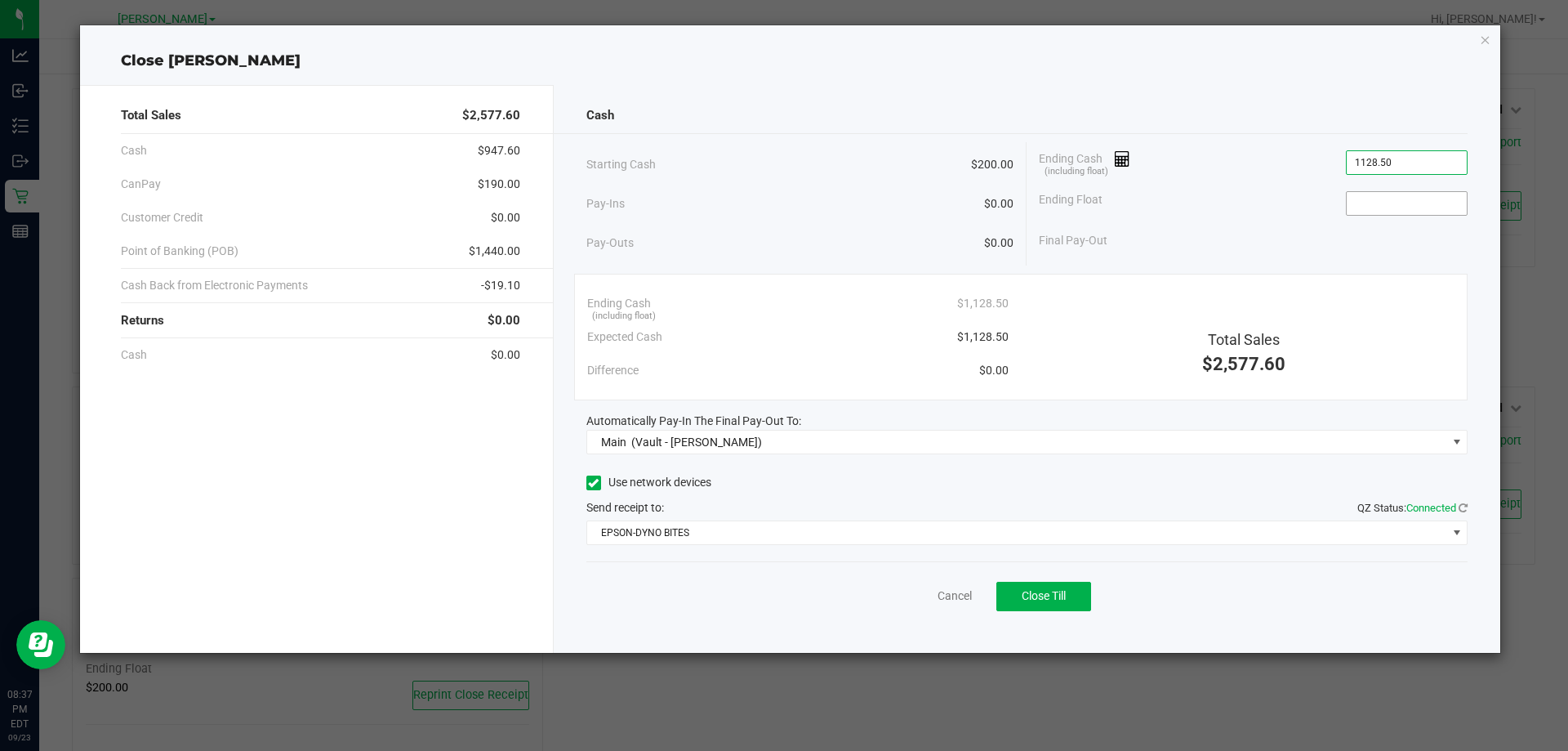
type input "$1,128.50"
click at [1384, 204] on input at bounding box center [1406, 204] width 120 height 23
type input "$200.00"
click at [1064, 597] on span "Close Till" at bounding box center [1043, 595] width 44 height 13
click at [906, 594] on link "Dismiss" at bounding box center [919, 595] width 39 height 17
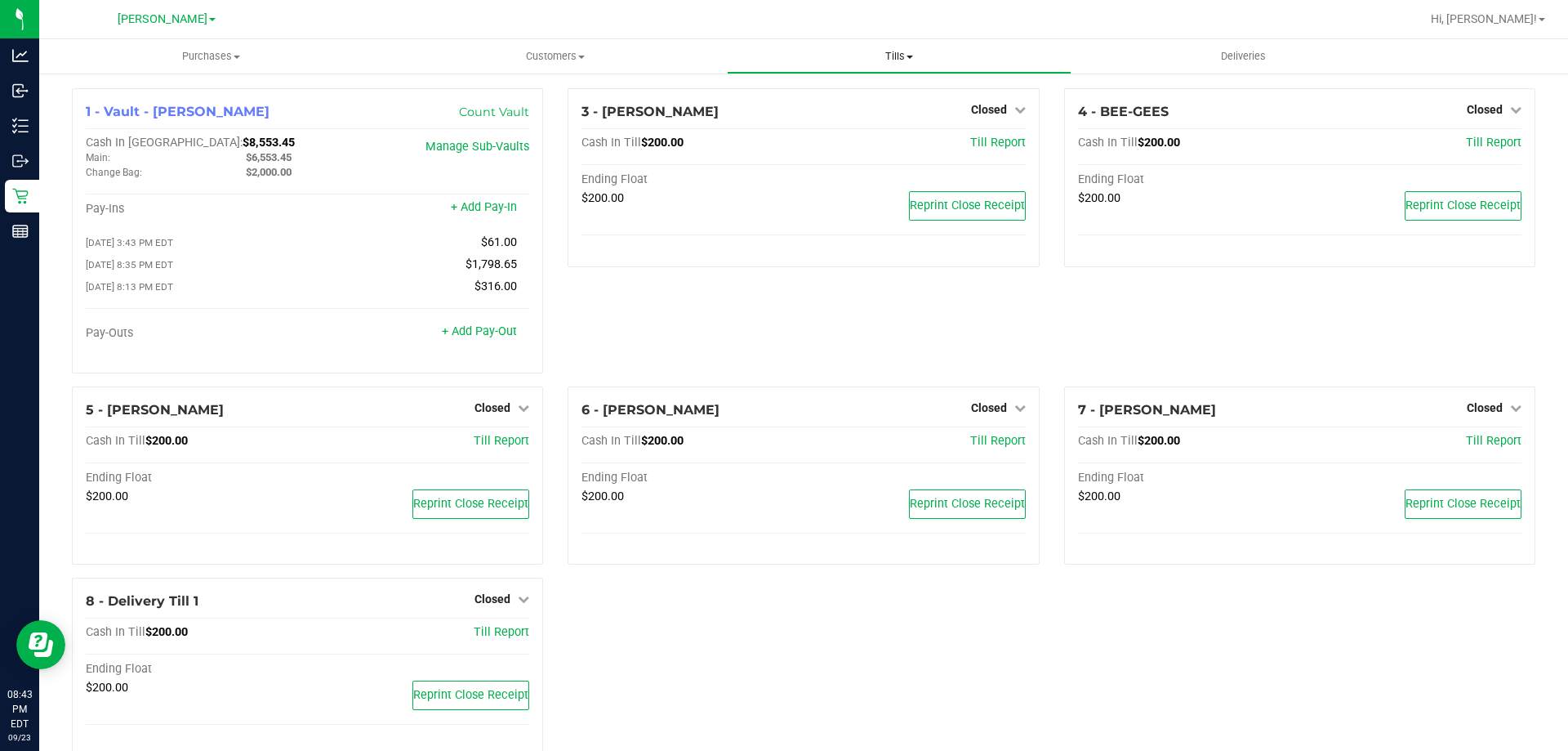
click at [898, 52] on span "Tills" at bounding box center [898, 56] width 342 height 15
click at [898, 52] on span "Tills" at bounding box center [898, 56] width 343 height 15
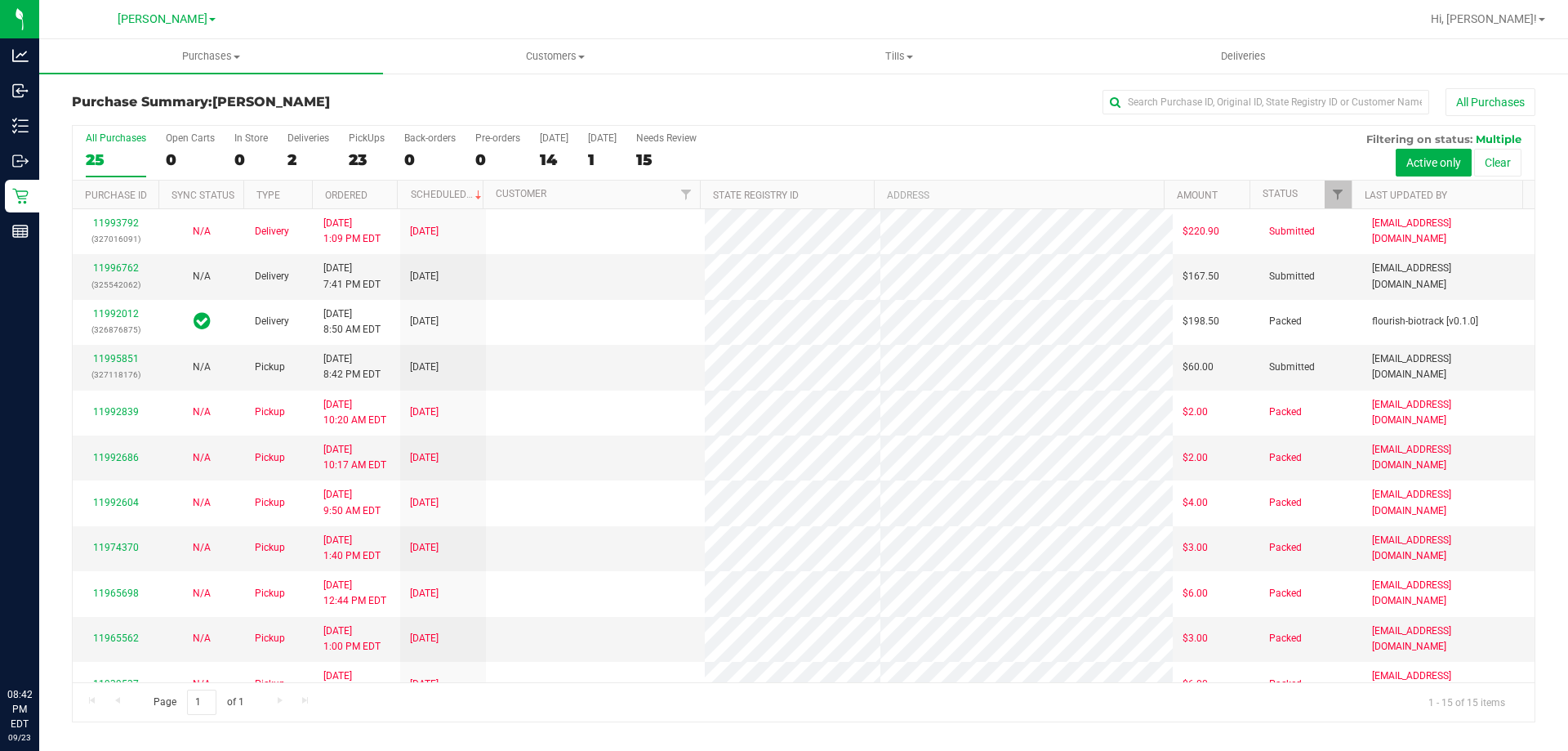
click at [898, 55] on span "Tills" at bounding box center [898, 56] width 342 height 15
click at [832, 115] on span "Reconcile e-payments" at bounding box center [808, 118] width 163 height 14
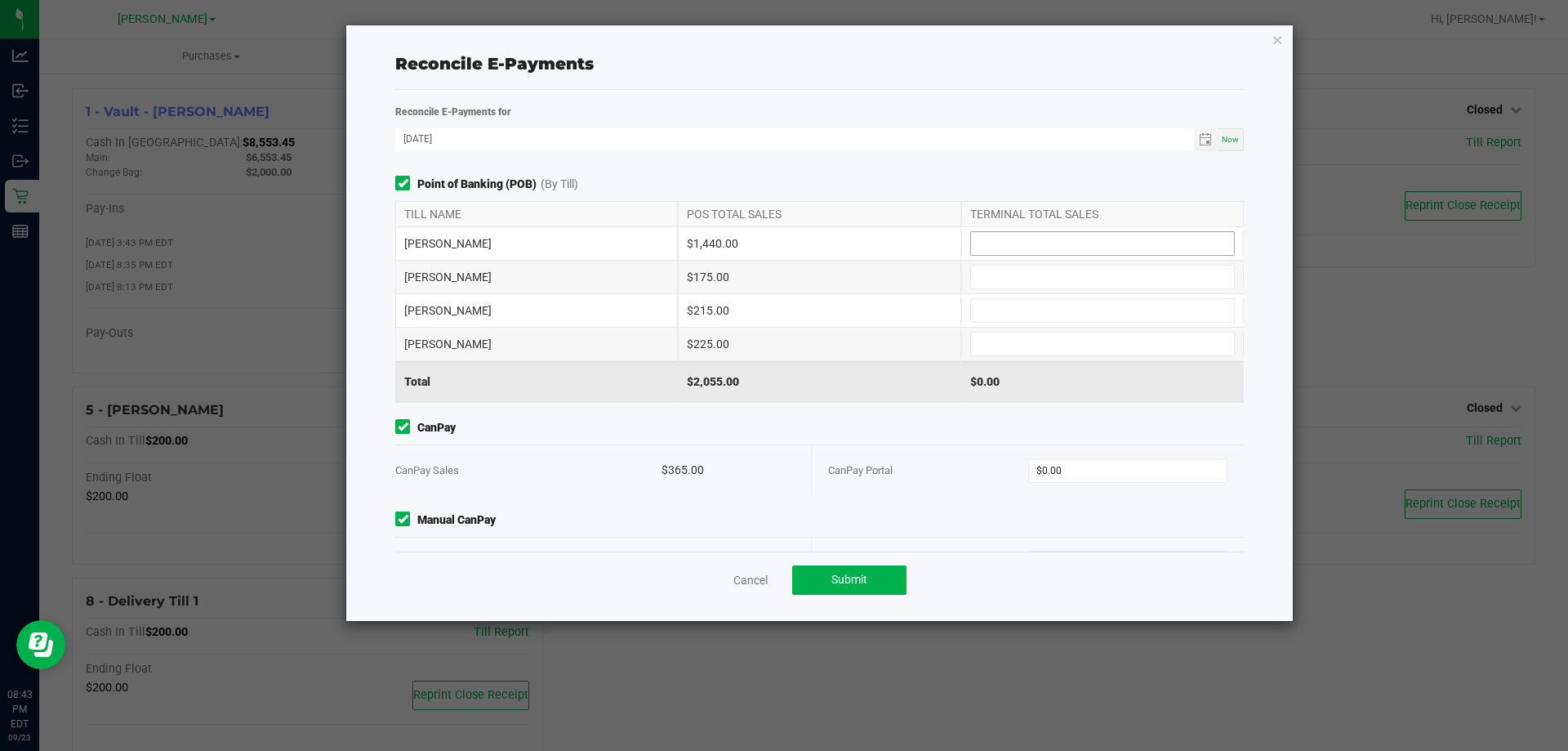
click at [1093, 246] on input at bounding box center [1102, 244] width 263 height 23
click at [1032, 311] on input at bounding box center [1102, 311] width 263 height 23
type input "$1,440.00"
click at [1041, 343] on input at bounding box center [1102, 344] width 263 height 23
type input "$215.00"
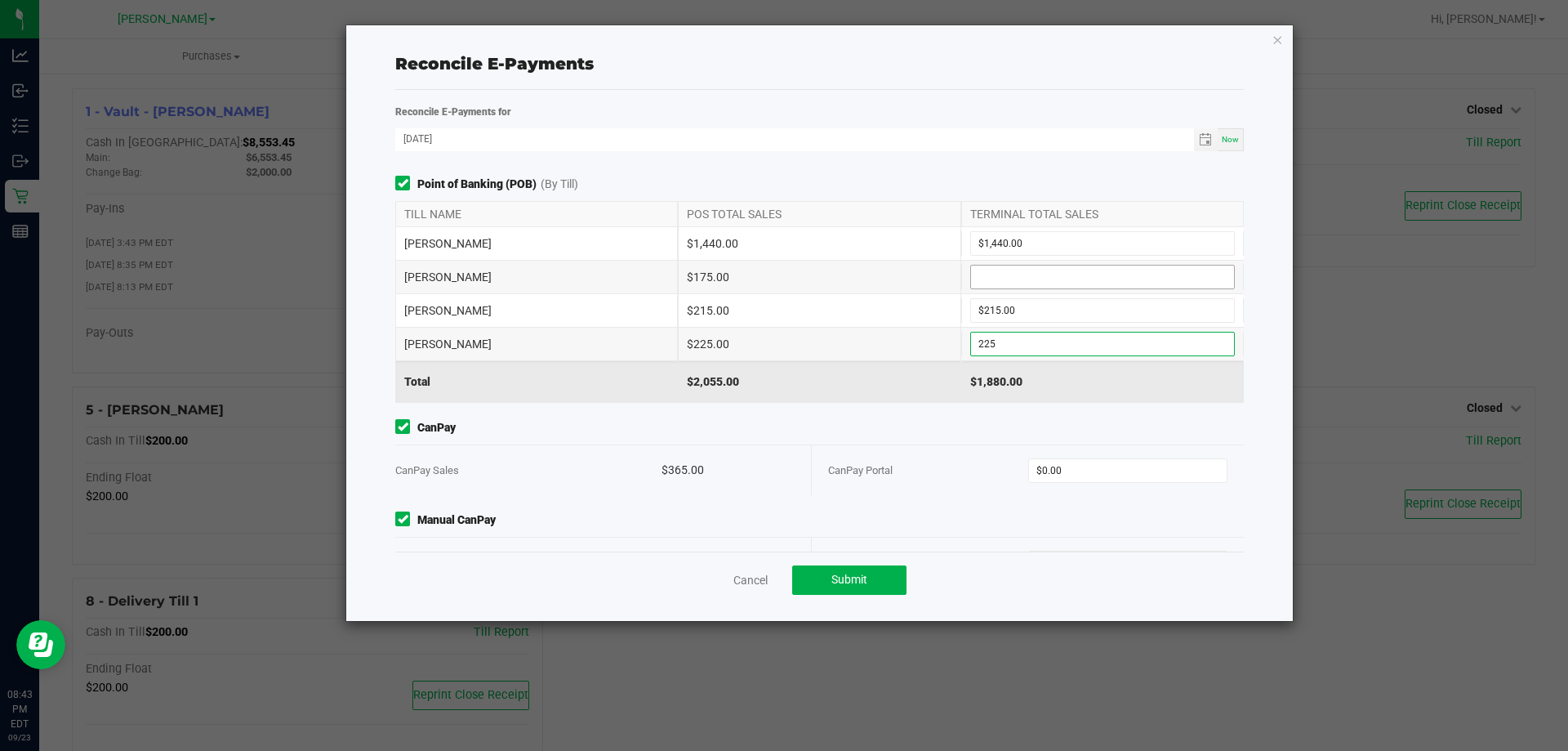
click at [1068, 281] on input at bounding box center [1102, 277] width 263 height 23
type input "$225.00"
type input "$175.00"
click at [1070, 480] on input "0" at bounding box center [1128, 471] width 198 height 23
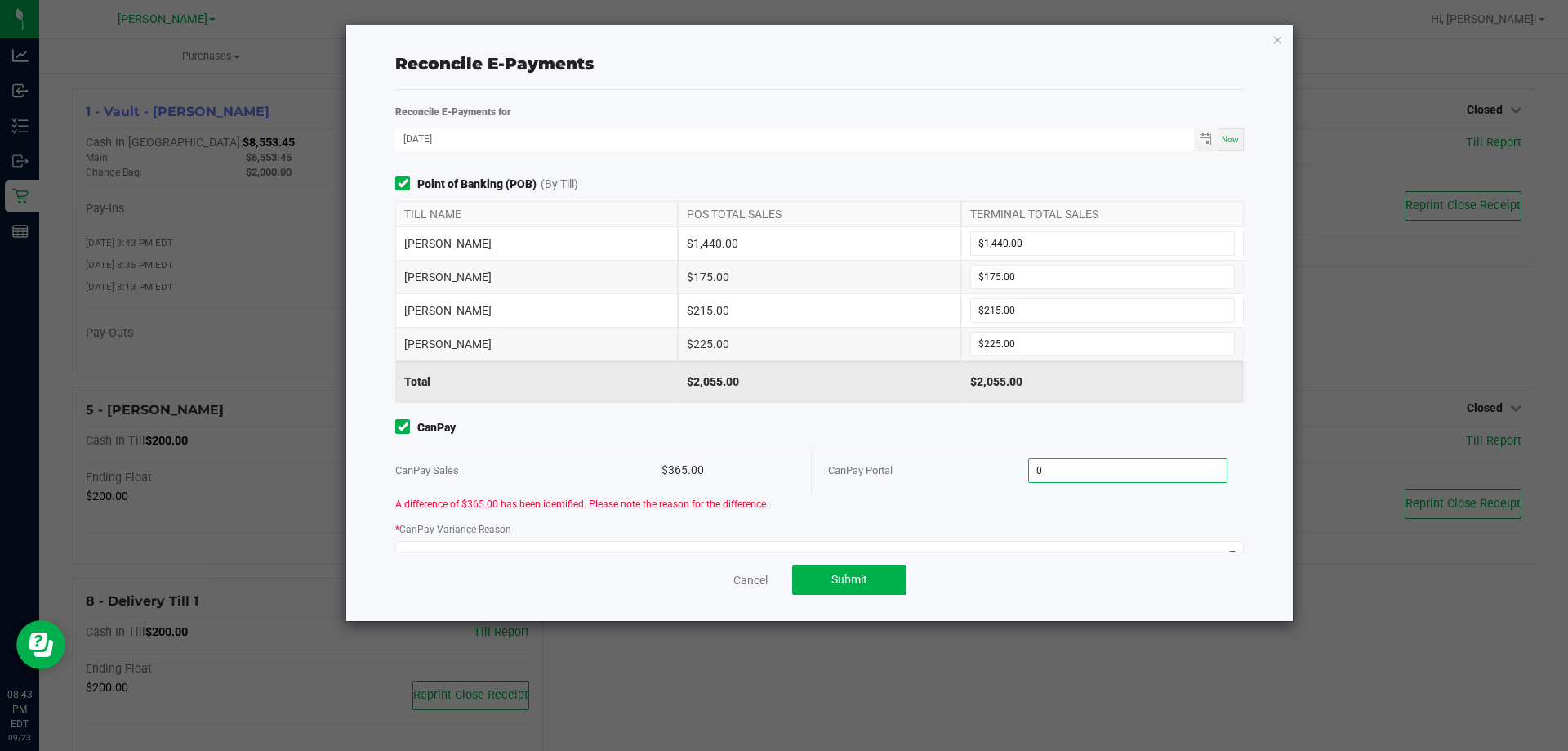
click at [1114, 474] on input "0" at bounding box center [1128, 471] width 198 height 23
type input "$365.00"
click at [937, 483] on div "CanPay Portal" at bounding box center [928, 470] width 200 height 50
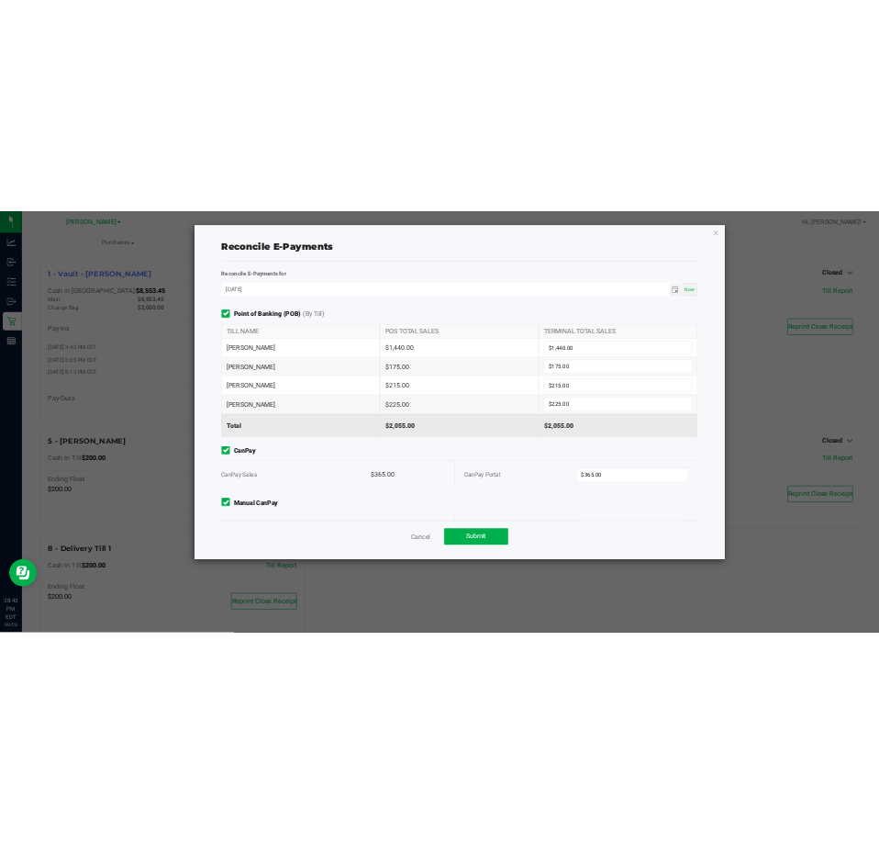
scroll to position [57, 0]
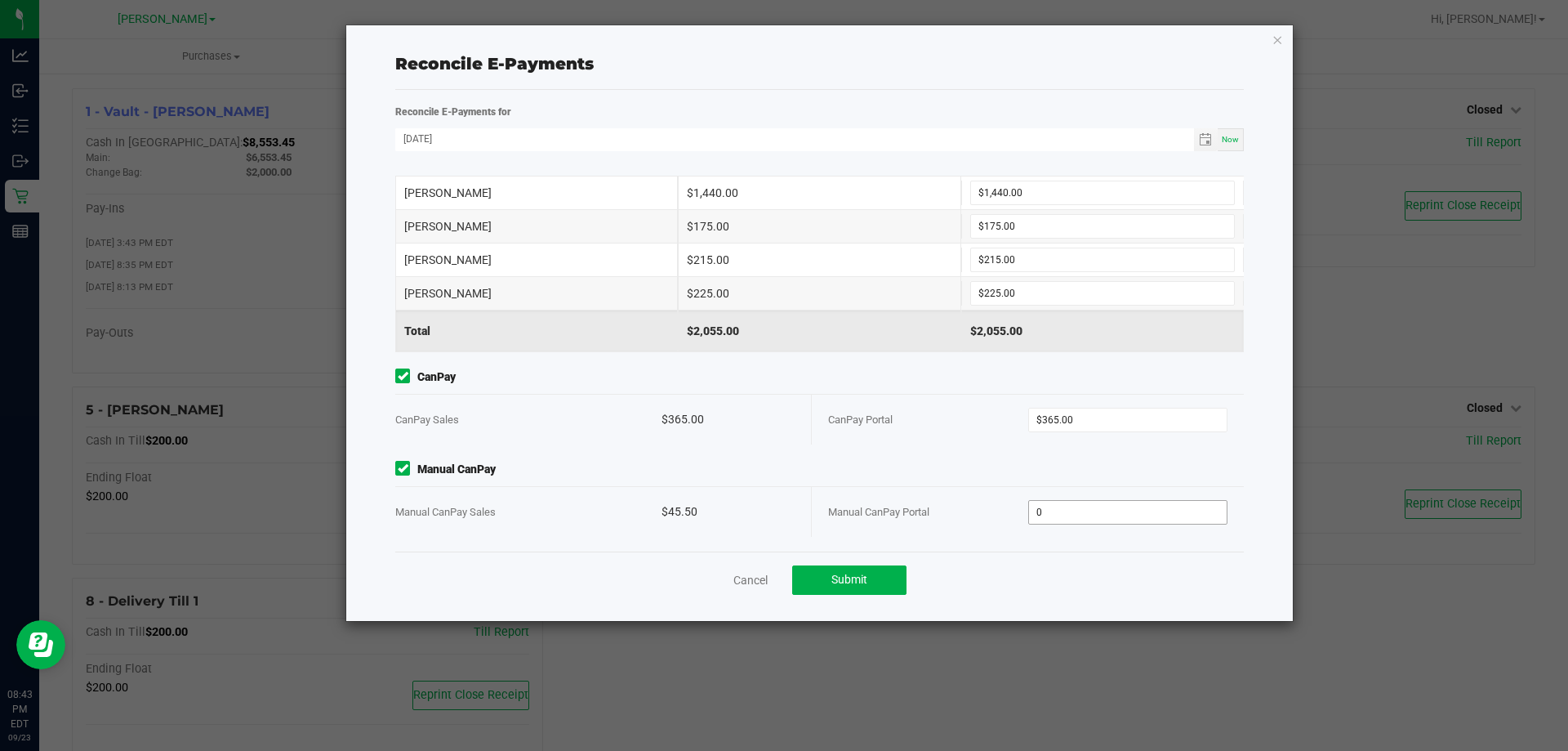
click at [1073, 507] on input "0" at bounding box center [1128, 513] width 198 height 23
type input "$45.50"
click at [842, 573] on span "Submit" at bounding box center [849, 579] width 36 height 13
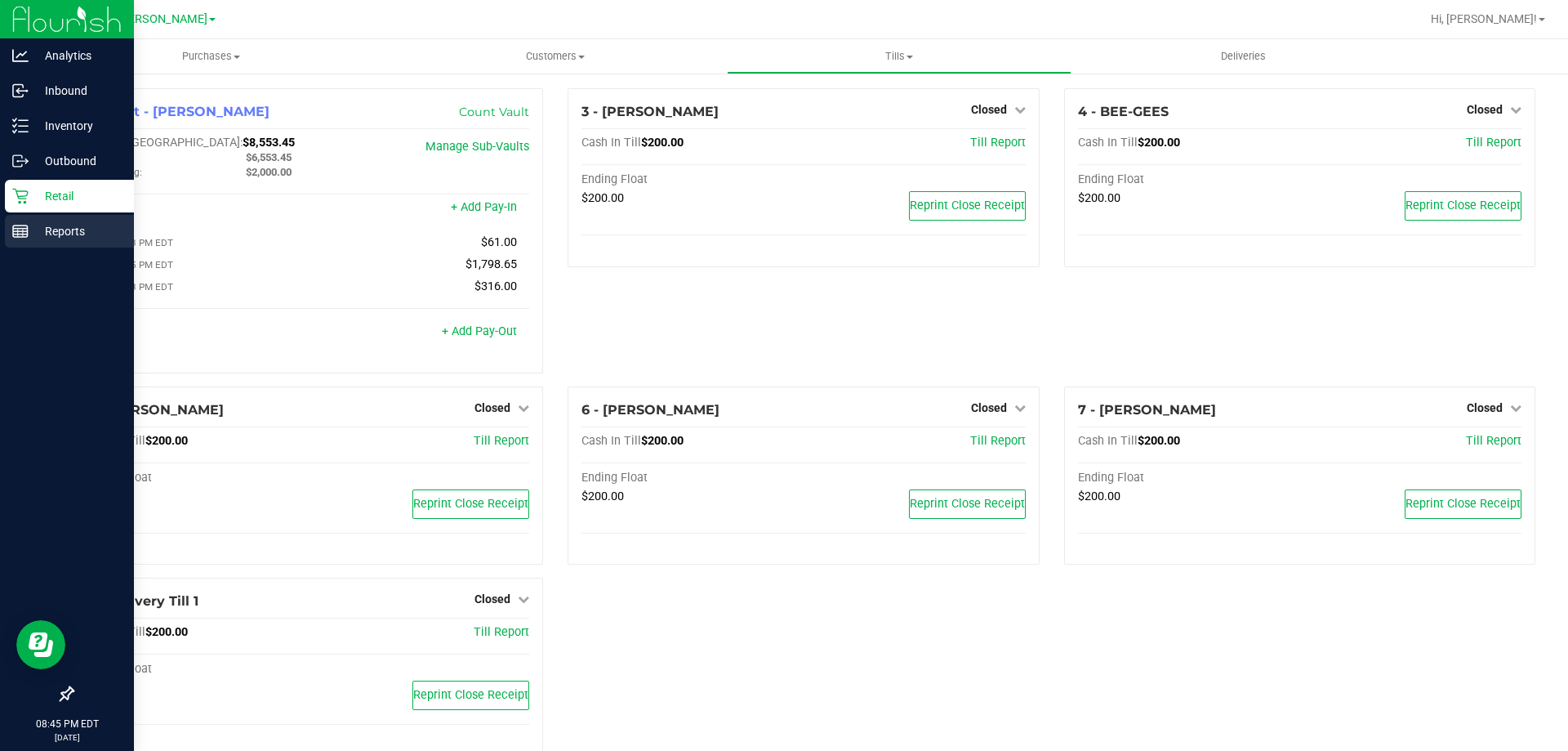
click at [20, 239] on div "Reports" at bounding box center [69, 230] width 129 height 33
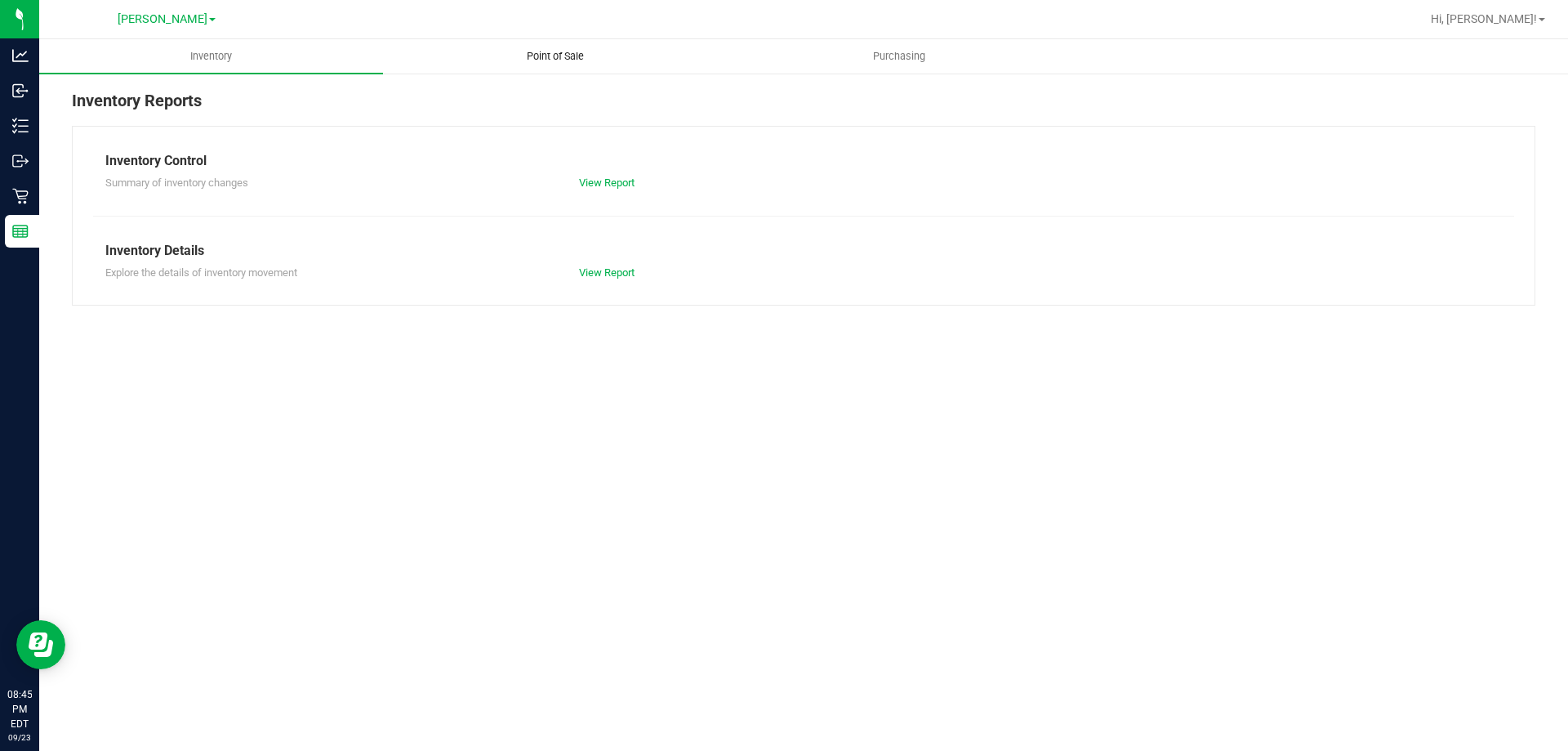
click at [573, 53] on span "Point of Sale" at bounding box center [555, 56] width 101 height 15
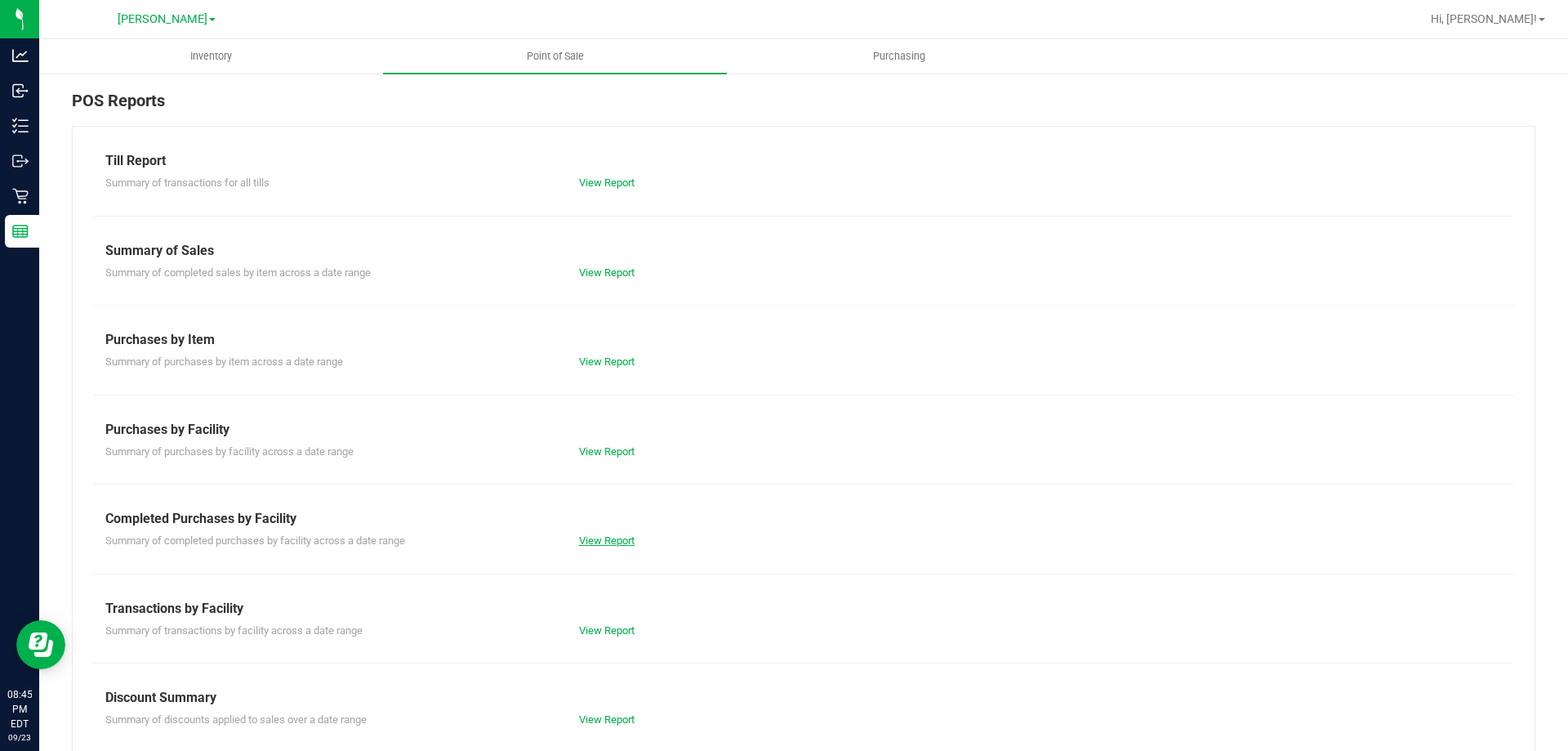
click at [598, 535] on link "View Report" at bounding box center [607, 540] width 55 height 12
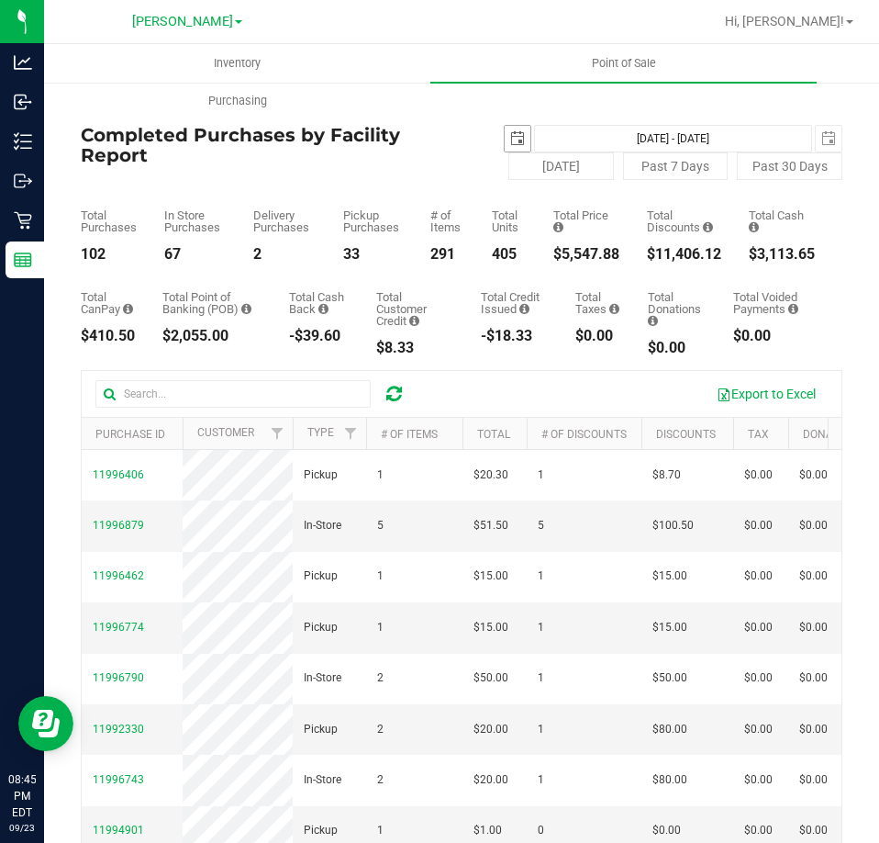
click at [510, 138] on span "select" at bounding box center [517, 138] width 15 height 15
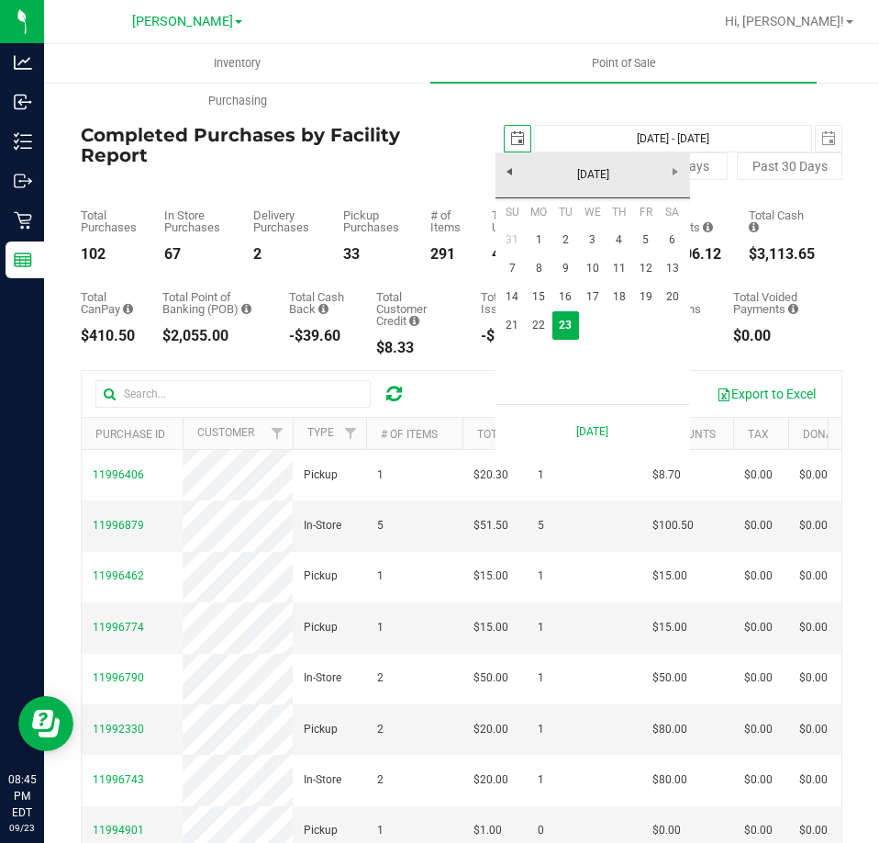
scroll to position [0, 46]
click at [507, 319] on link "21" at bounding box center [512, 325] width 27 height 28
type input "[DATE]"
type input "[DATE] - [DATE]"
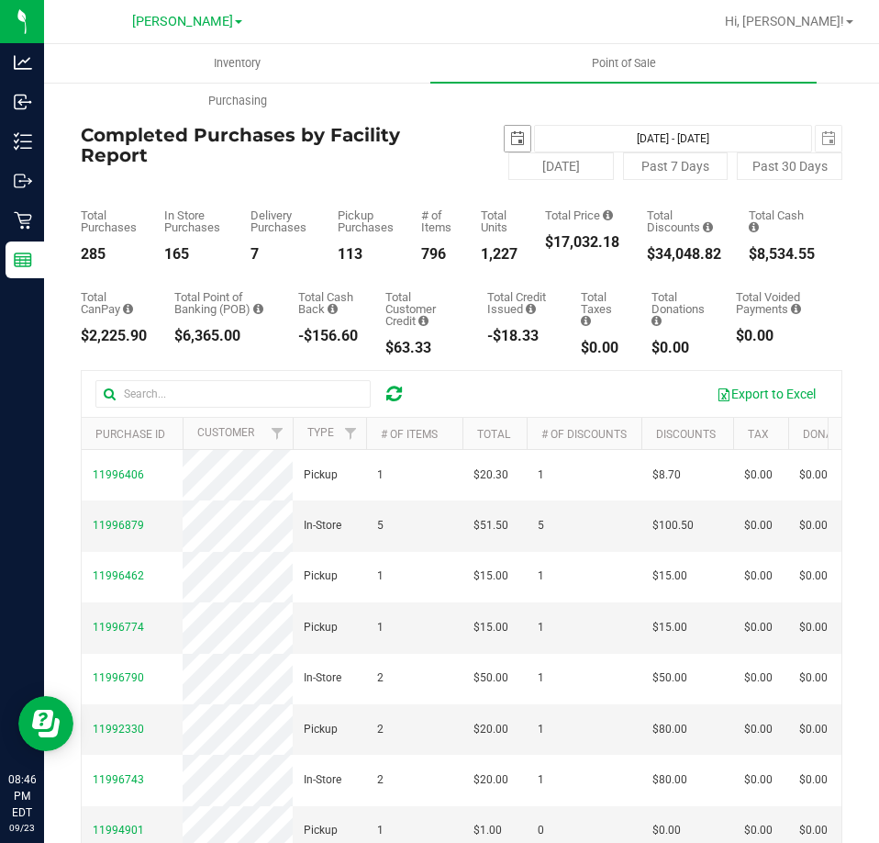
click at [511, 135] on span "select" at bounding box center [517, 138] width 15 height 15
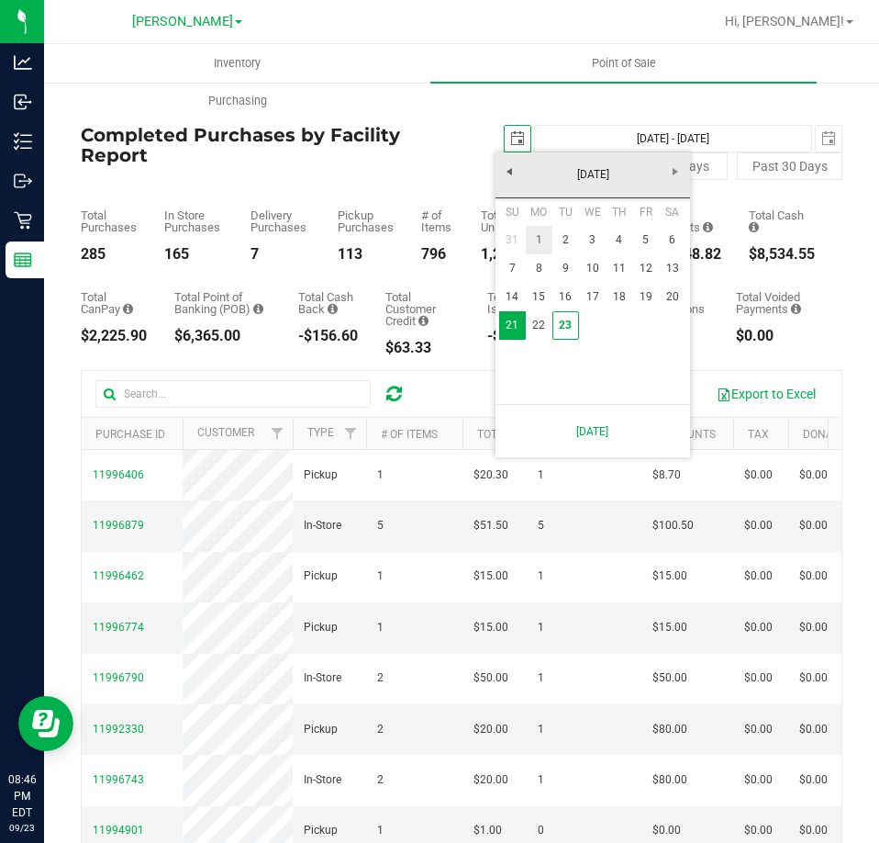
click at [537, 244] on link "1" at bounding box center [539, 240] width 27 height 28
type input "[DATE]"
type input "[DATE] - [DATE]"
